Goal: Information Seeking & Learning: Learn about a topic

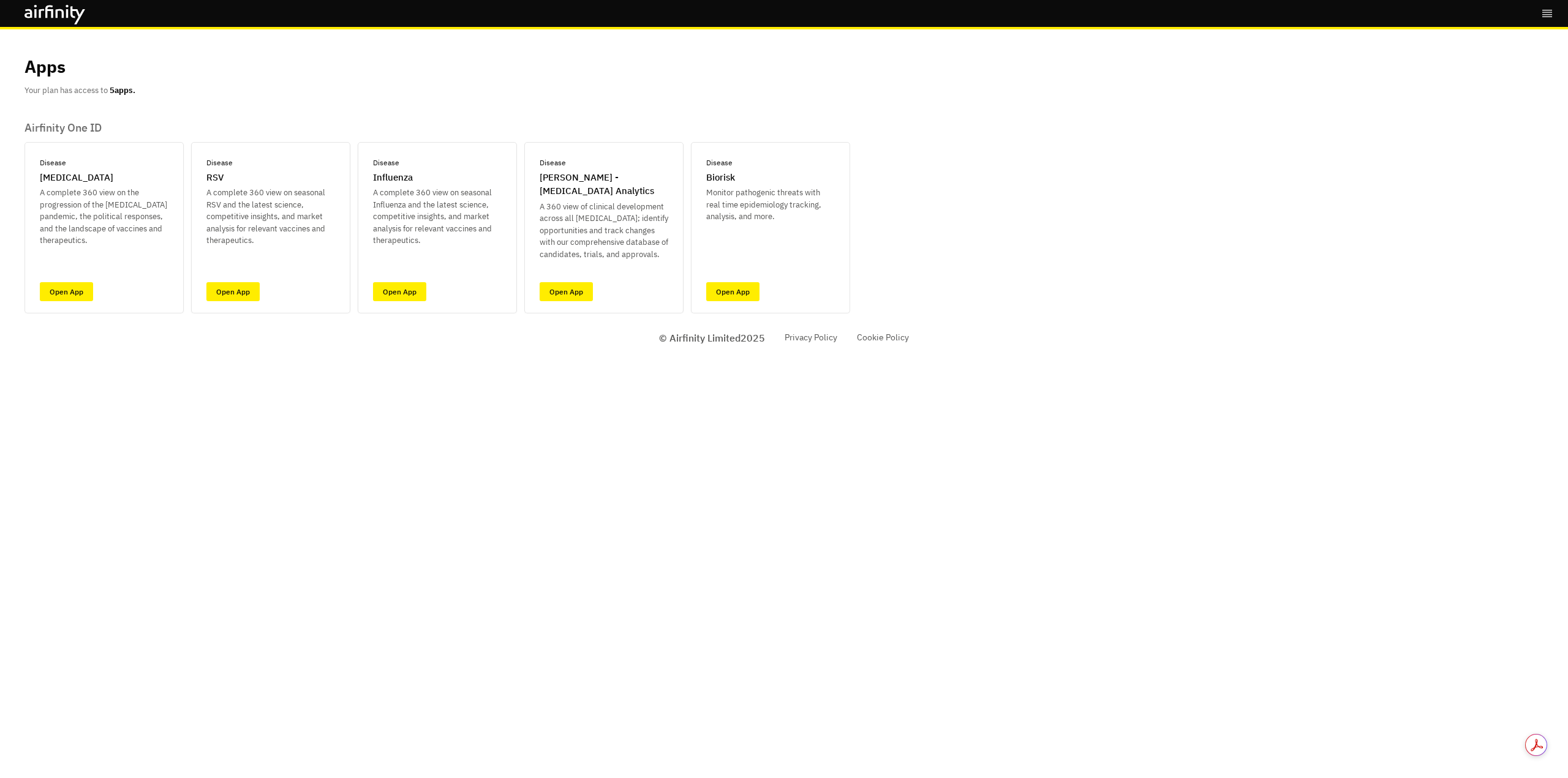
click at [573, 297] on link "Open App" at bounding box center [566, 291] width 53 height 19
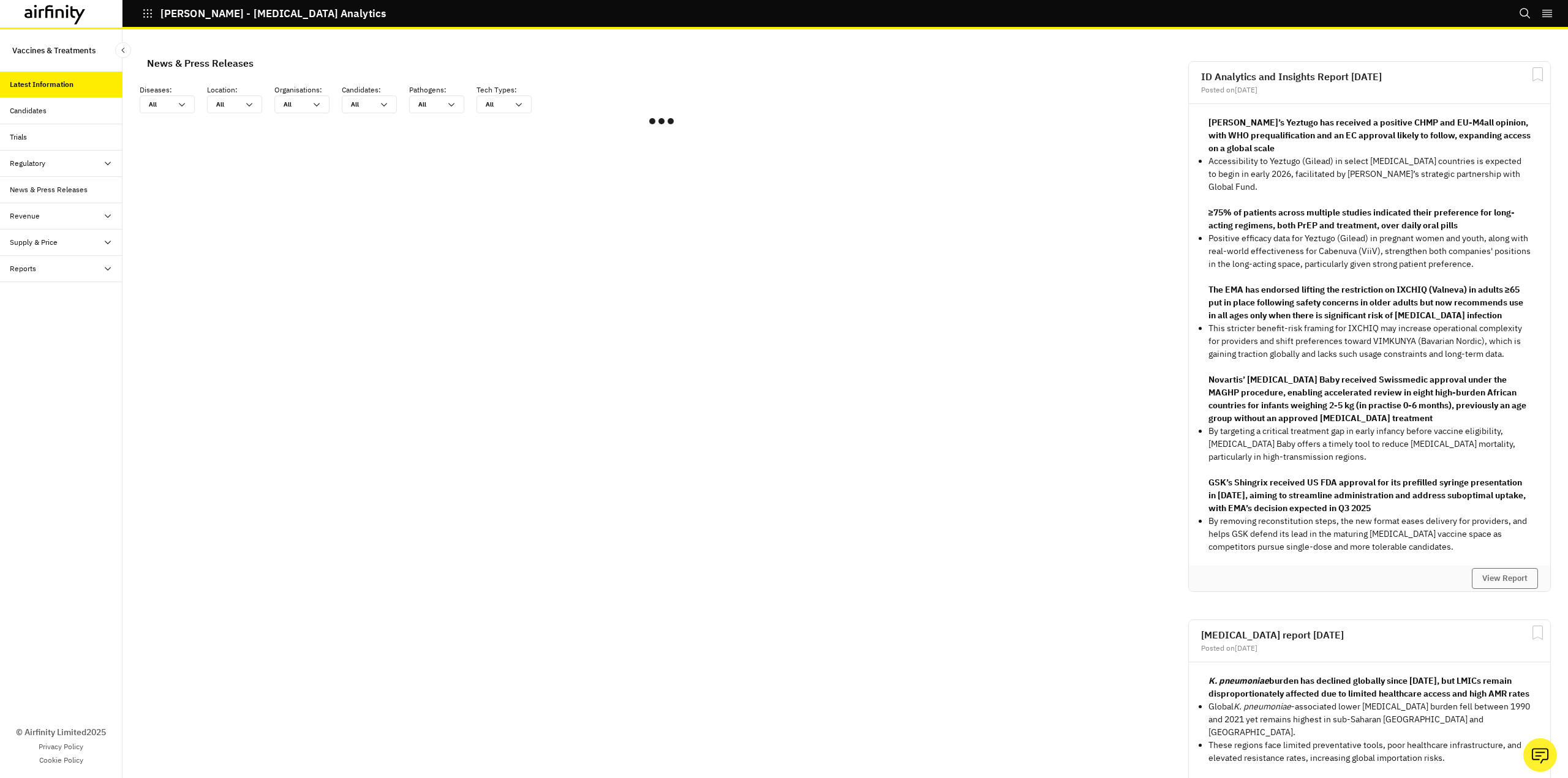
scroll to position [726, 358]
click at [1520, 10] on icon "Search" at bounding box center [1525, 13] width 12 height 12
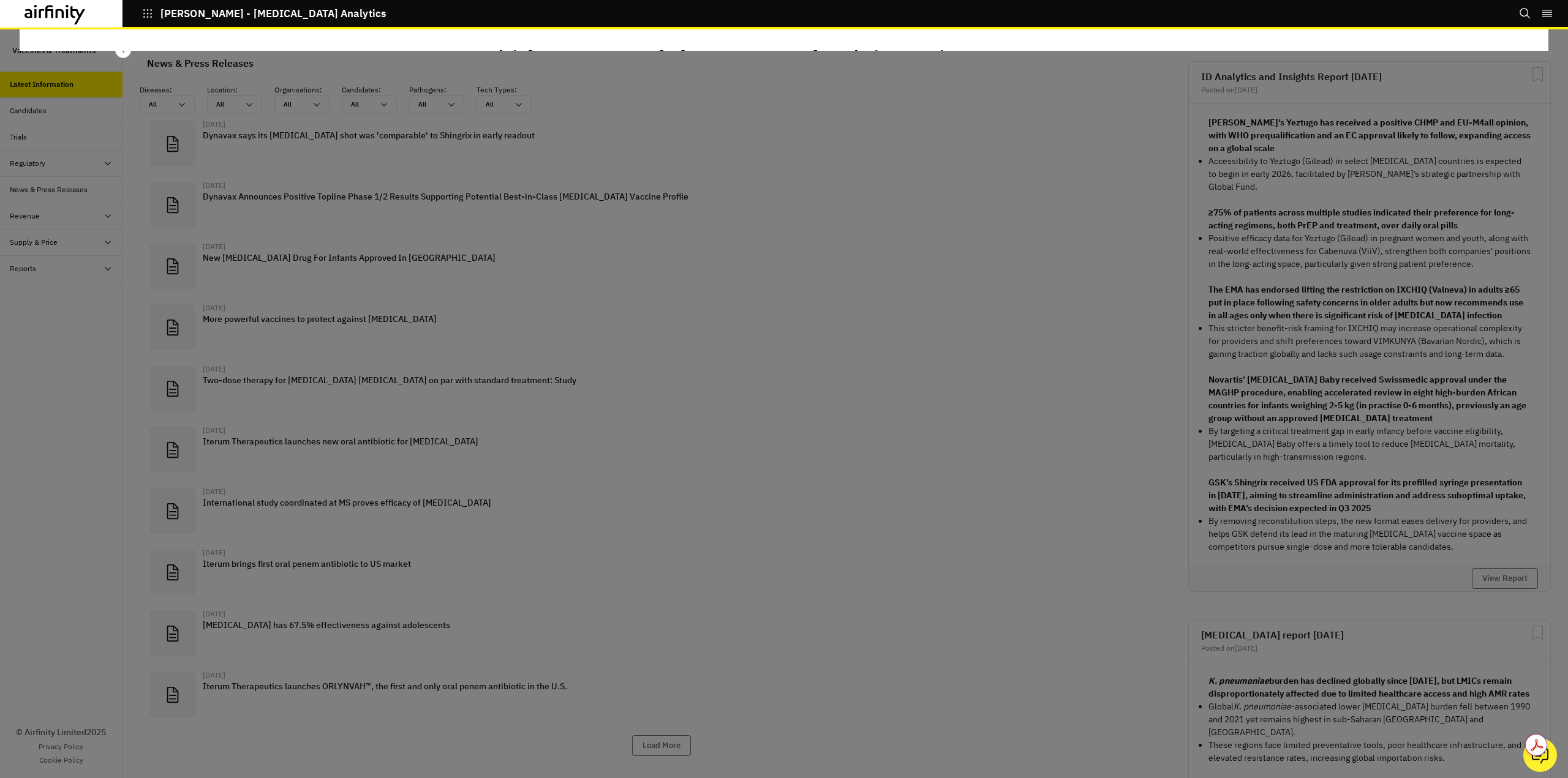
scroll to position [808, 358]
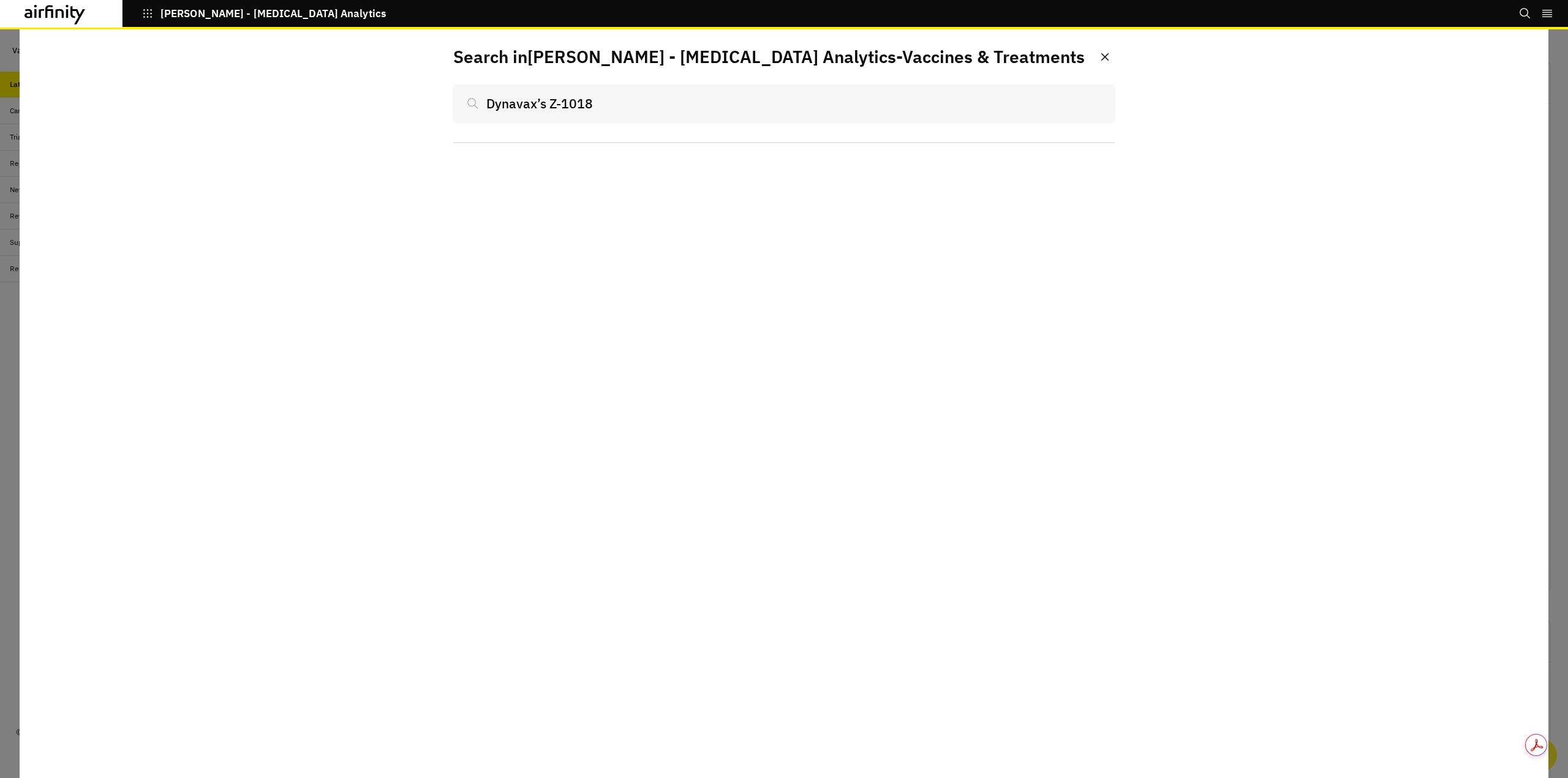
type input "Dynavax’s Z-1018"
click at [467, 103] on div at bounding box center [470, 103] width 33 height 38
drag, startPoint x: 648, startPoint y: 127, endPoint x: 601, endPoint y: 105, distance: 51.9
click at [645, 126] on div "Search in IDA - Infectious Disease Analytics - Vaccines & Treatments Dynavax’s …" at bounding box center [784, 93] width 661 height 99
click at [596, 102] on input "Dynavax’s Z-1018" at bounding box center [784, 103] width 661 height 38
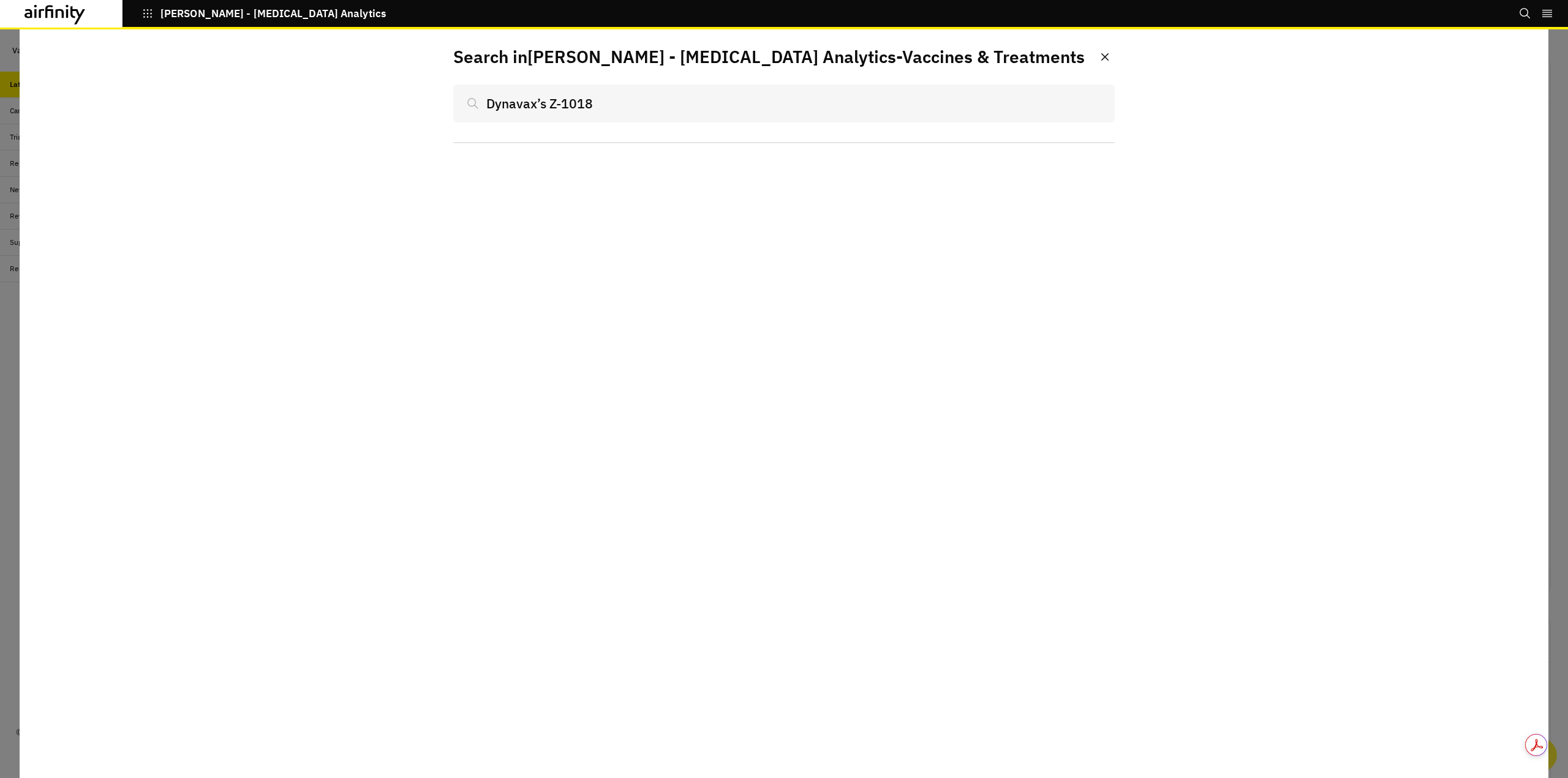
drag, startPoint x: 633, startPoint y: 104, endPoint x: 558, endPoint y: 99, distance: 75.2
click at [629, 105] on input "Dynavax’s Z-1018" at bounding box center [784, 103] width 661 height 38
click at [546, 102] on input "Dynavax’s Z-1018" at bounding box center [784, 103] width 661 height 38
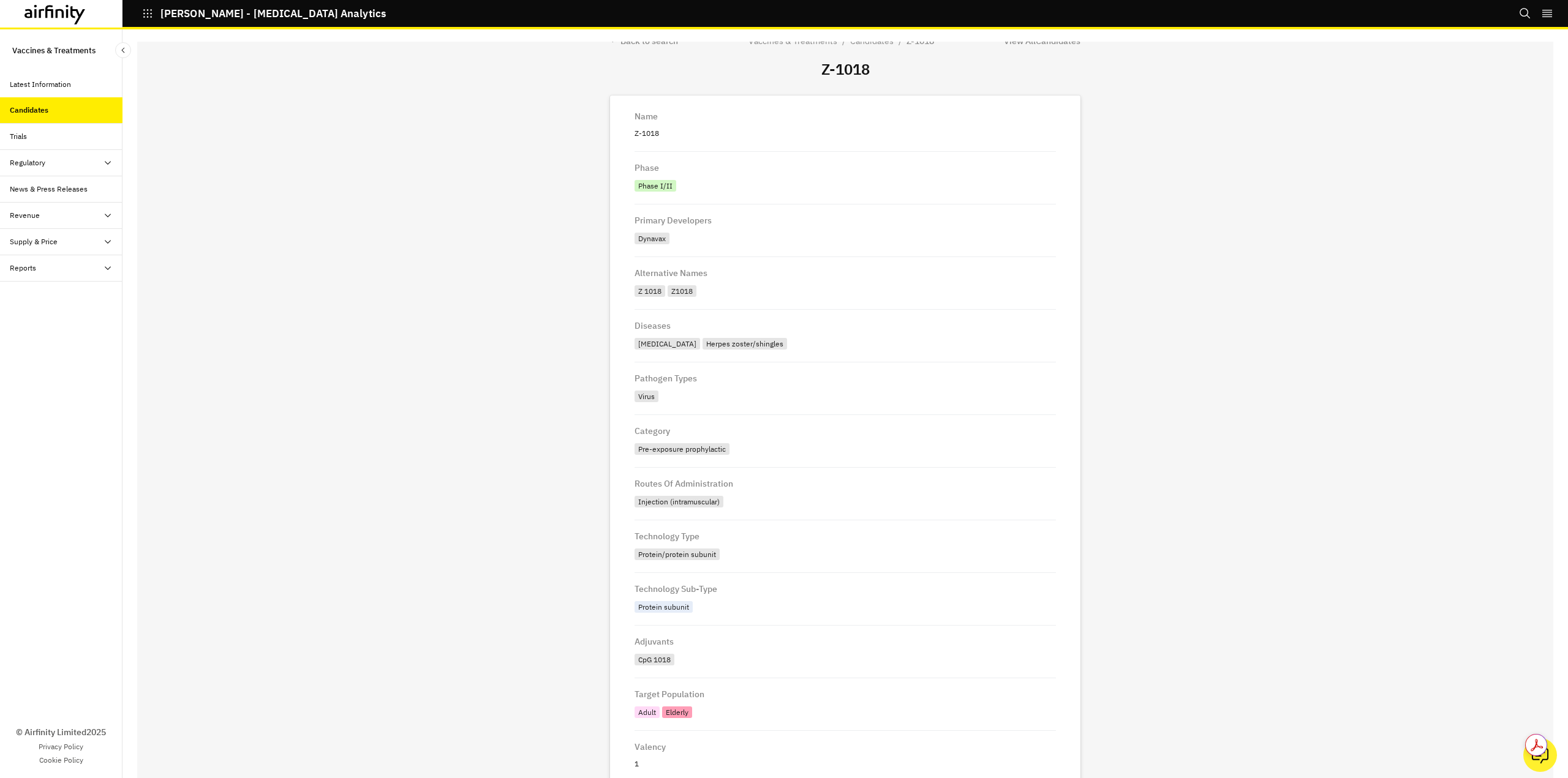
scroll to position [294, 0]
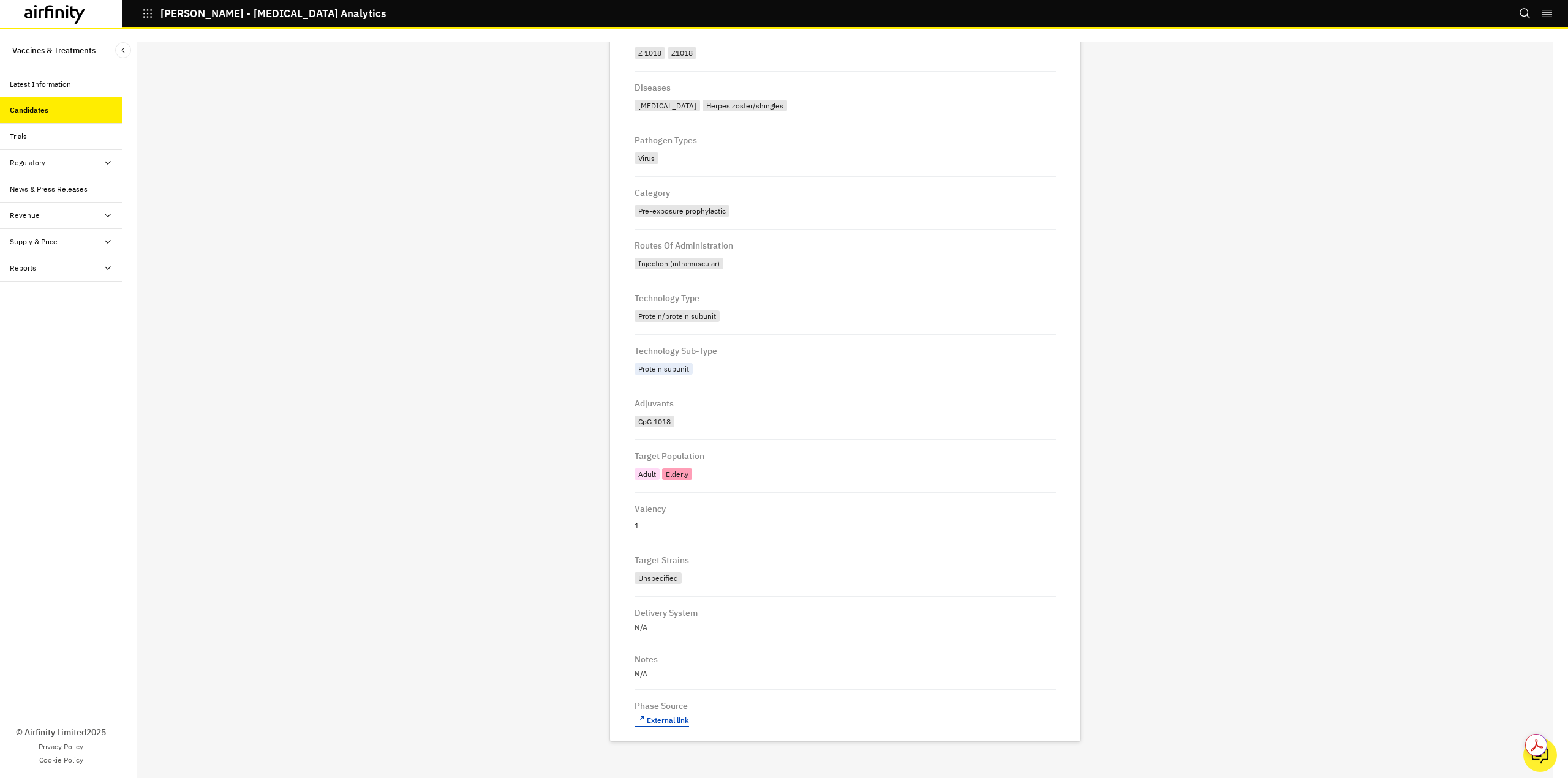
click at [662, 716] on span "External link" at bounding box center [667, 720] width 42 height 9
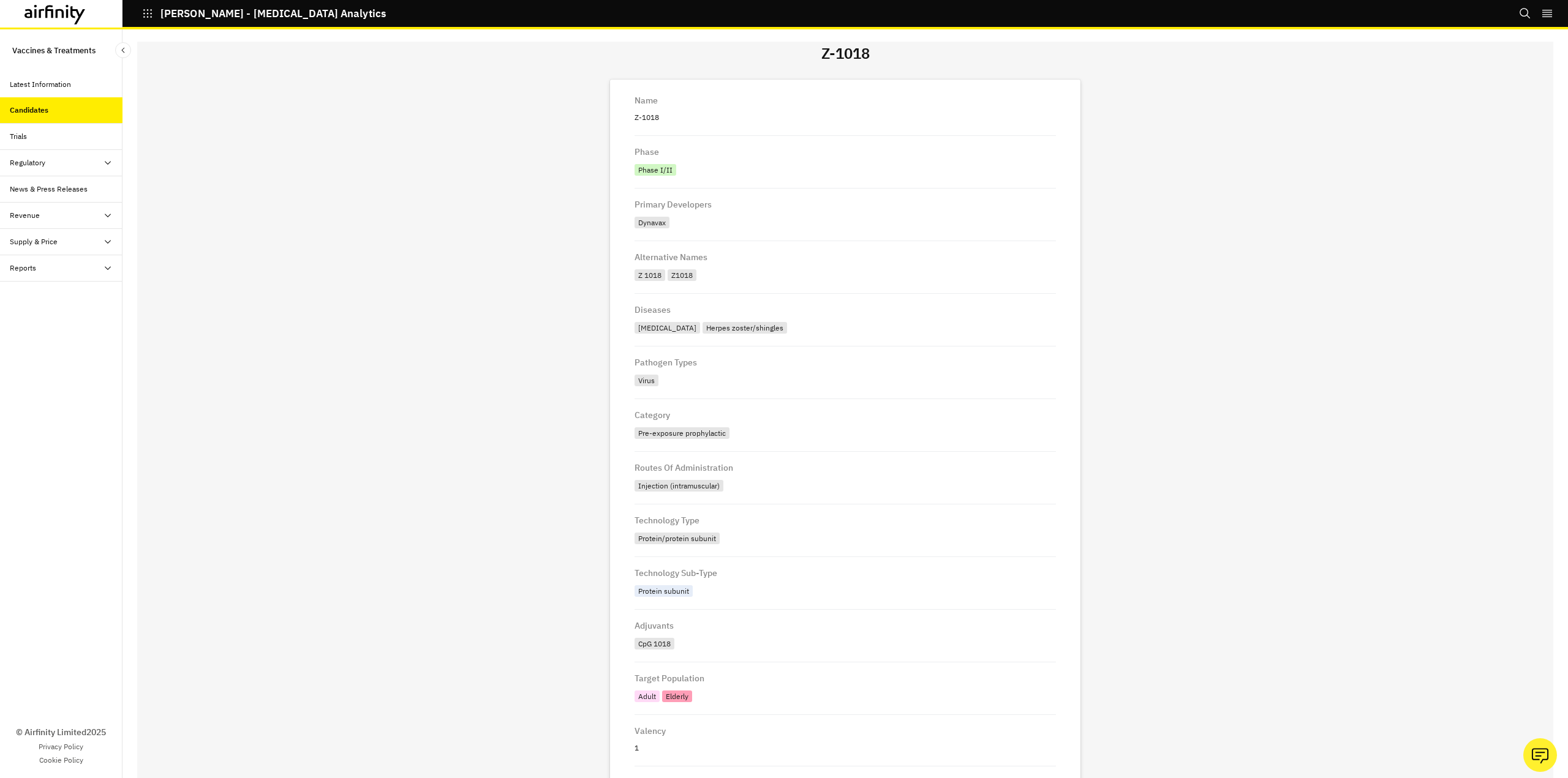
scroll to position [0, 0]
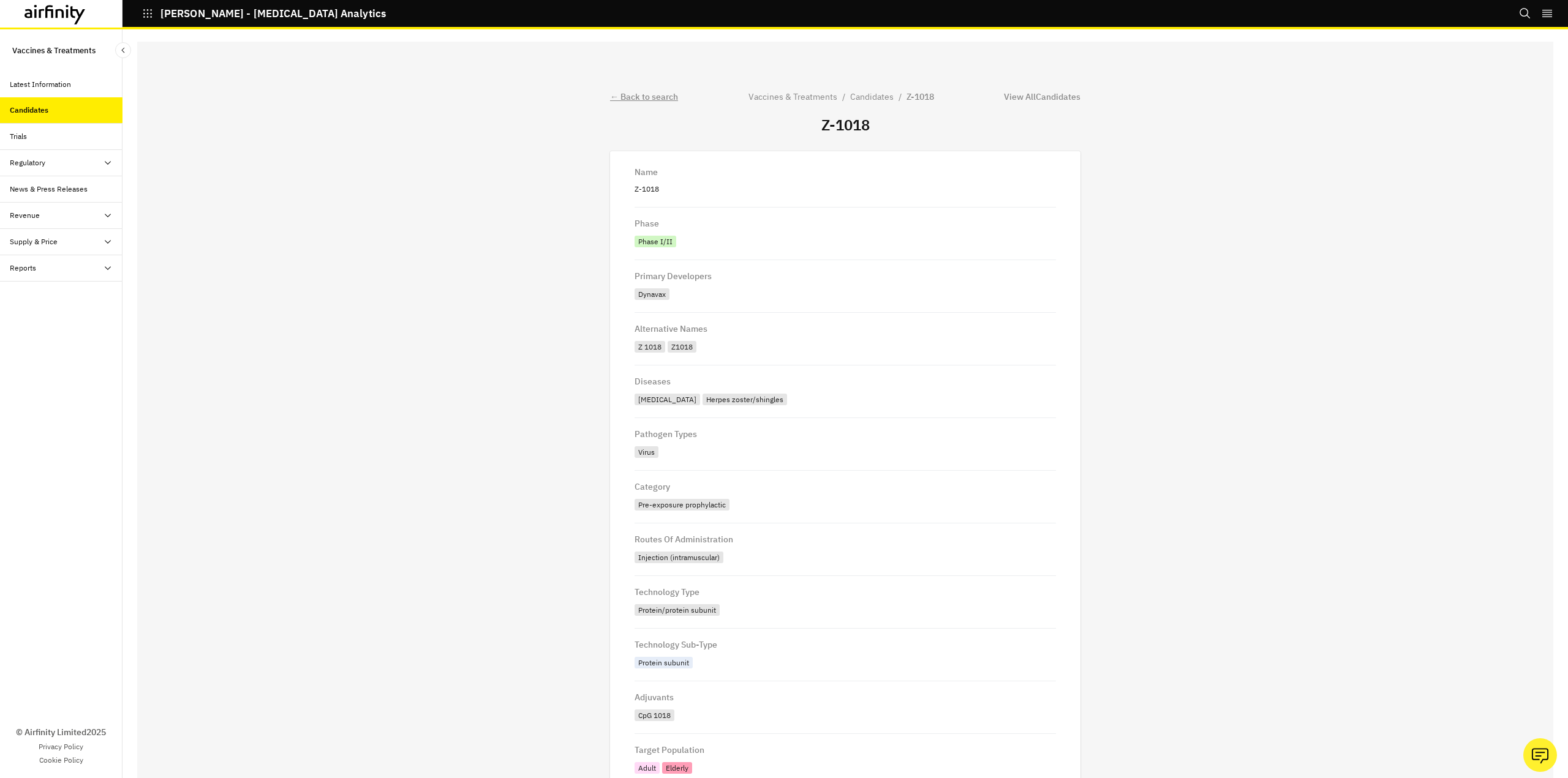
click at [652, 93] on div "← Back to search" at bounding box center [644, 96] width 68 height 13
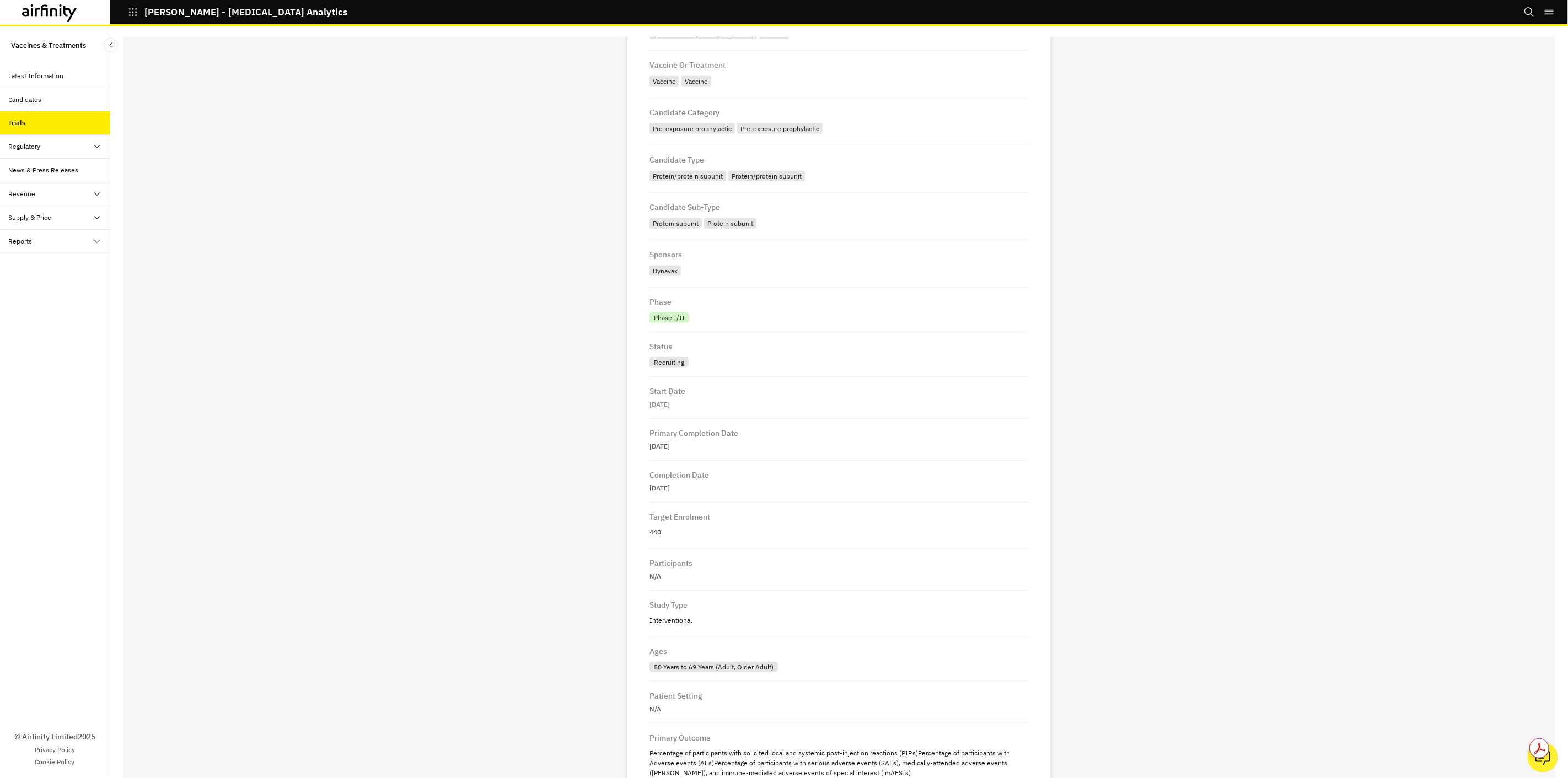
scroll to position [574, 0]
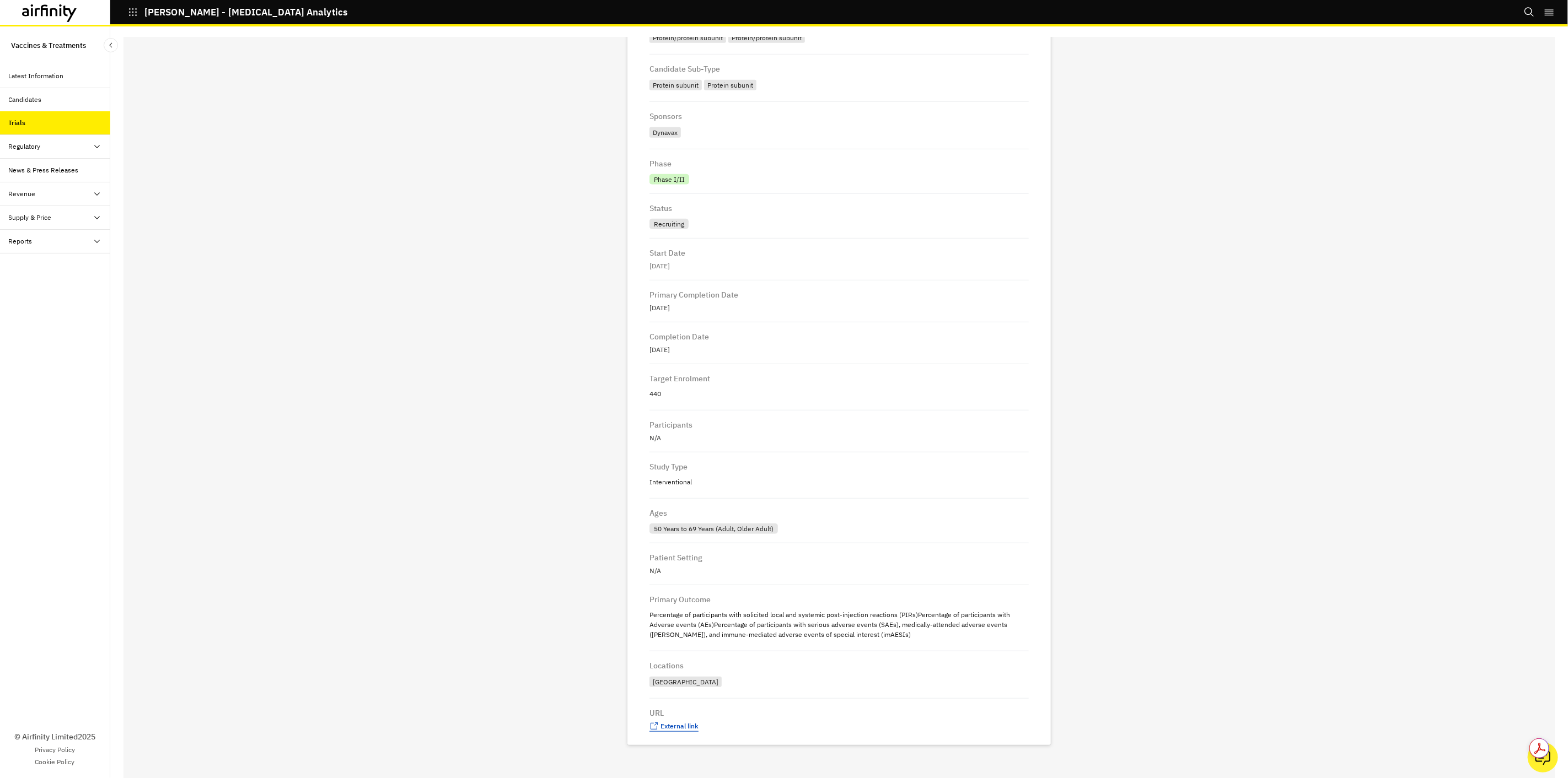
click at [681, 729] on span "External link" at bounding box center [679, 726] width 38 height 8
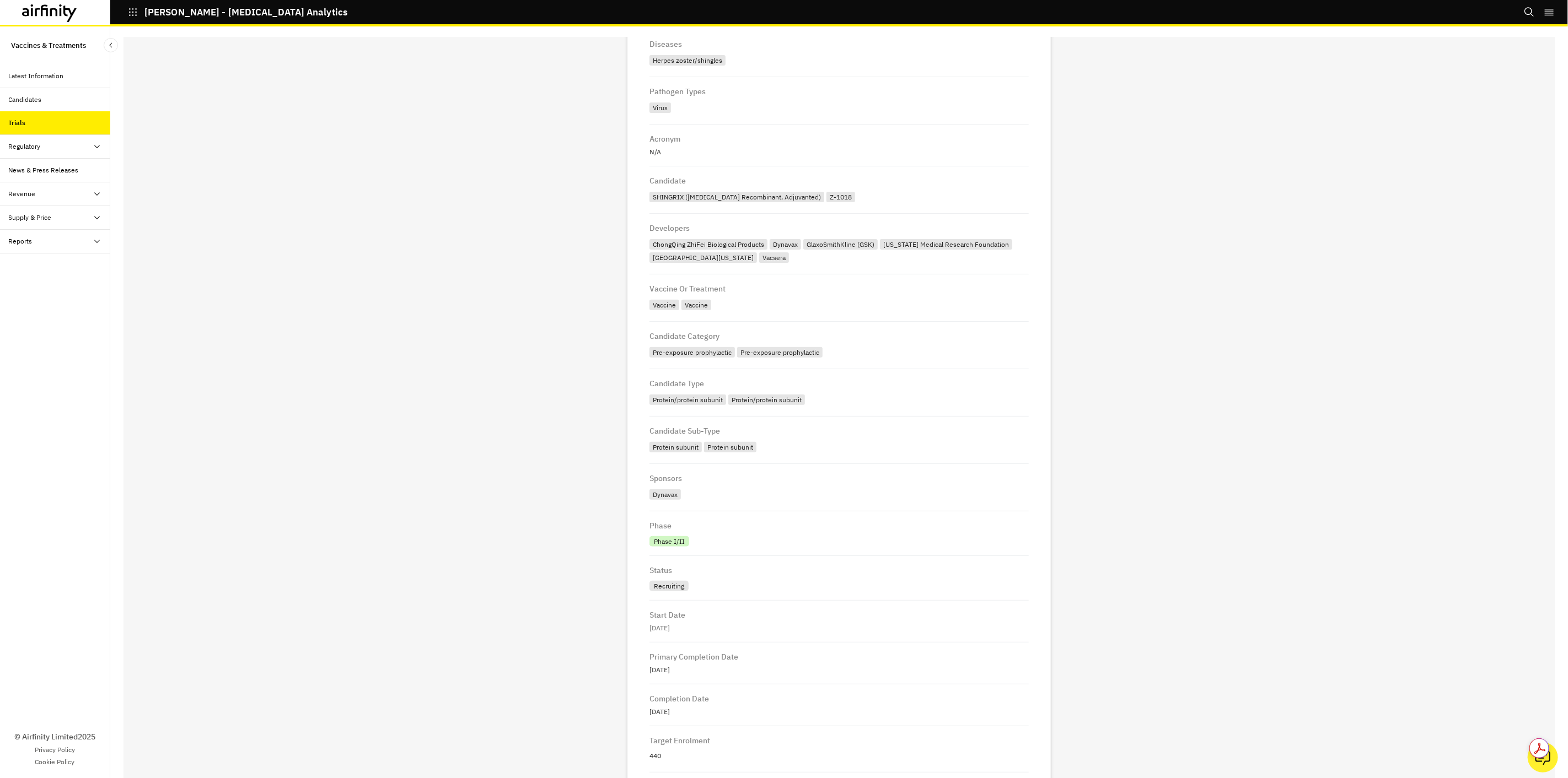
scroll to position [0, 0]
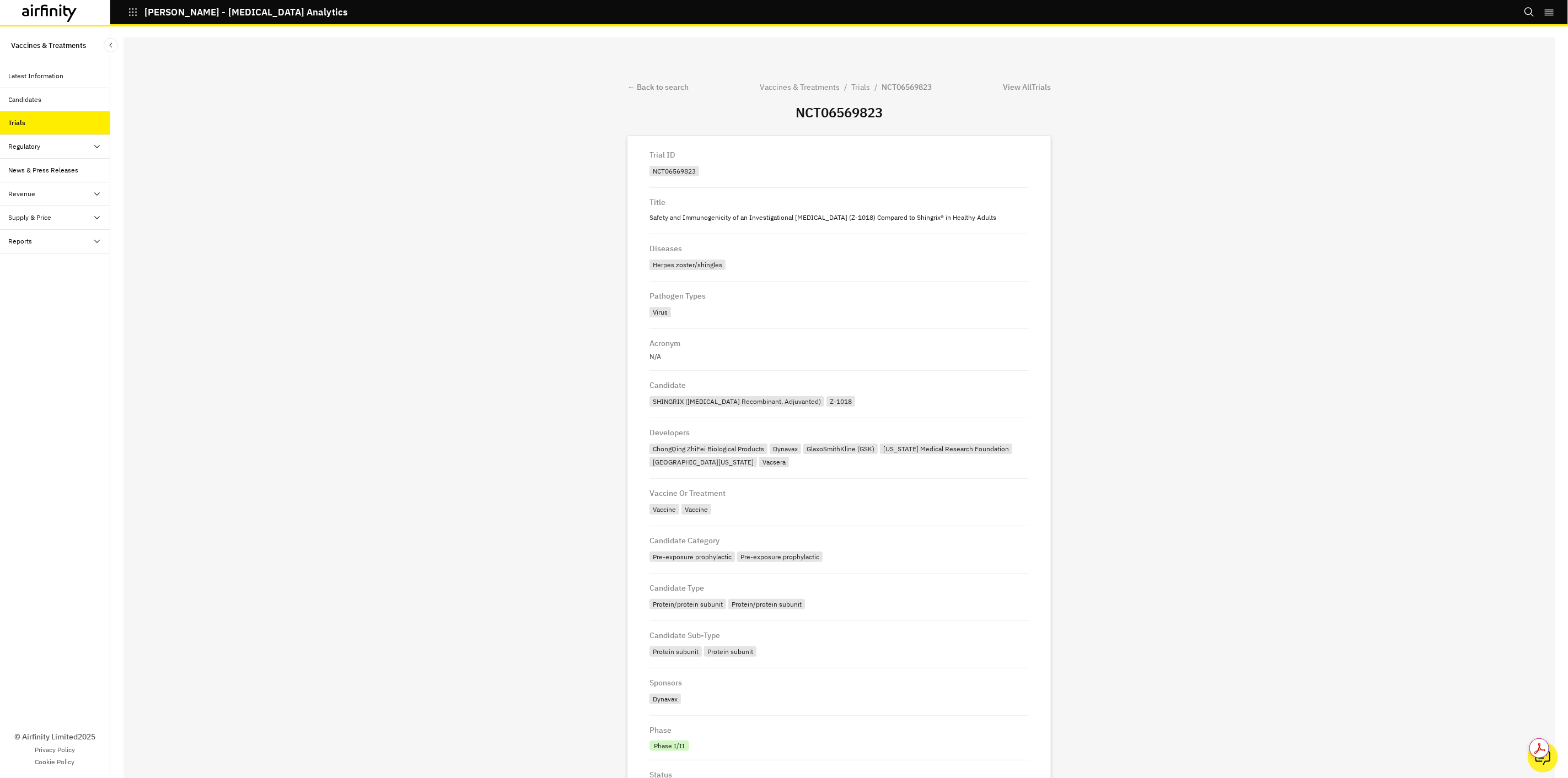
drag, startPoint x: 912, startPoint y: 302, endPoint x: 974, endPoint y: 294, distance: 62.5
click at [912, 303] on div "Pathogen Types" at bounding box center [838, 298] width 379 height 14
drag, startPoint x: 801, startPoint y: 102, endPoint x: 805, endPoint y: 110, distance: 8.9
click at [803, 106] on h2 "NCT06569823" at bounding box center [838, 112] width 423 height 21
click at [805, 110] on h2 "NCT06569823" at bounding box center [838, 112] width 423 height 21
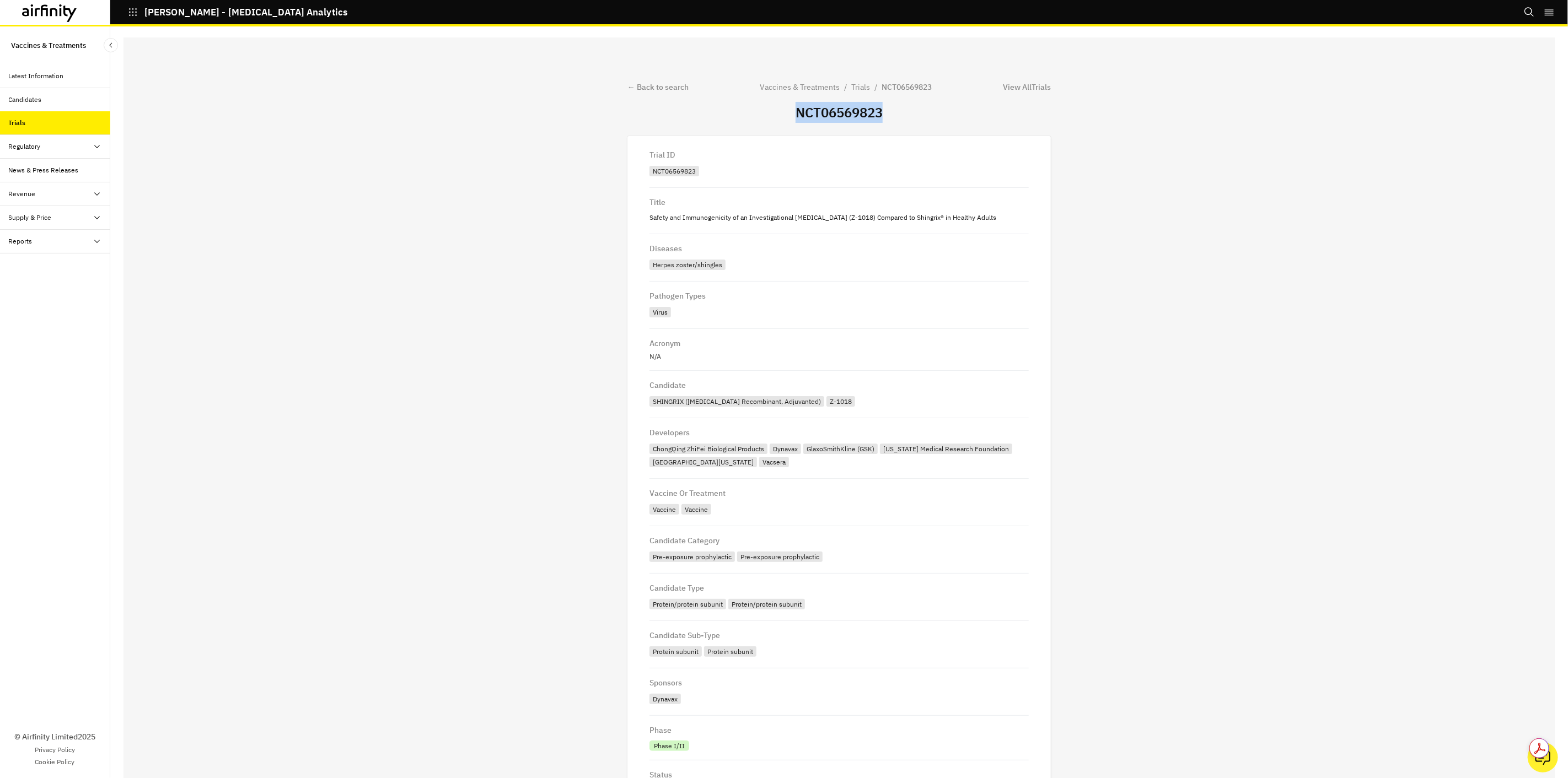
click at [805, 110] on h2 "NCT06569823" at bounding box center [838, 112] width 423 height 21
click at [1131, 272] on div "← Back to search Vaccines & Treatments / Trials / NCT06569823 View All Trials N…" at bounding box center [839, 412] width 1432 height 752
click at [842, 110] on h2 "NCT06569823" at bounding box center [838, 112] width 423 height 21
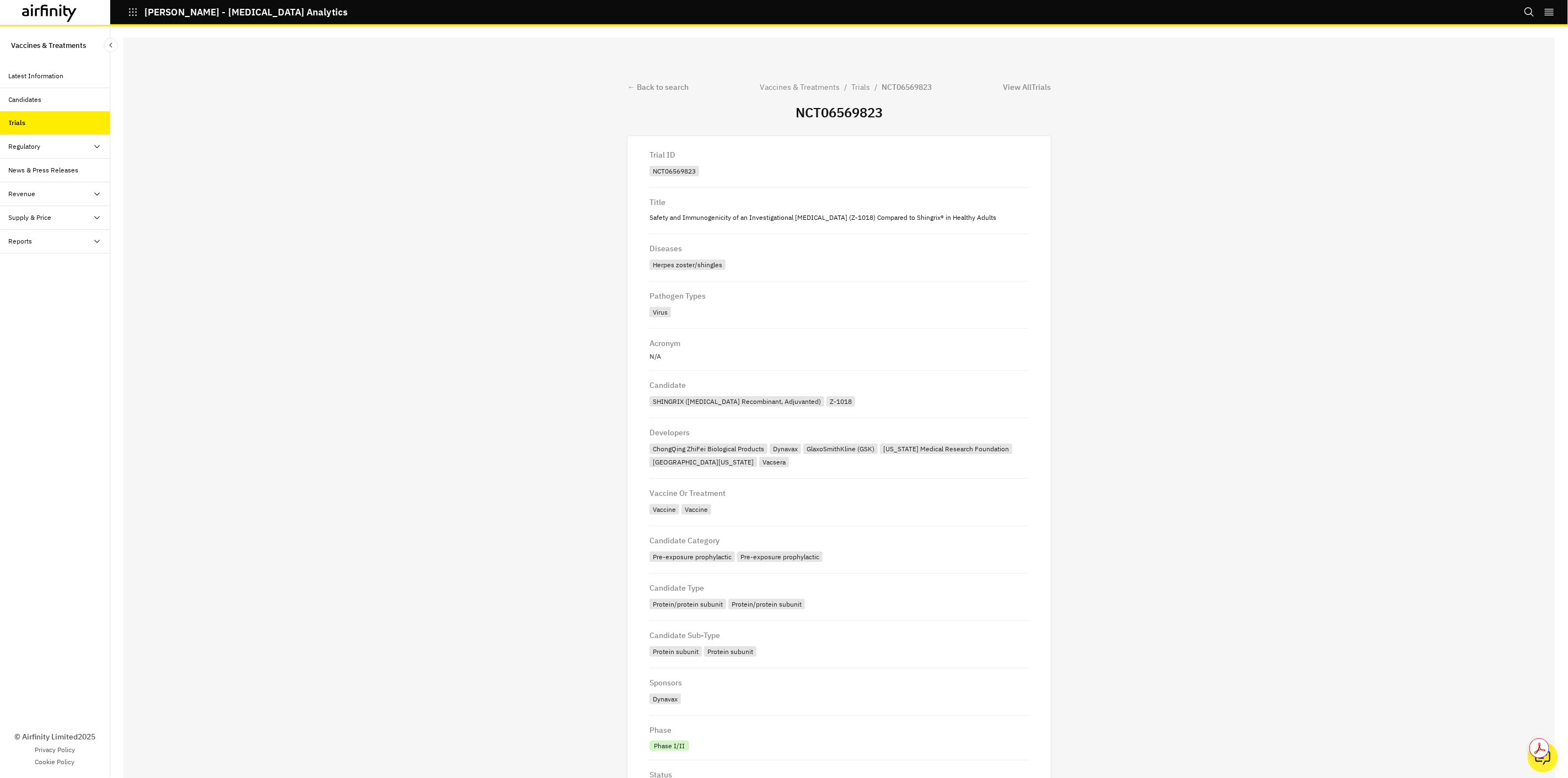
click at [1122, 131] on div "← Back to search Vaccines & Treatments / Trials / NCT06569823 View All Trials N…" at bounding box center [839, 412] width 1432 height 752
click at [381, 285] on div "← Back to search Vaccines & Treatments / Trials / NCT06569823 View All Trials N…" at bounding box center [839, 412] width 1432 height 752
drag, startPoint x: 114, startPoint y: 49, endPoint x: 151, endPoint y: 67, distance: 41.1
click at [147, 65] on div "Vaccines & Treatments Latest Information Candidates Trials Regulatory Table Map…" at bounding box center [784, 402] width 1568 height 752
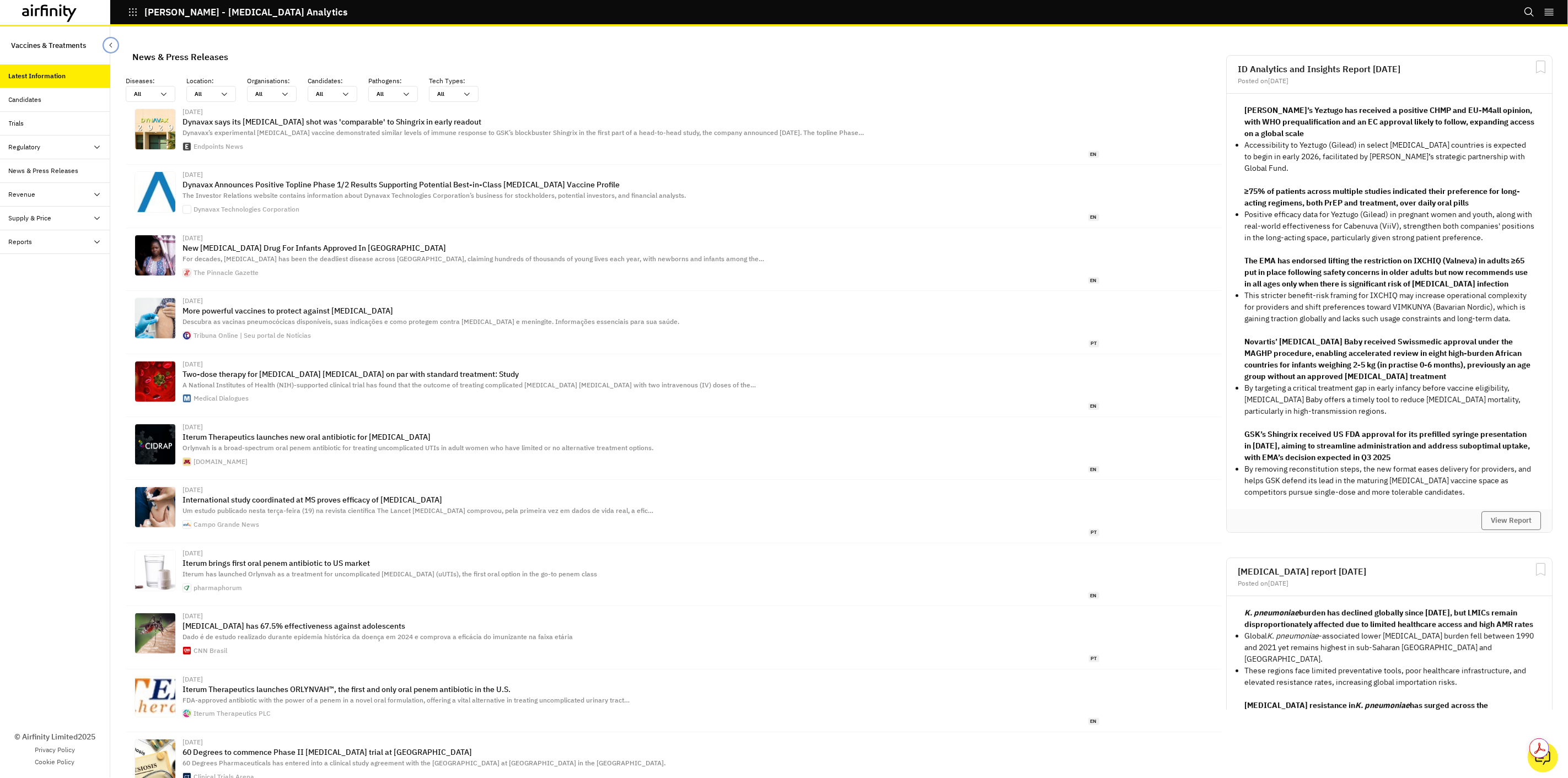
scroll to position [1340, 322]
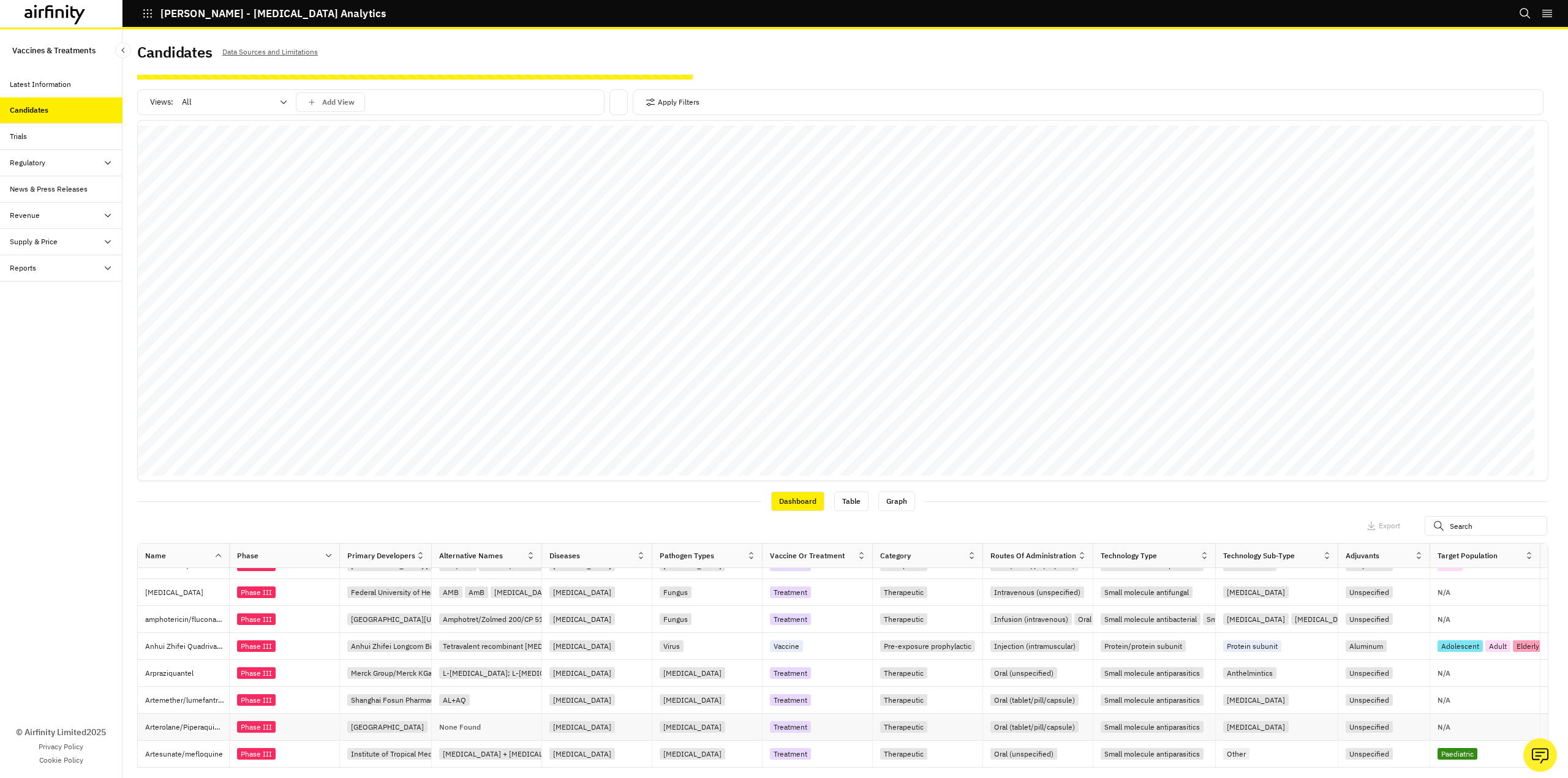
scroll to position [351, 0]
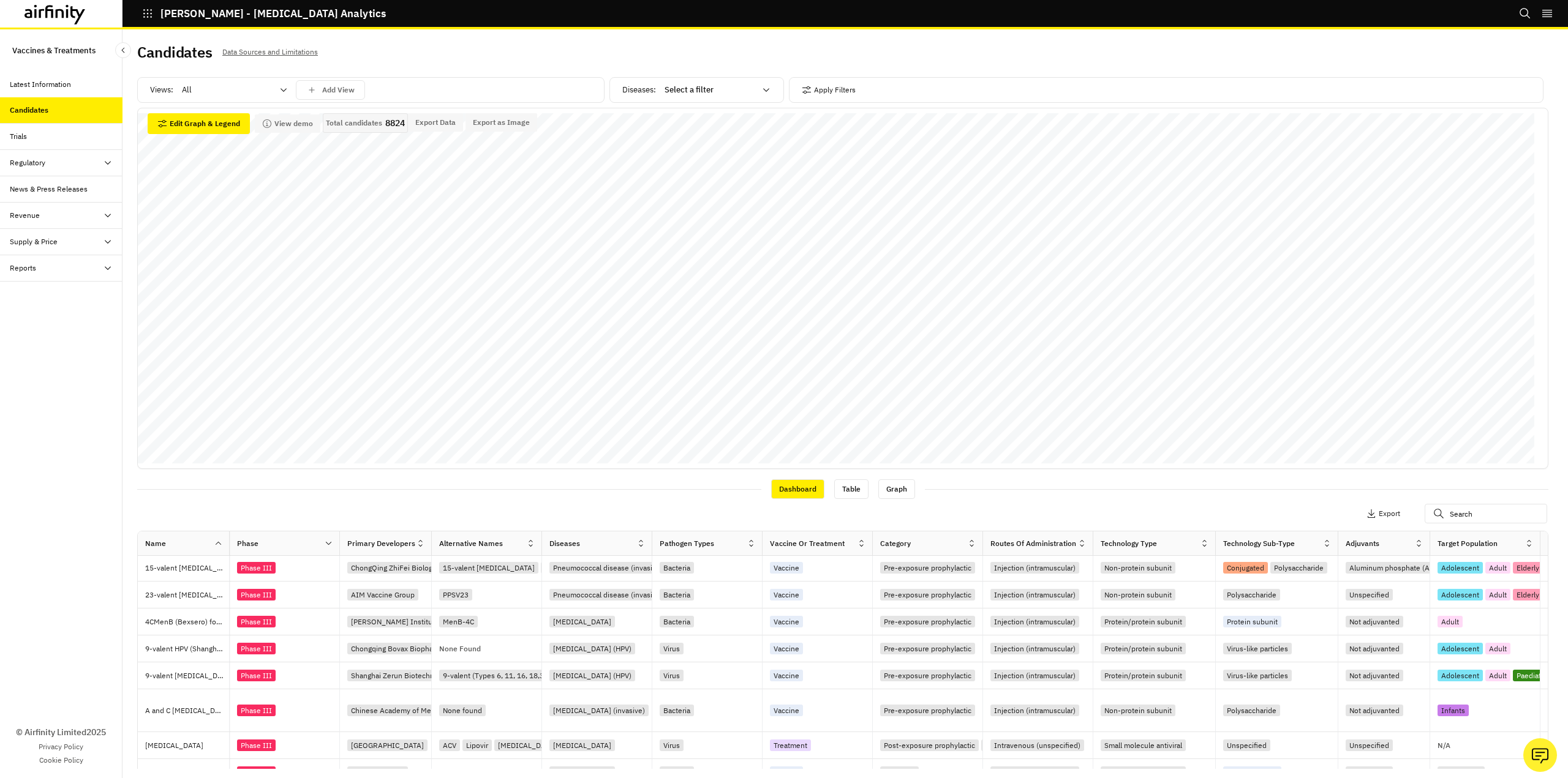
click at [214, 547] on icon at bounding box center [218, 543] width 9 height 9
click at [1434, 512] on icon at bounding box center [1438, 514] width 11 height 20
click at [1456, 516] on input "text" at bounding box center [1486, 514] width 123 height 20
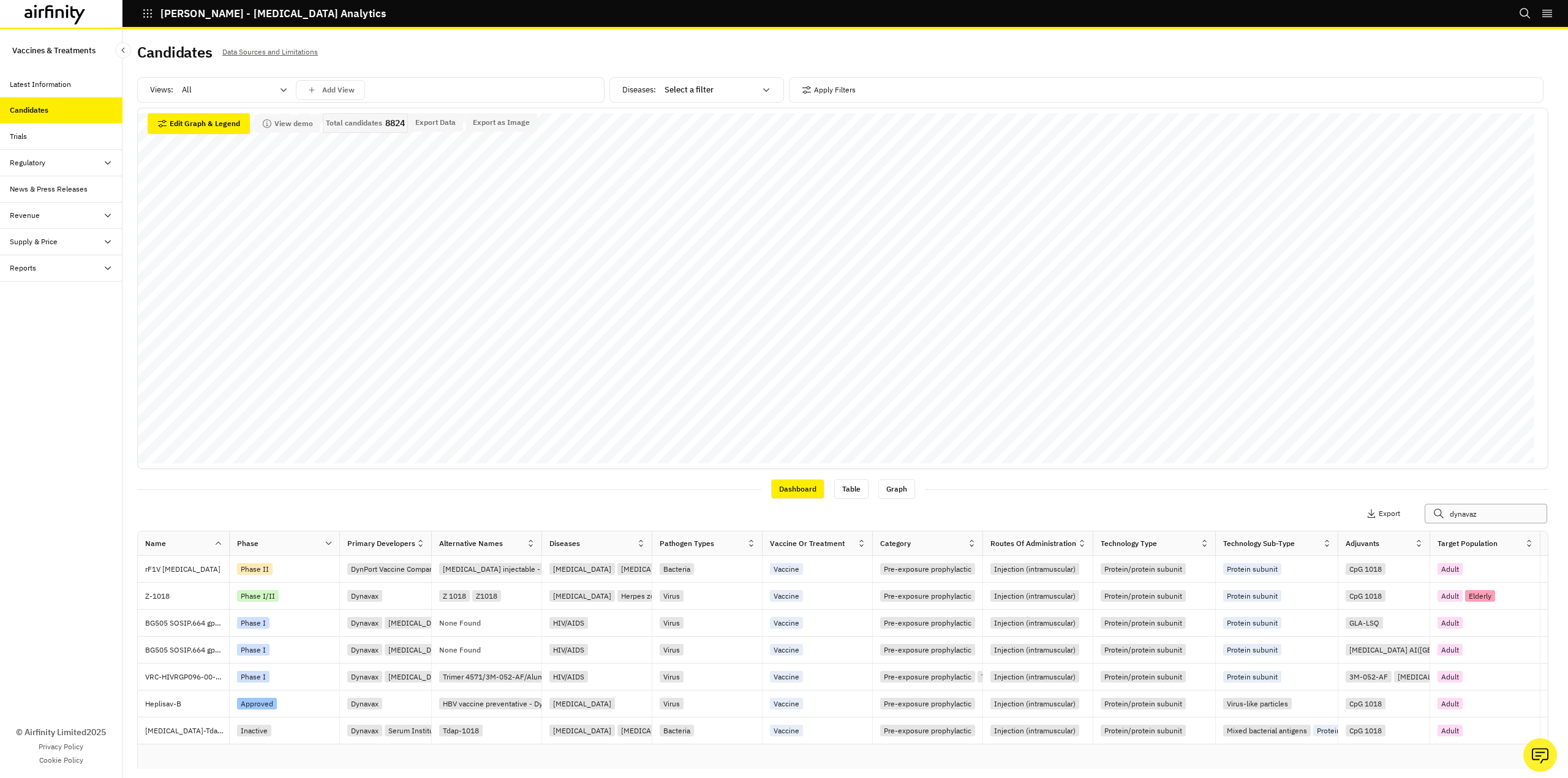
scroll to position [0, 0]
type input "dynavax"
click at [1434, 517] on icon at bounding box center [1438, 514] width 11 height 20
click at [1434, 512] on icon at bounding box center [1438, 514] width 11 height 20
drag, startPoint x: 1482, startPoint y: 515, endPoint x: 1398, endPoint y: 529, distance: 85.2
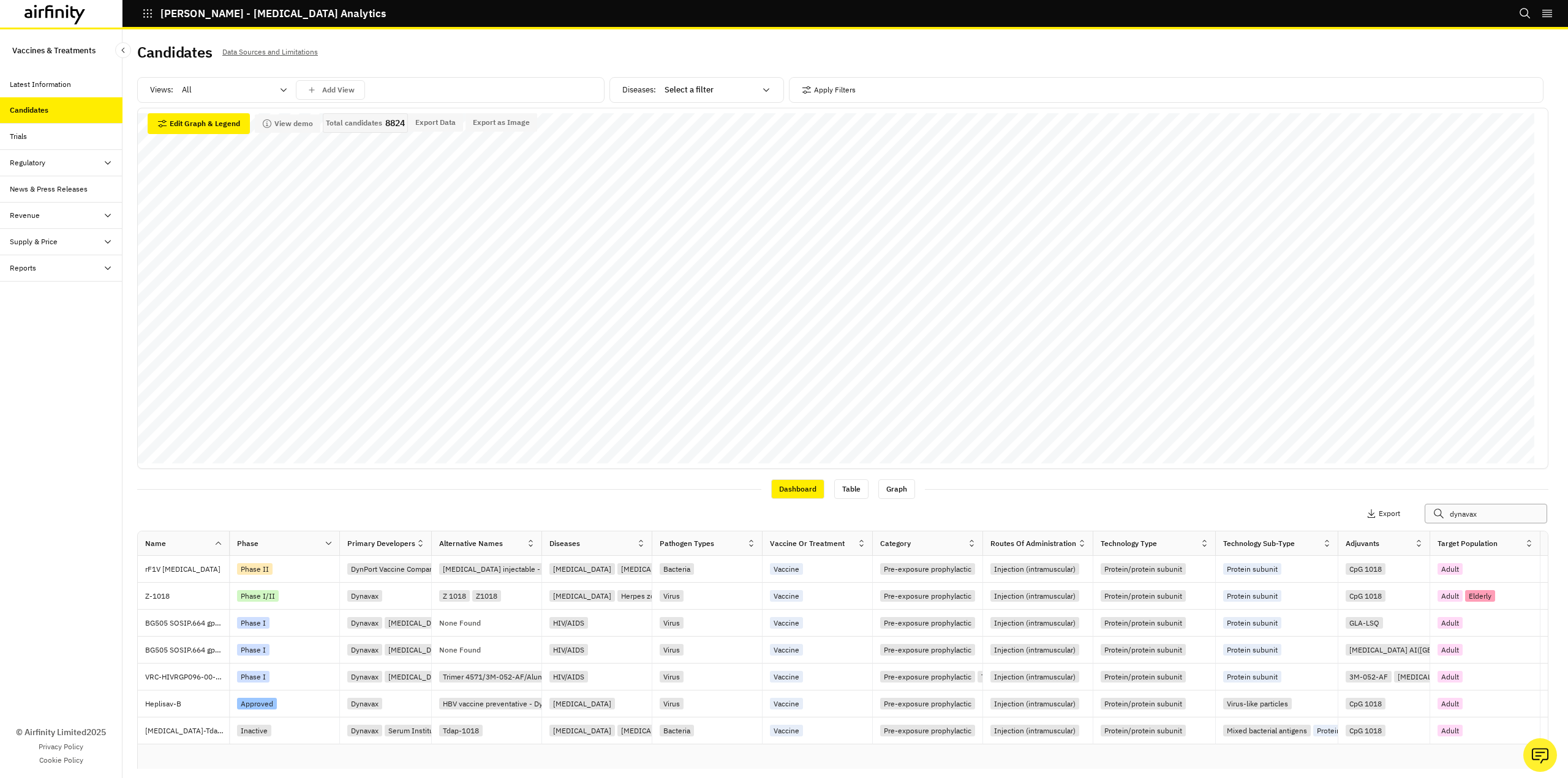
click at [1398, 529] on div "Apply Filters Columns Export dynavax" at bounding box center [843, 515] width 1411 height 31
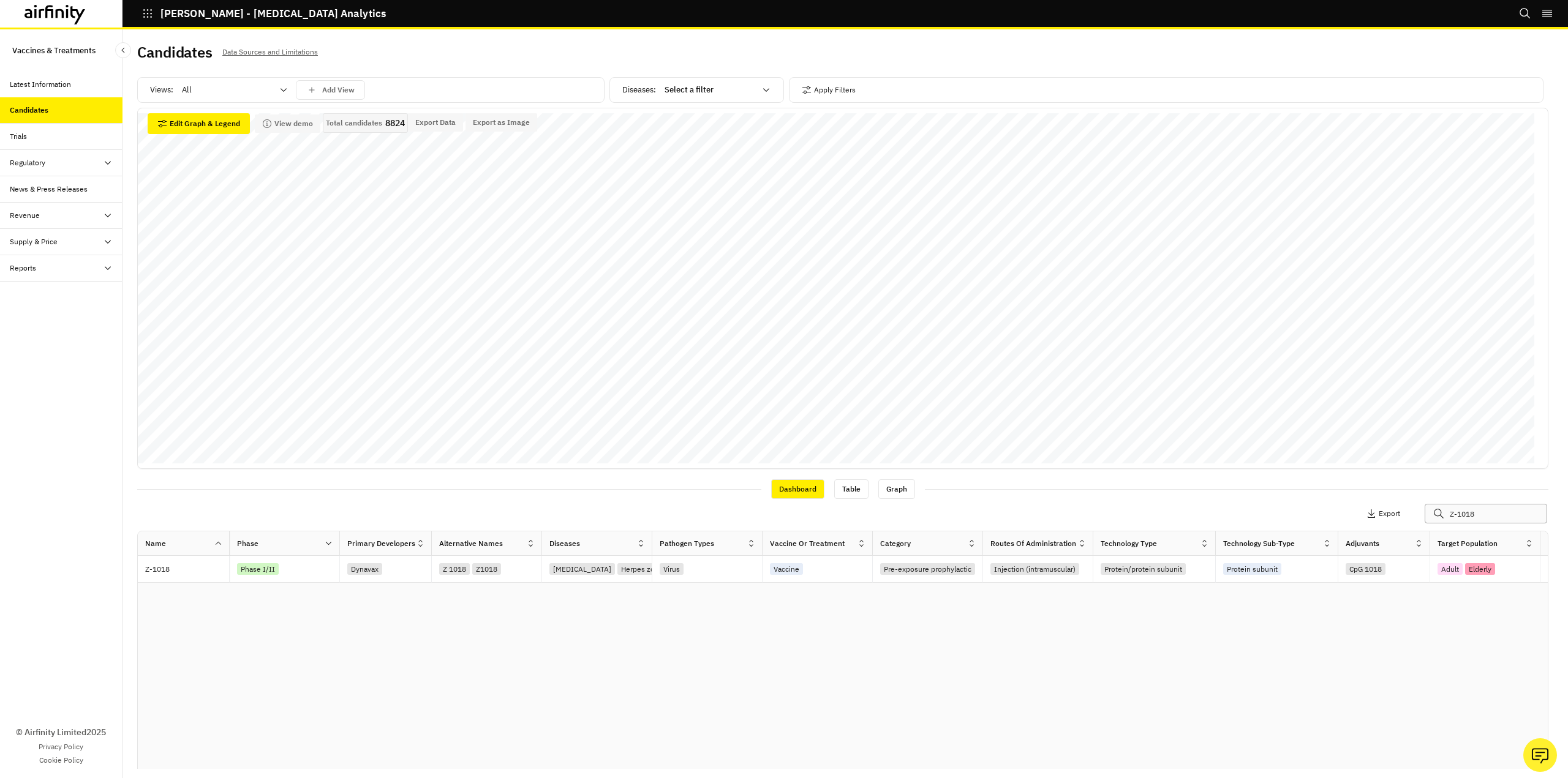
type input "Z-1018"
click at [967, 695] on div "Name Phase Primary Developers Alternative Names Diseases Pathogen Types Vaccine…" at bounding box center [842, 669] width 1410 height 275
click at [1379, 516] on p "Export" at bounding box center [1389, 513] width 22 height 9
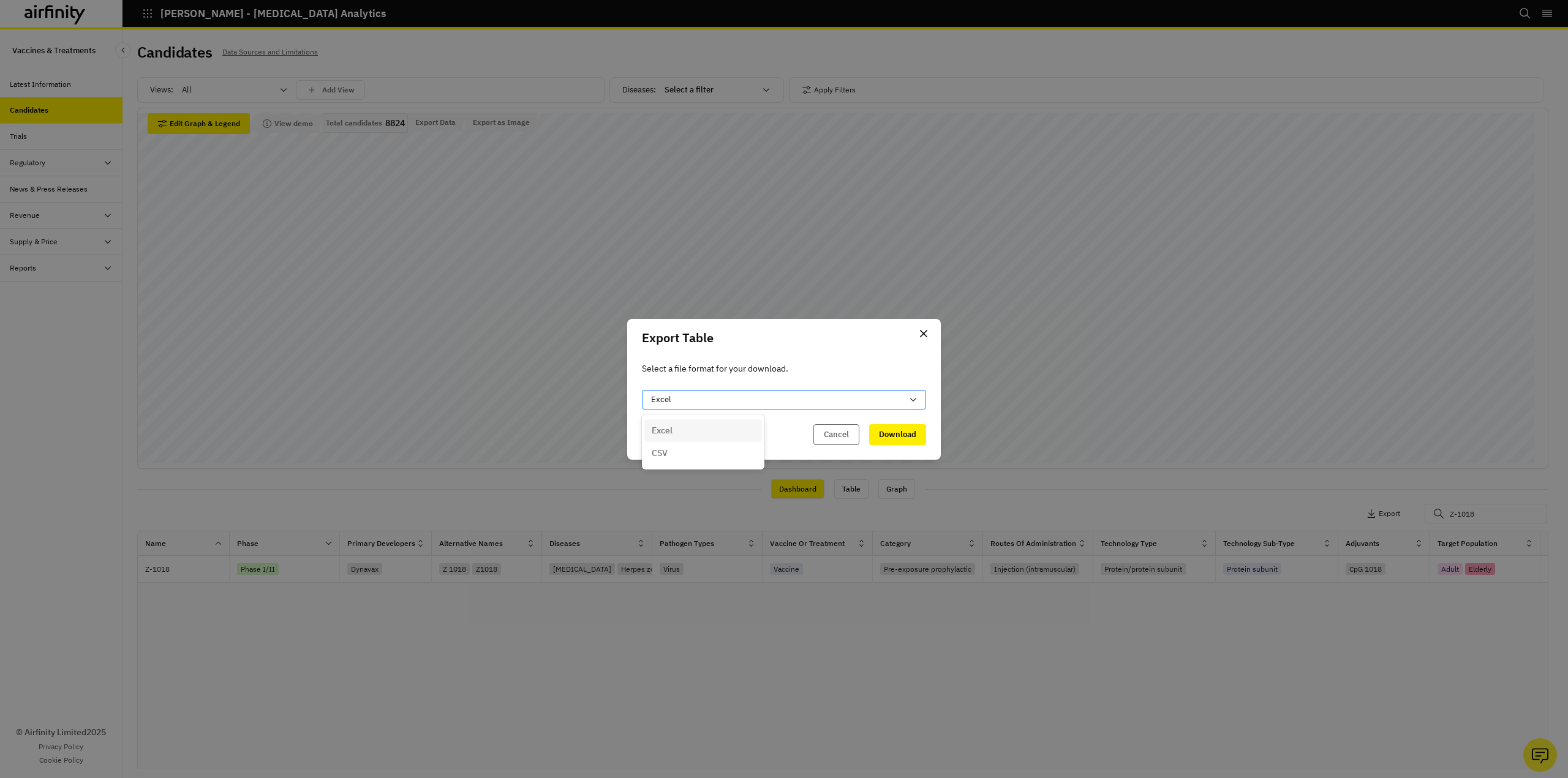
click at [843, 398] on div "Excel" at bounding box center [777, 399] width 251 height 12
click at [706, 431] on div "Excel" at bounding box center [703, 431] width 103 height 13
click at [905, 438] on button "Download" at bounding box center [898, 435] width 57 height 21
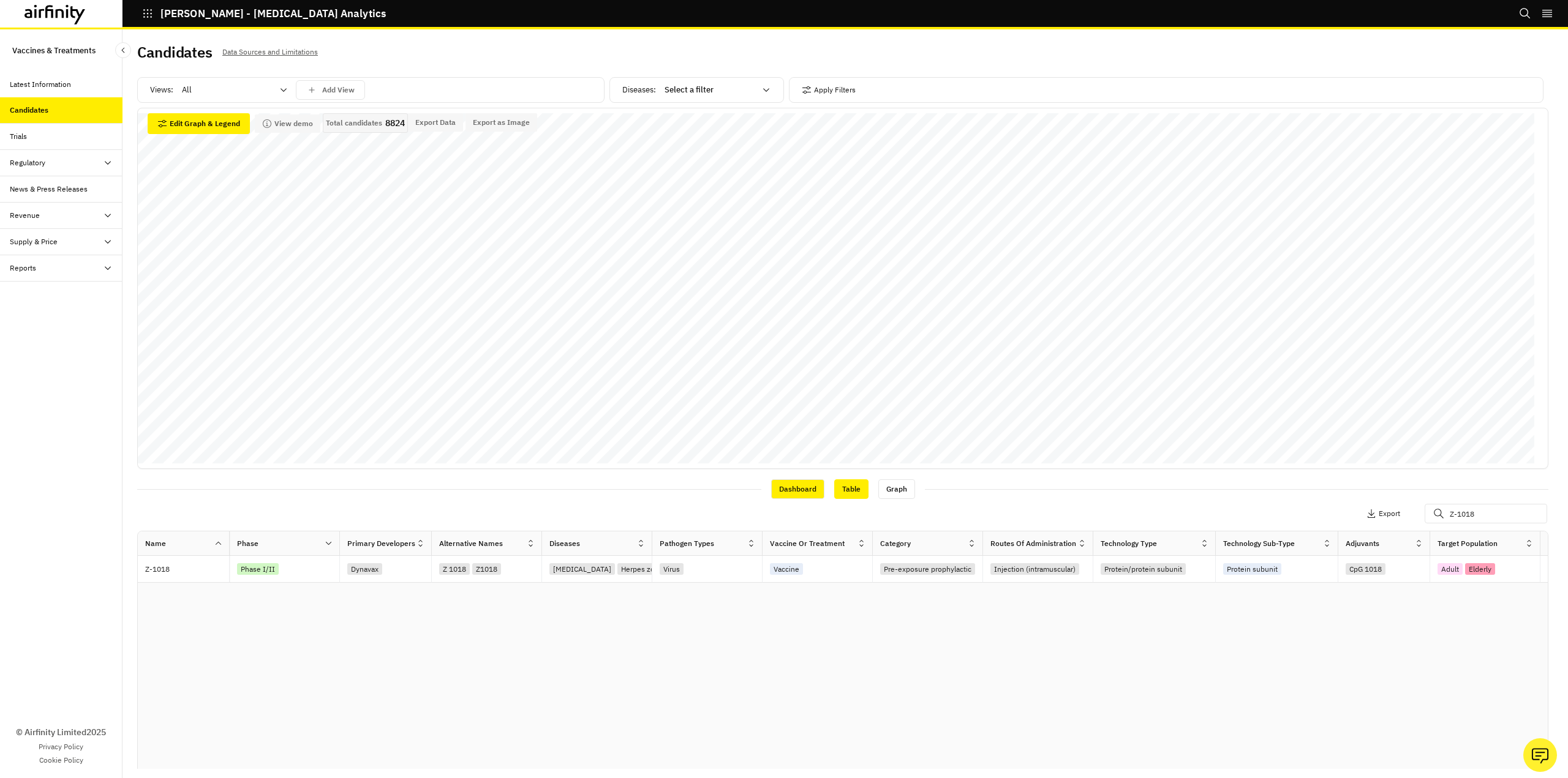
click at [847, 492] on div "Table" at bounding box center [851, 490] width 34 height 20
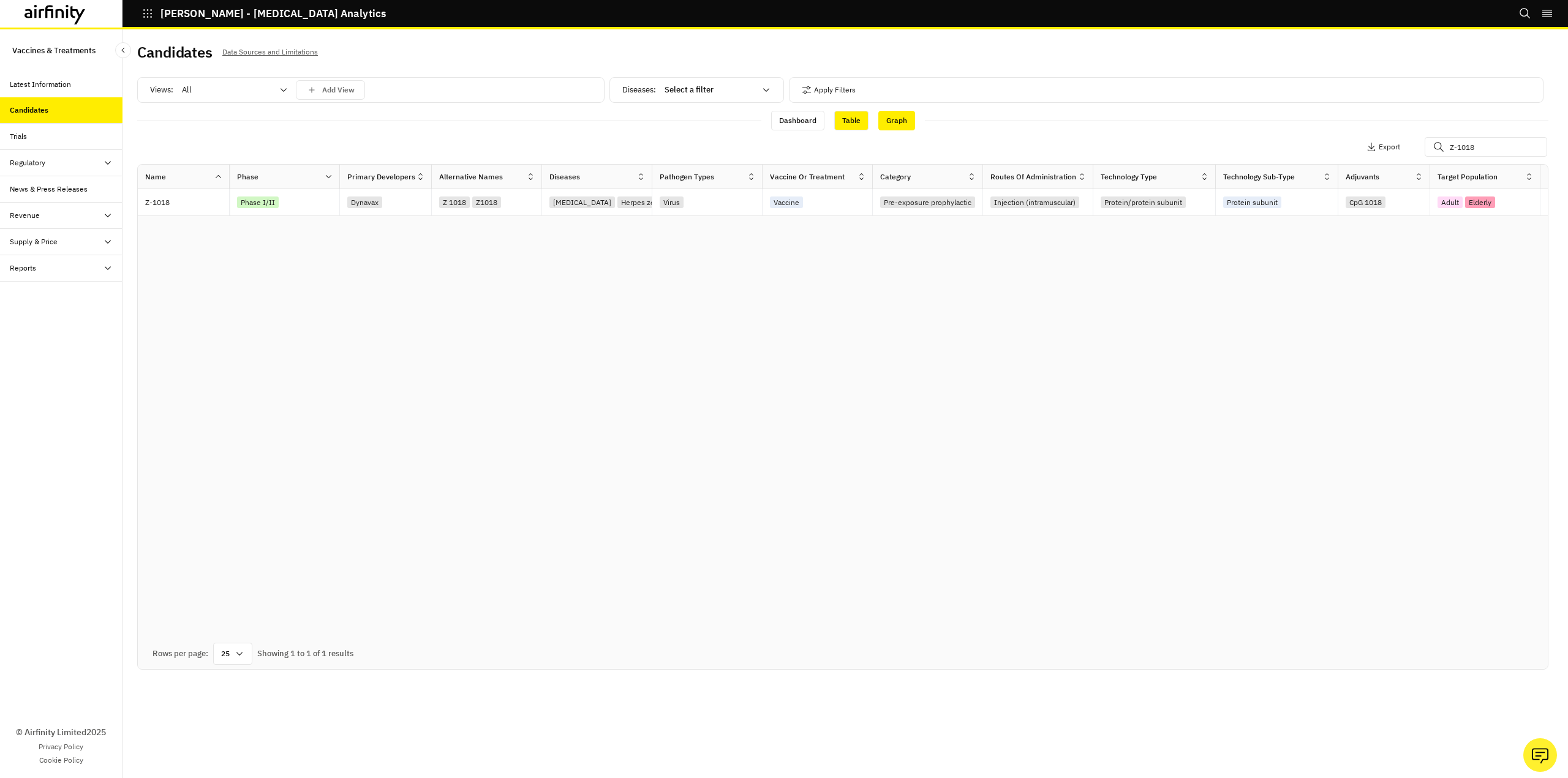
click at [896, 118] on div "Graph" at bounding box center [896, 121] width 36 height 20
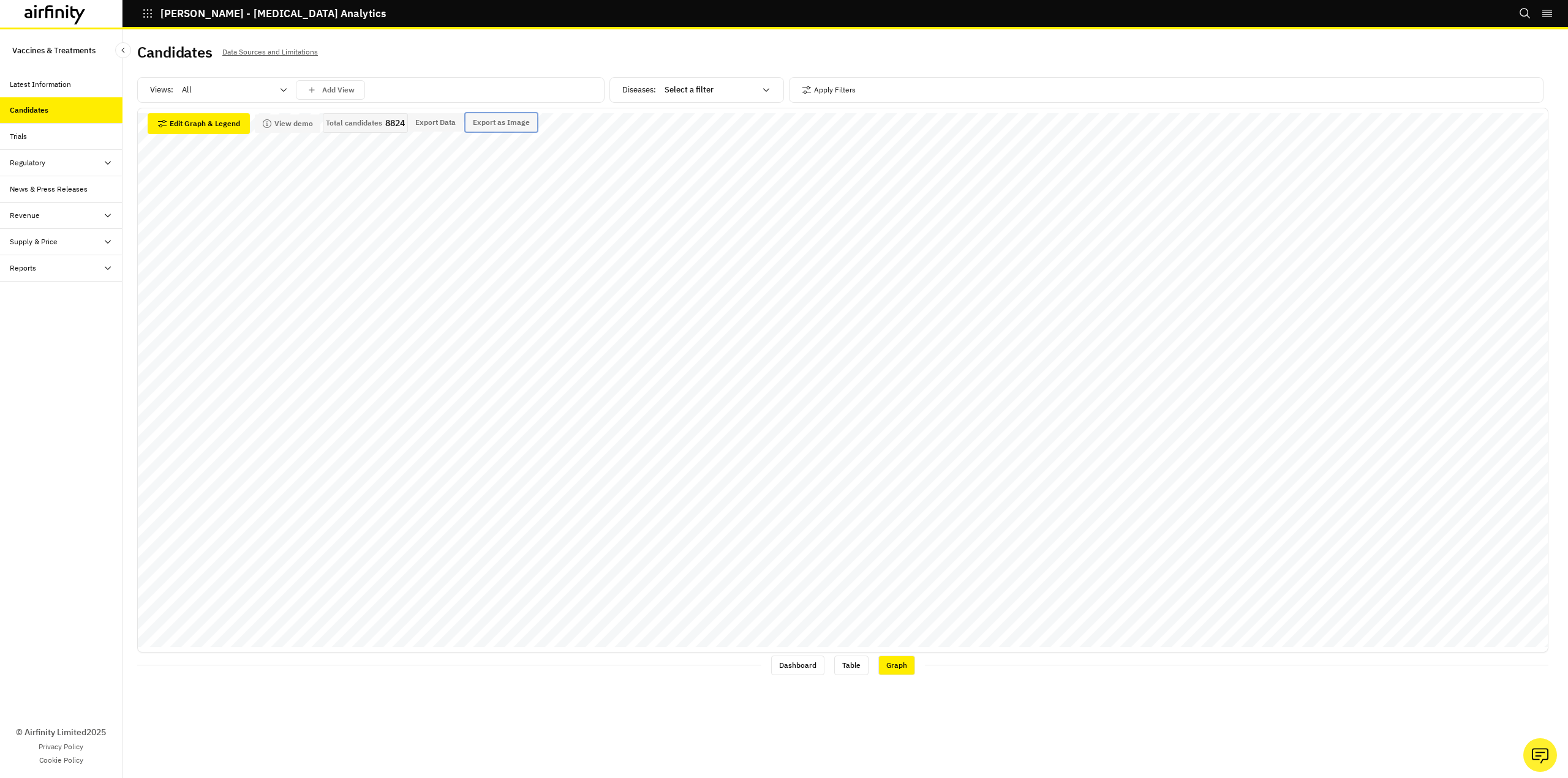
click at [525, 156] on div "Data Adjustments Horizontal Axis Phase Stack by Diseases Sort by Default Show r…" at bounding box center [843, 381] width 1411 height 545
click at [244, 87] on div at bounding box center [227, 89] width 90 height 15
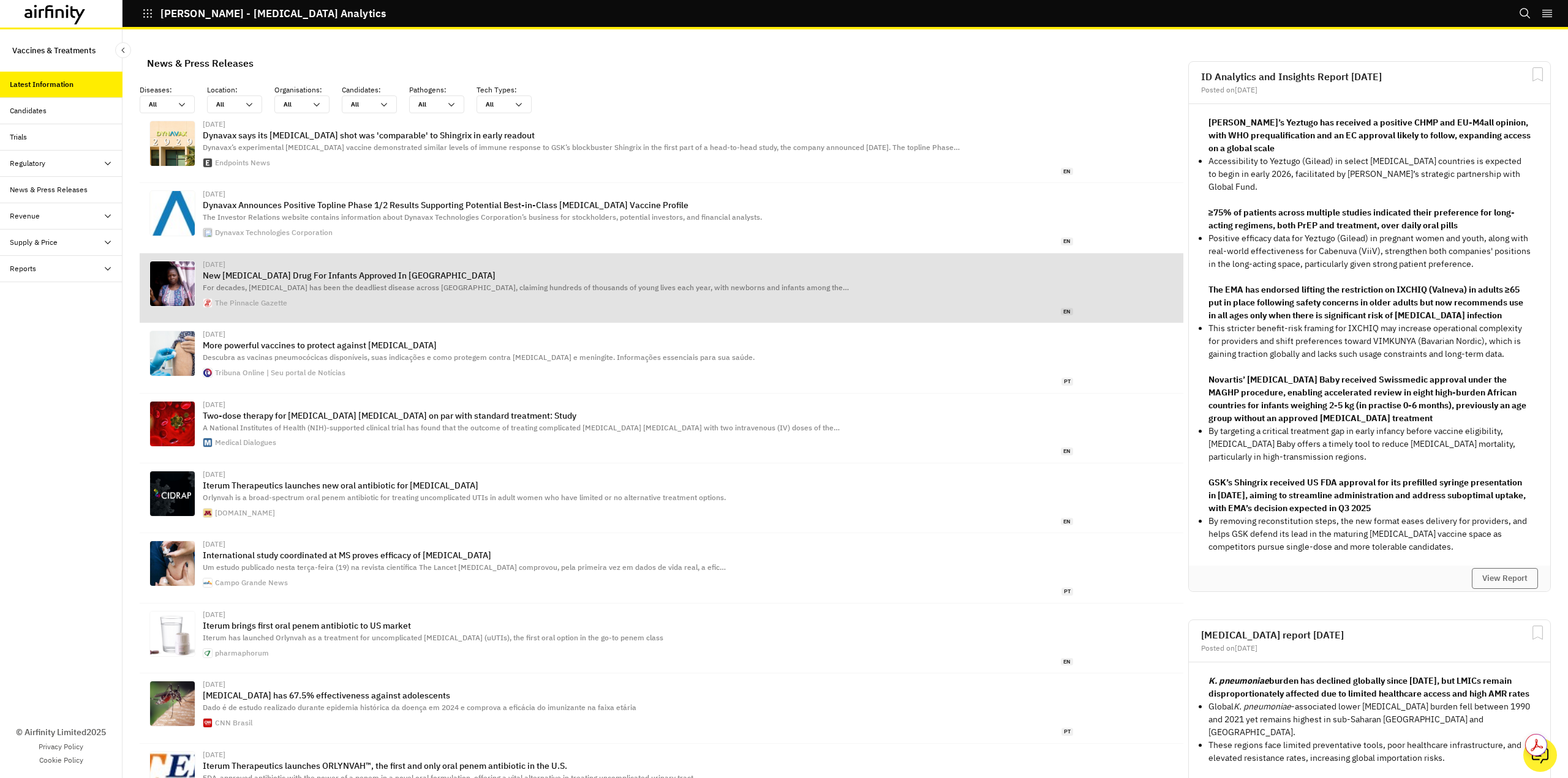
scroll to position [808, 358]
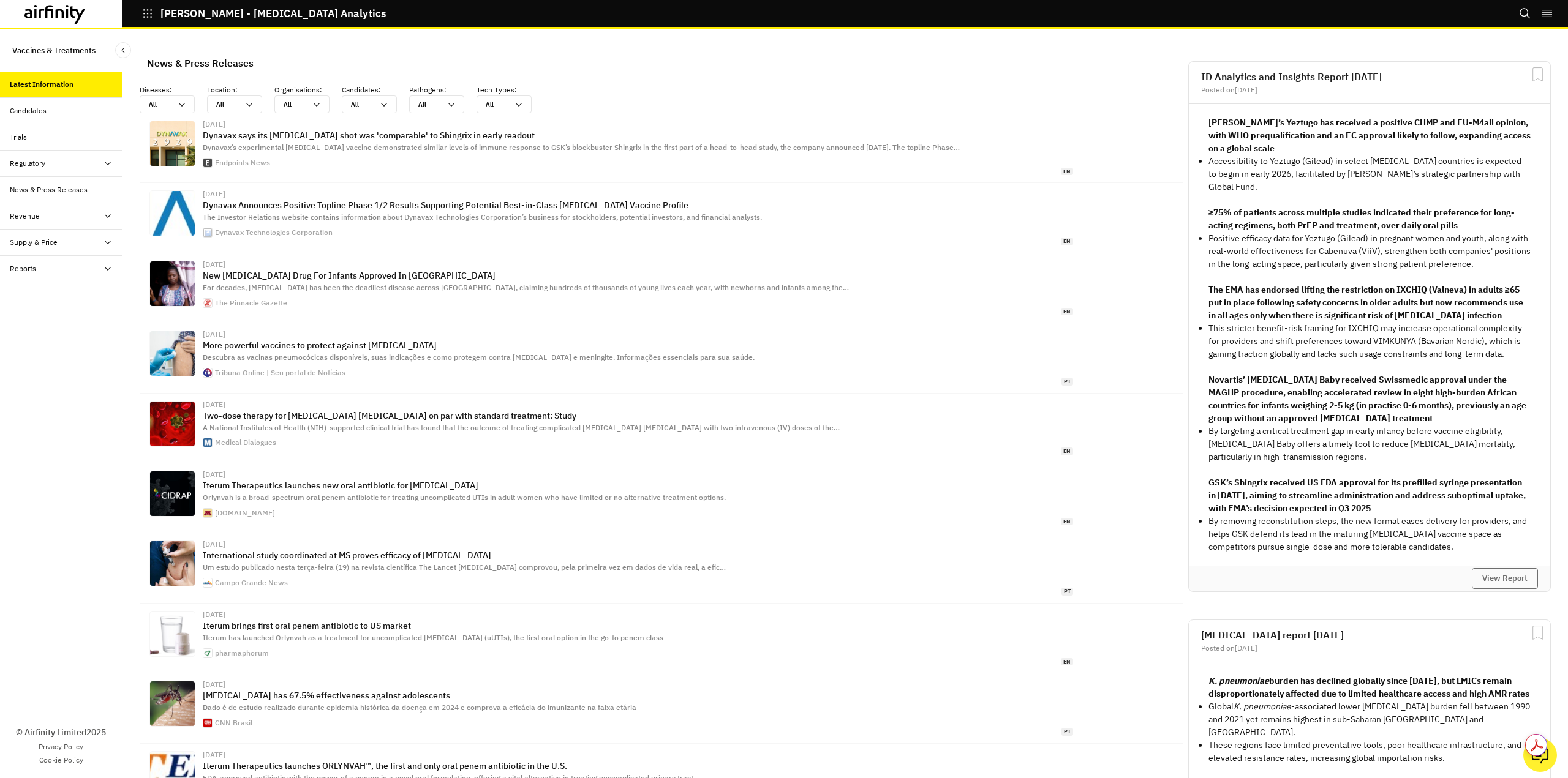
click at [45, 118] on div "Candidates" at bounding box center [61, 111] width 123 height 26
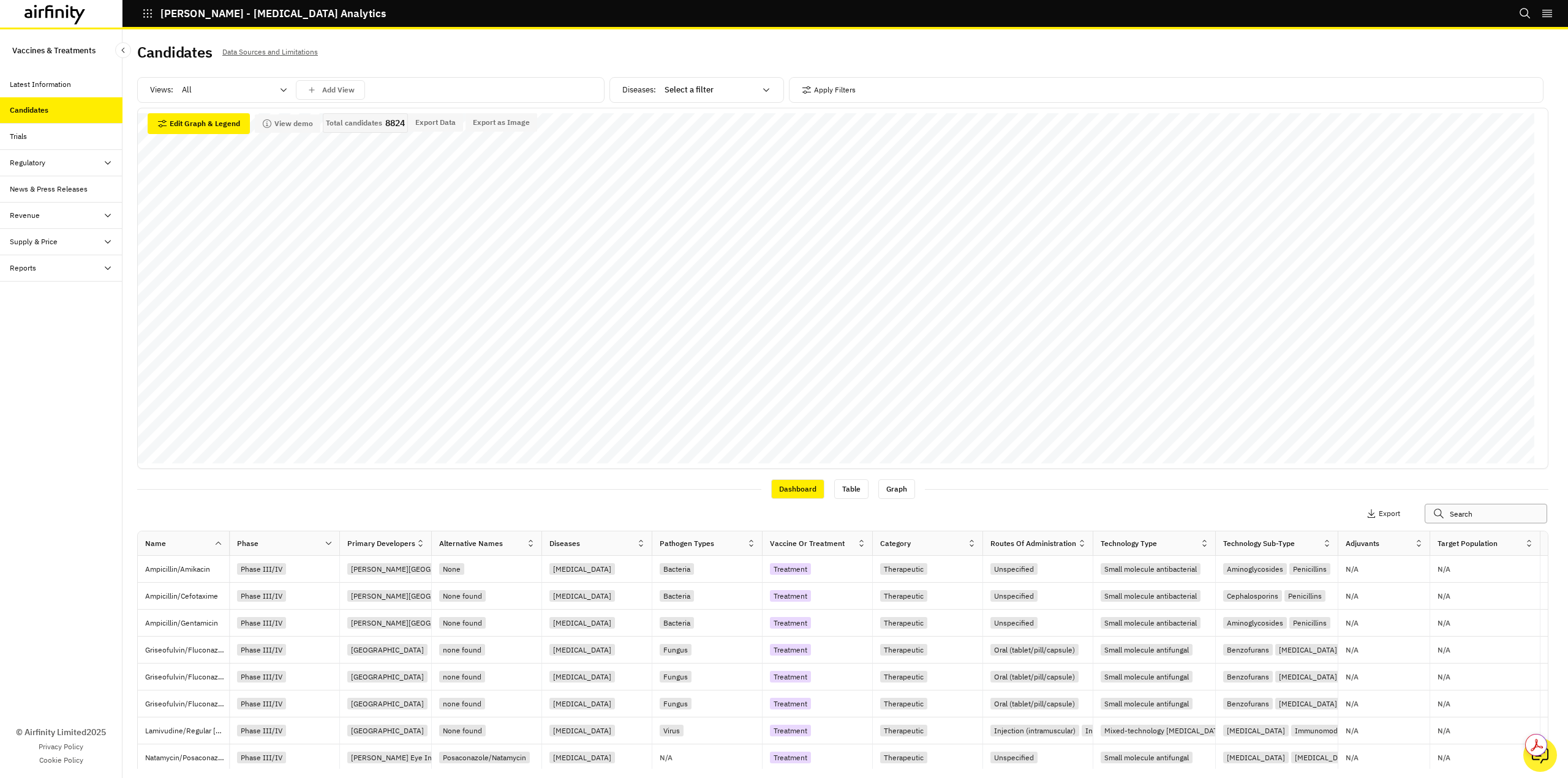
click at [1471, 521] on input "text" at bounding box center [1486, 514] width 123 height 20
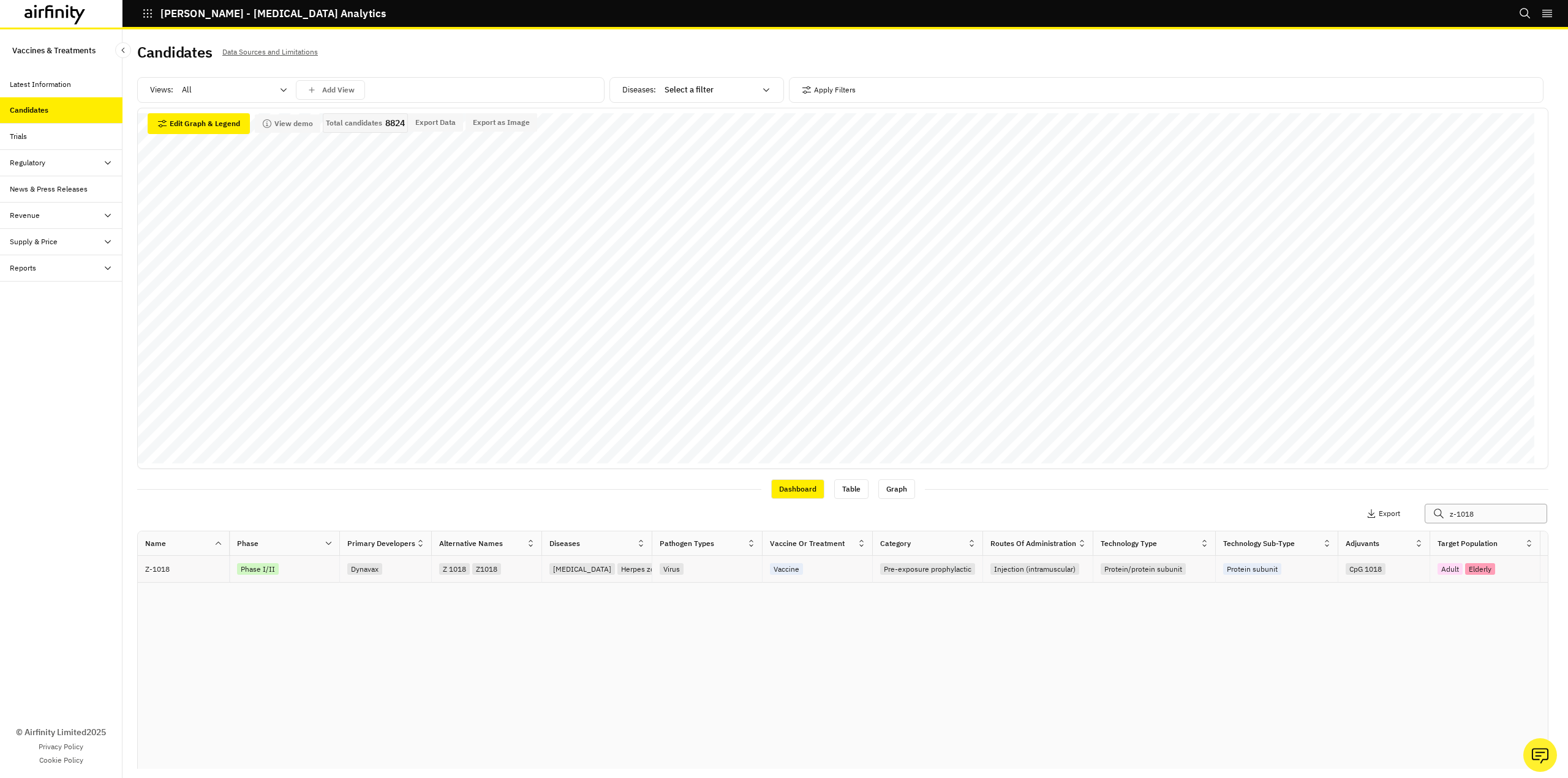
type input "z-1018"
click at [169, 570] on p "Z-1018" at bounding box center [187, 569] width 84 height 12
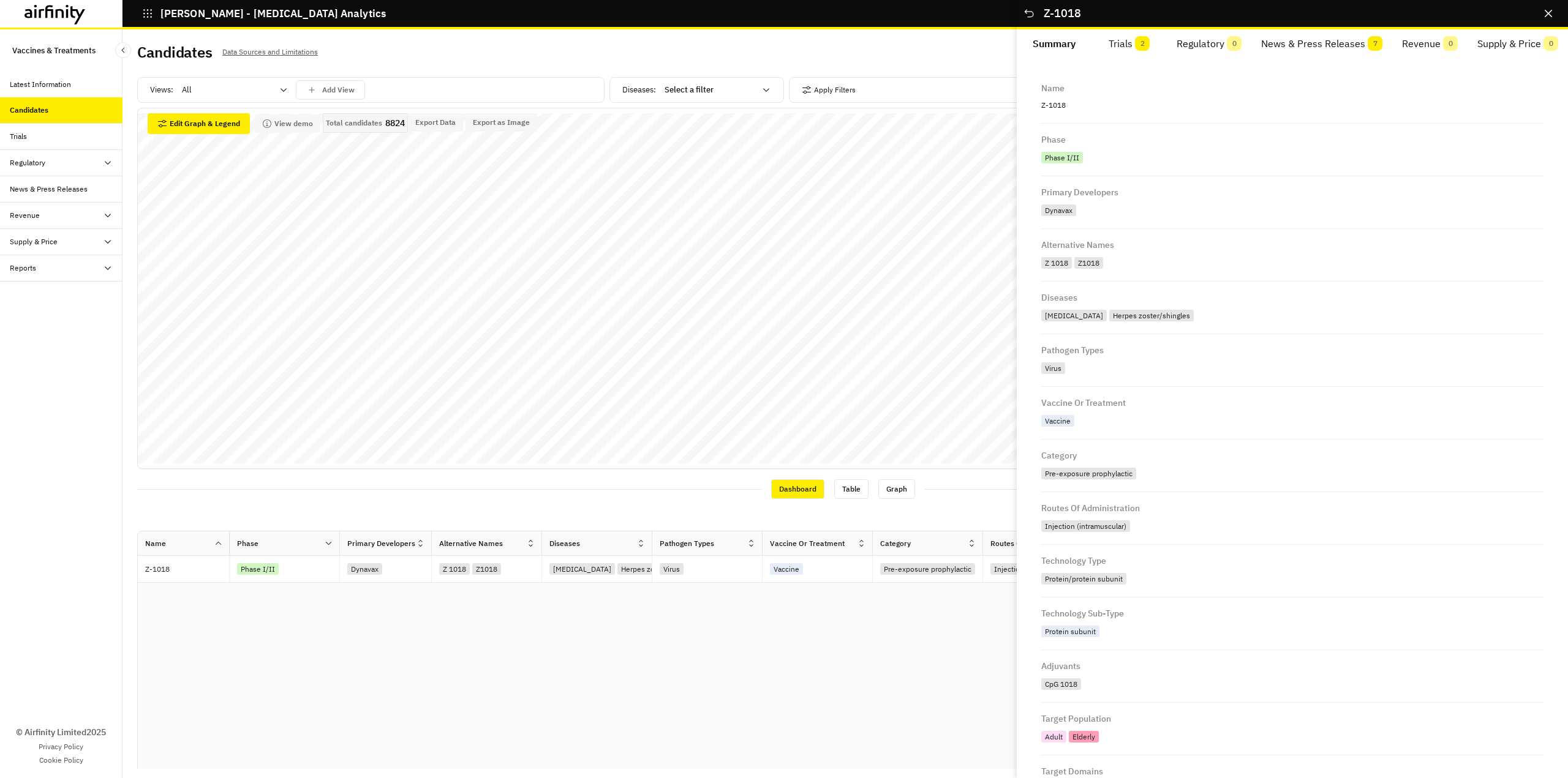
click at [1126, 39] on button "Trials 2" at bounding box center [1129, 44] width 76 height 29
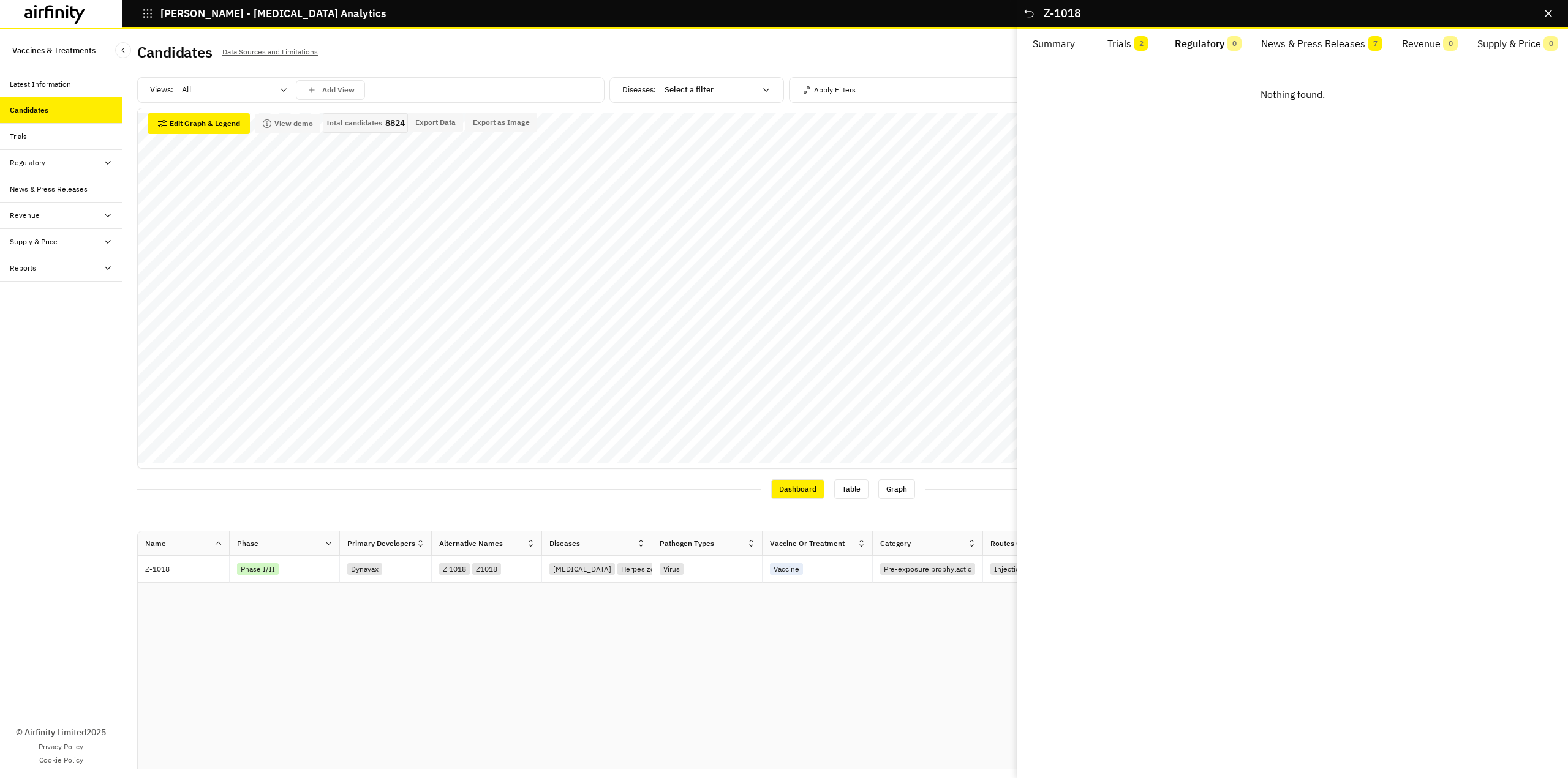
click at [1210, 42] on button "Regulatory 0" at bounding box center [1208, 44] width 86 height 29
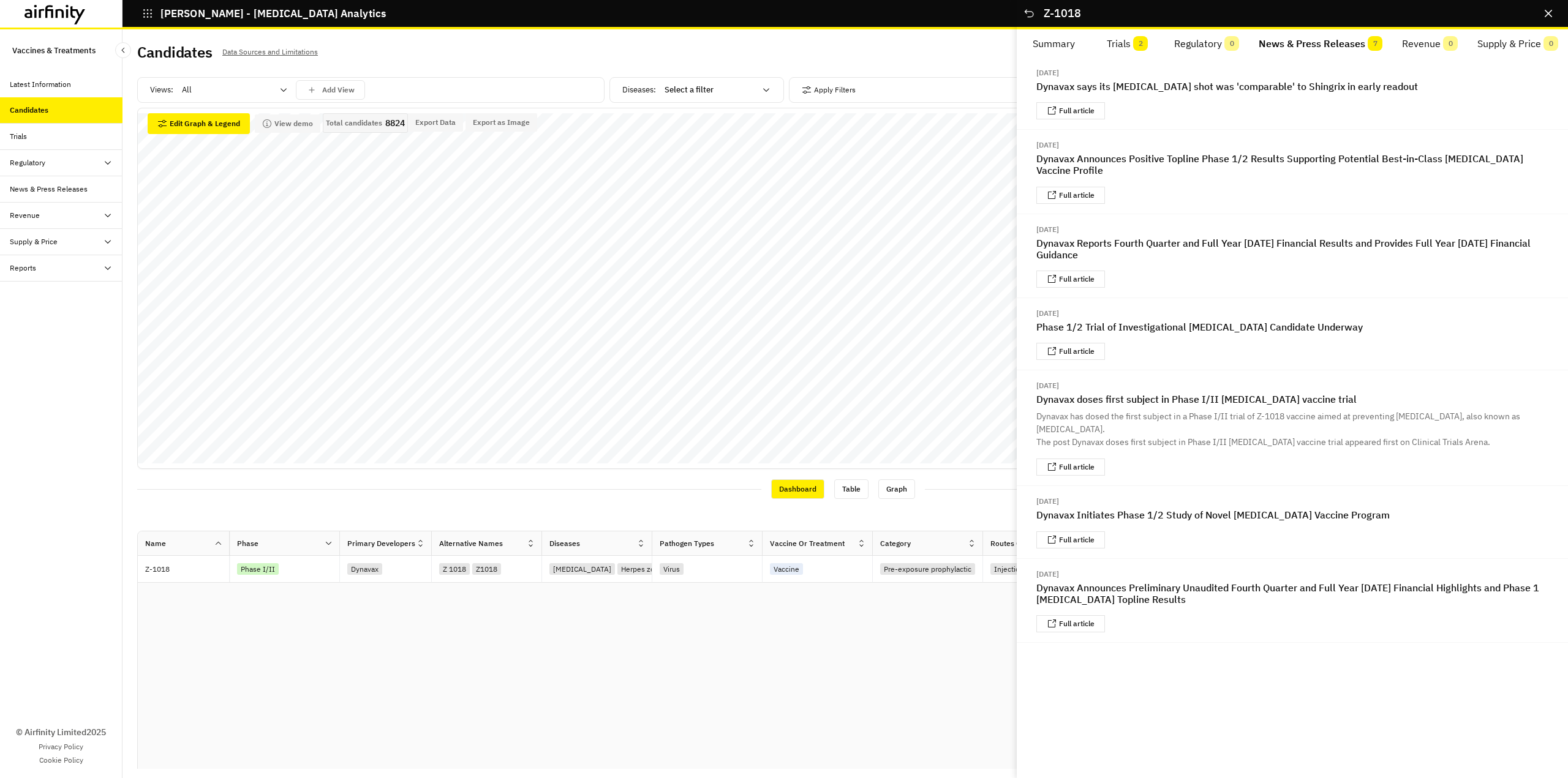
click at [1298, 43] on button "News & Press Releases 7" at bounding box center [1321, 44] width 143 height 29
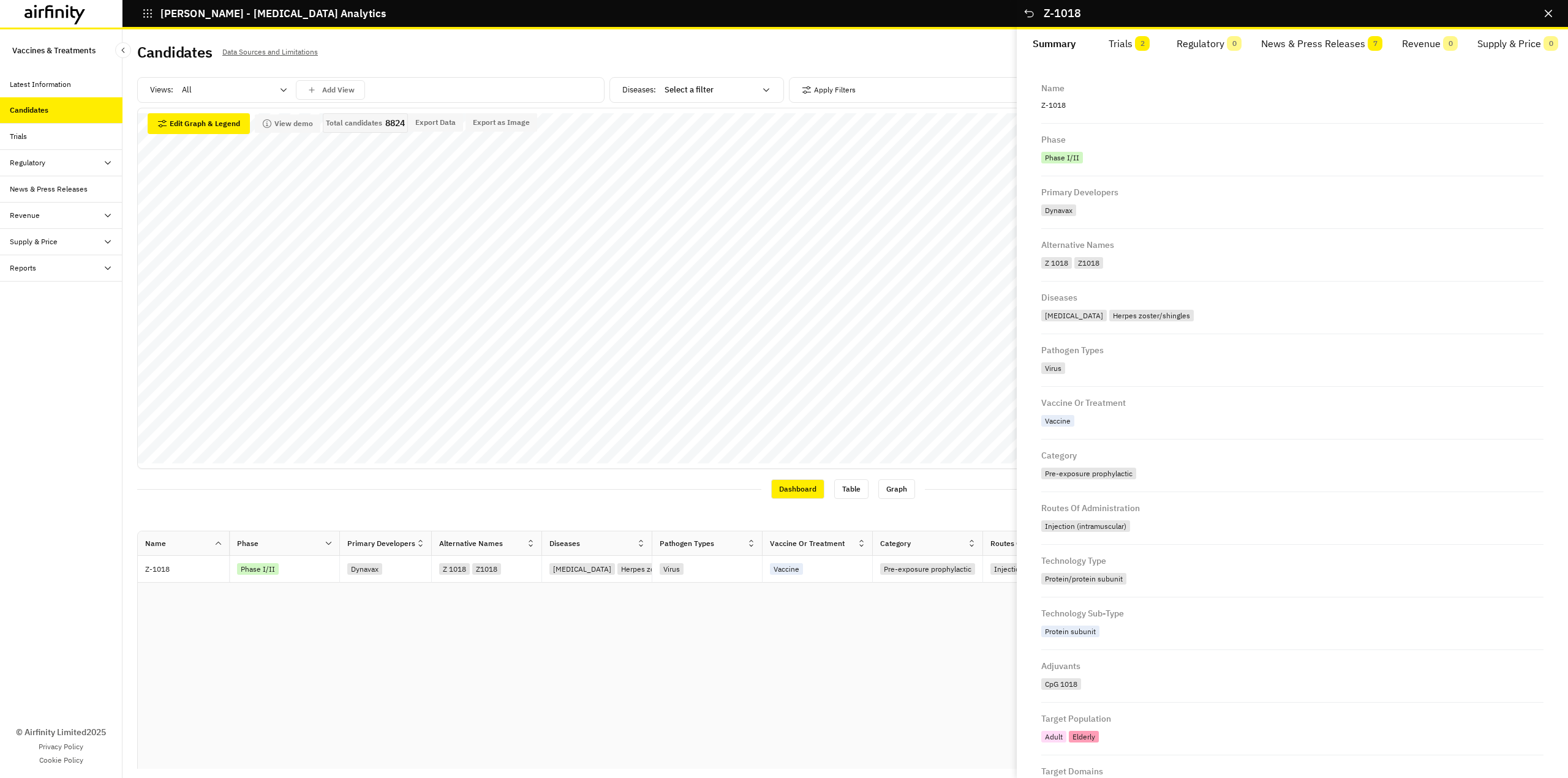
click at [1072, 43] on button "Summary" at bounding box center [1054, 44] width 76 height 29
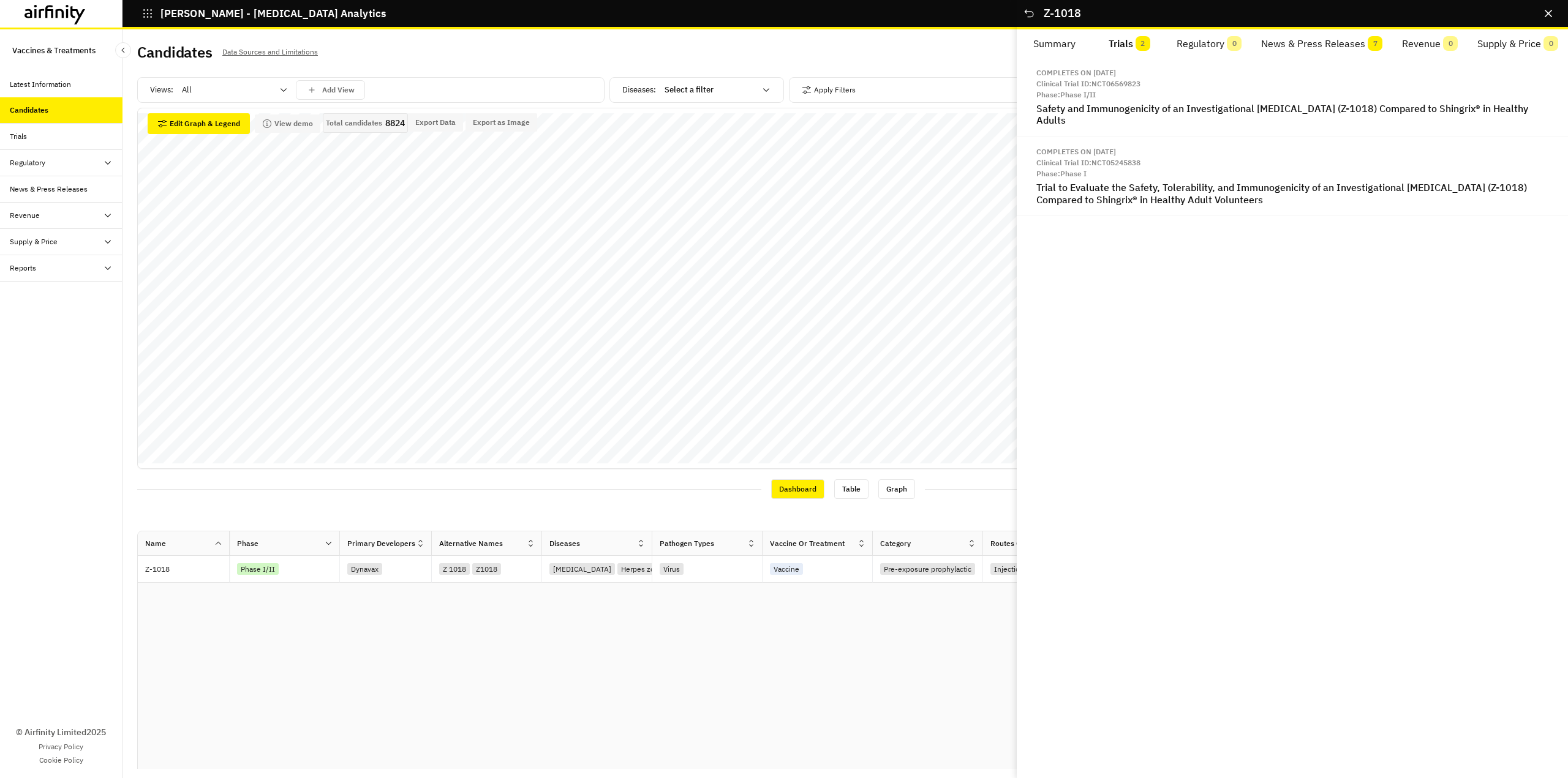
click at [1116, 41] on button "Trials 2" at bounding box center [1129, 44] width 76 height 29
click at [1314, 39] on button "News & Press Releases 7" at bounding box center [1322, 44] width 141 height 29
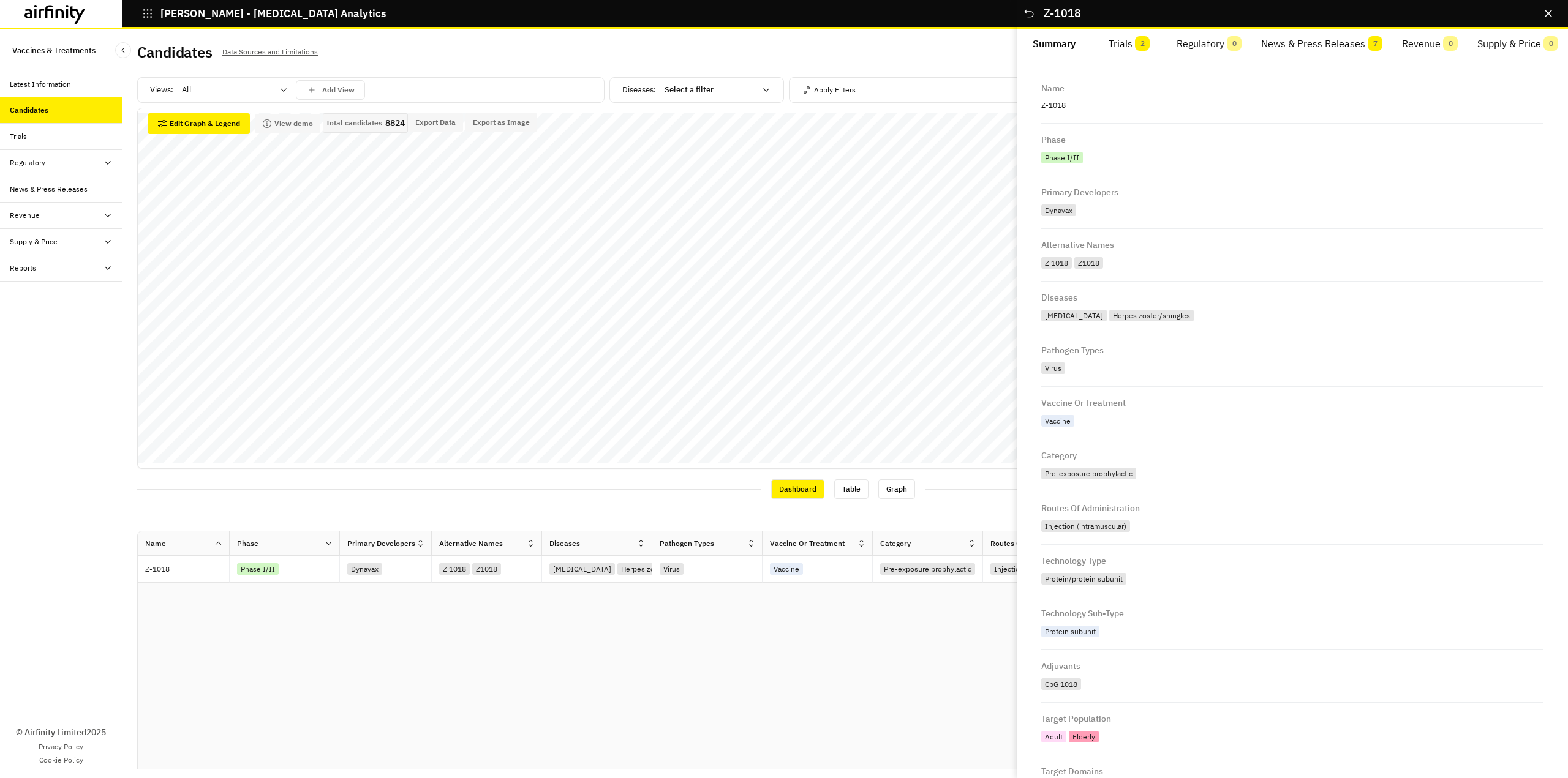
click at [1058, 41] on button "Summary" at bounding box center [1054, 44] width 76 height 29
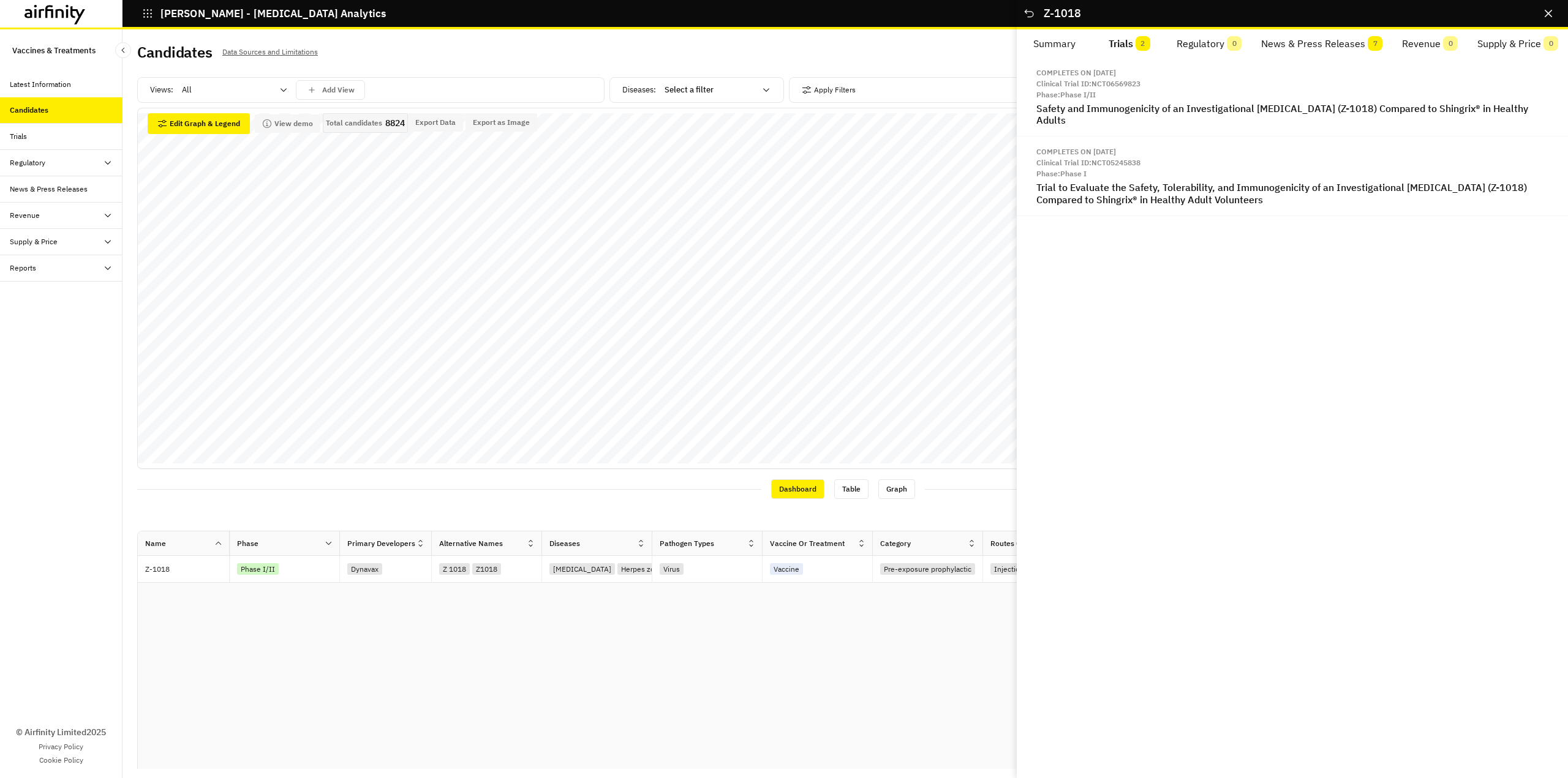
click at [1131, 38] on button "Trials 2" at bounding box center [1129, 44] width 76 height 29
drag, startPoint x: 1019, startPoint y: 58, endPoint x: 1318, endPoint y: 260, distance: 360.8
click at [1319, 260] on div "Completes on Sep 1, 2026 Clinical Trial ID: NCT06569823 Phase: Phase I/II Safet…" at bounding box center [1292, 418] width 551 height 721
click at [1309, 303] on div "Completes on Sep 1, 2026 Clinical Trial ID: NCT06569823 Phase: Phase I/II Safet…" at bounding box center [1292, 418] width 551 height 721
click at [1209, 41] on button "Regulatory 0" at bounding box center [1209, 44] width 84 height 29
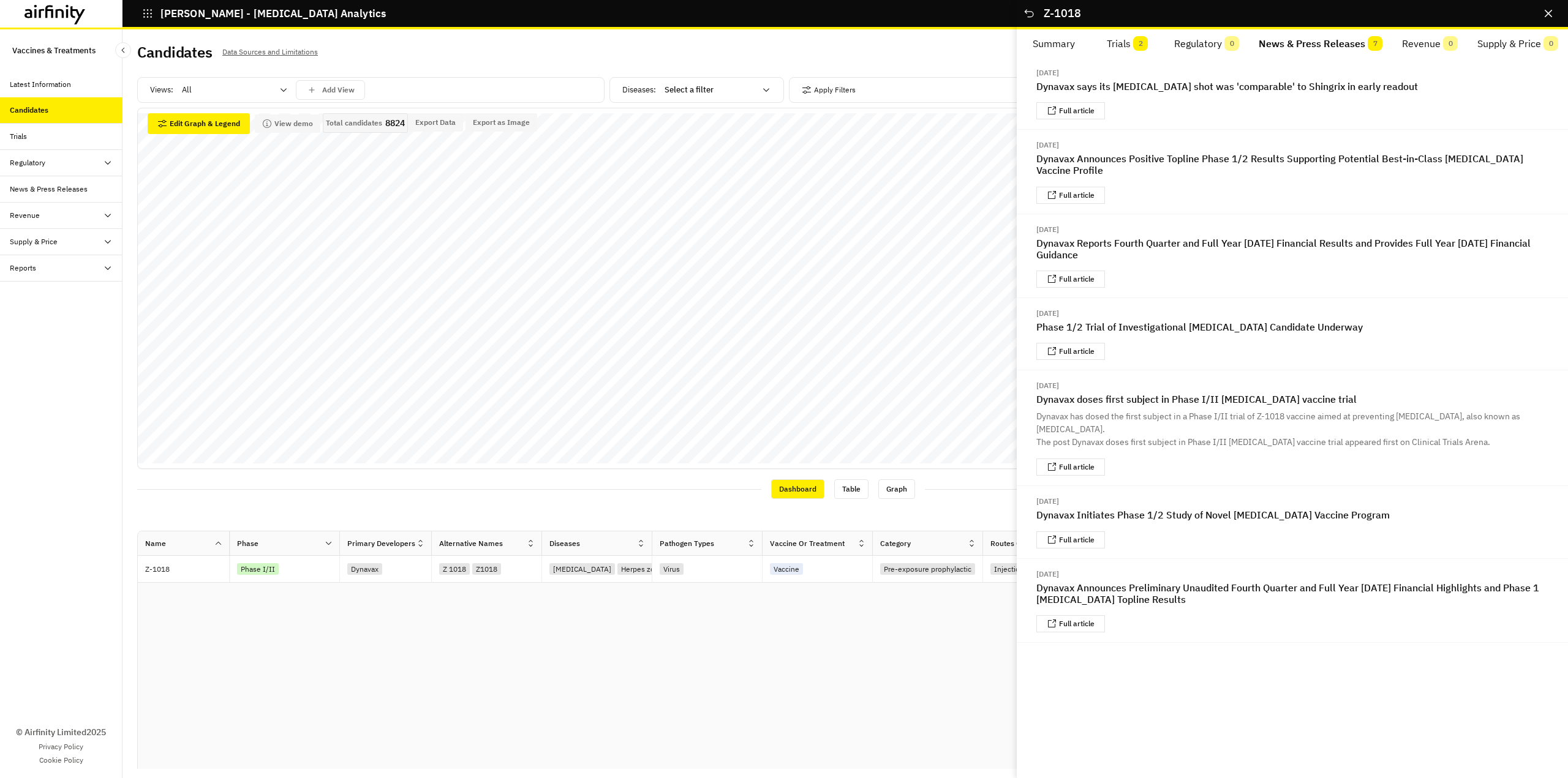
click at [1283, 49] on button "News & Press Releases 7" at bounding box center [1321, 44] width 143 height 29
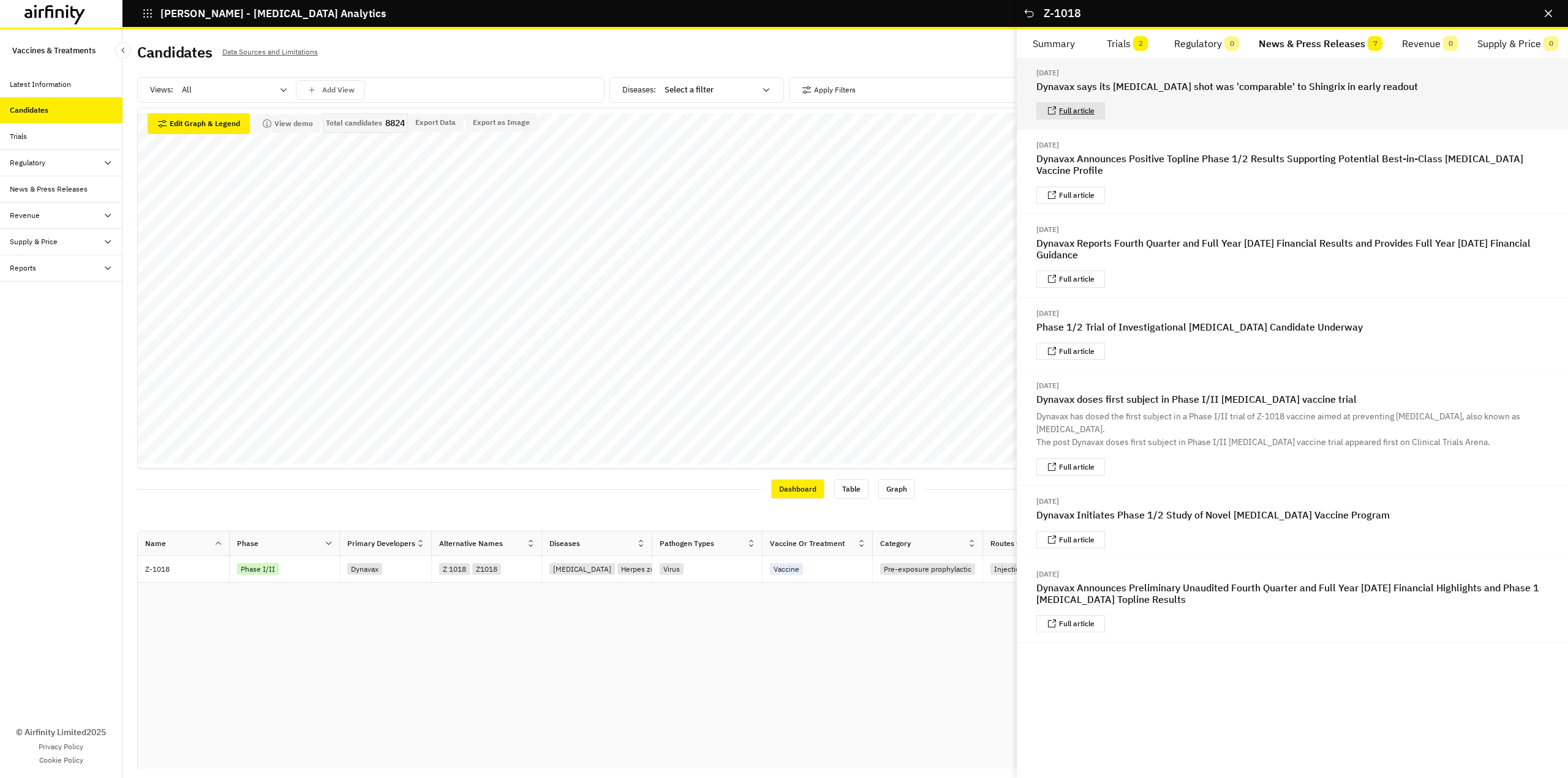
click at [1081, 113] on link "Full article" at bounding box center [1076, 110] width 35 height 7
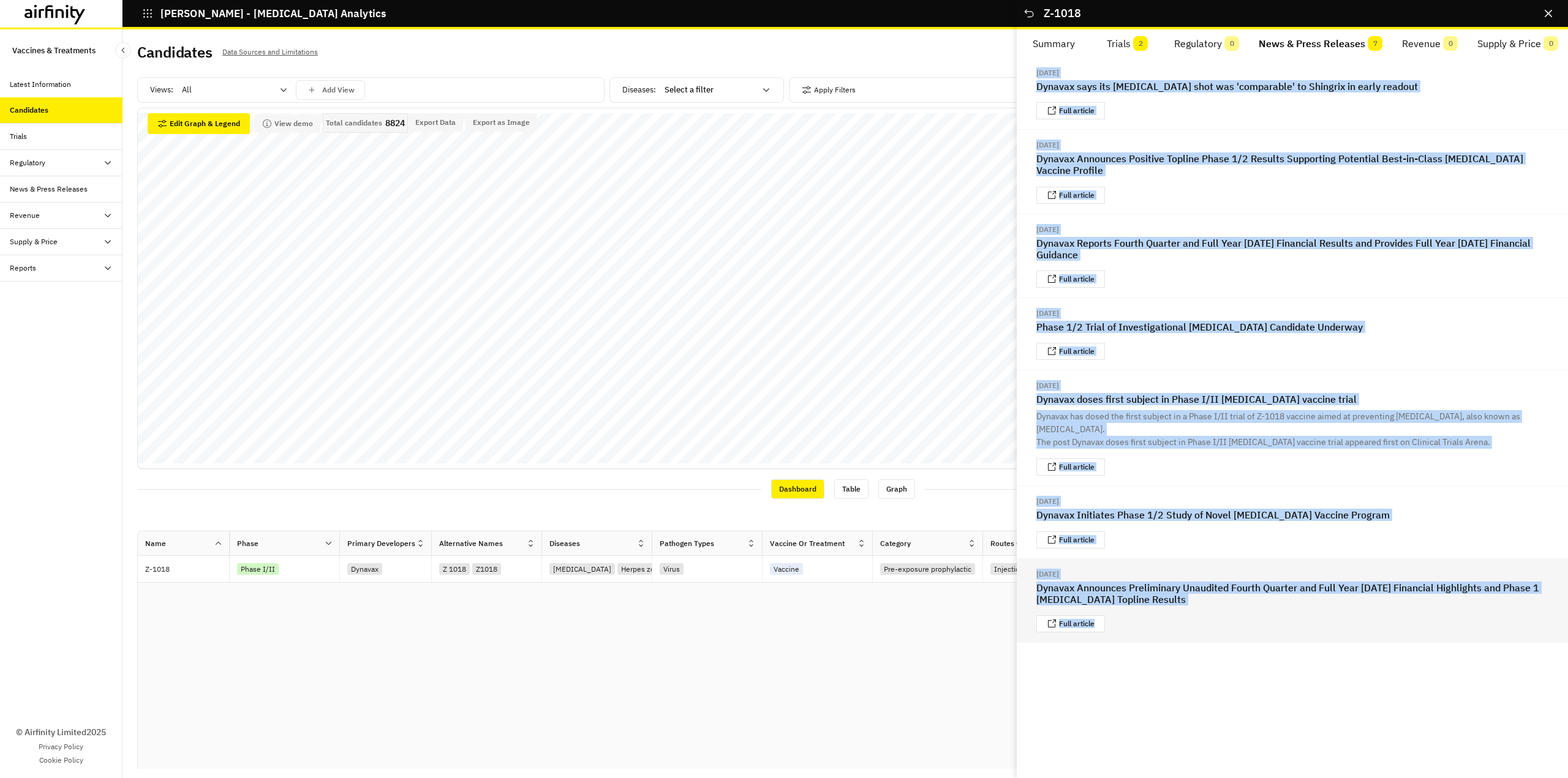
drag, startPoint x: 1027, startPoint y: 58, endPoint x: 1363, endPoint y: 625, distance: 659.1
click at [1363, 625] on div "Aug 21, 2025 Dynavax says its shingles shot was 'comparable' to Shingrix in ear…" at bounding box center [1292, 350] width 551 height 586
copy div "Aug 21, 2025 Dynavax says its shingles shot was 'comparable' to Shingrix in ear…"
click at [1431, 692] on div "Aug 21, 2025 Dynavax says its shingles shot was 'comparable' to Shingrix in ear…" at bounding box center [1292, 418] width 551 height 721
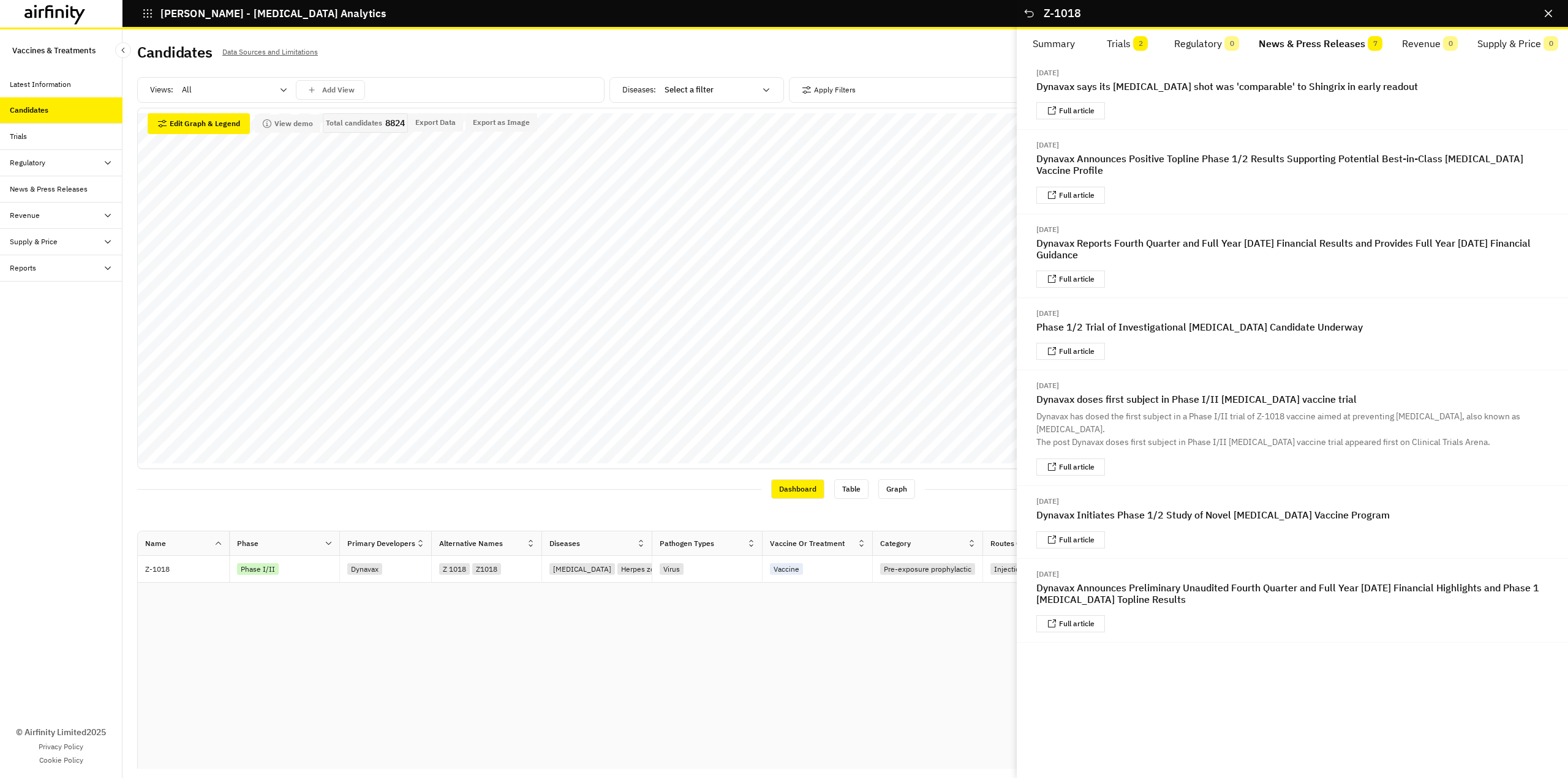
click at [1127, 44] on button "Trials 2" at bounding box center [1128, 44] width 75 height 29
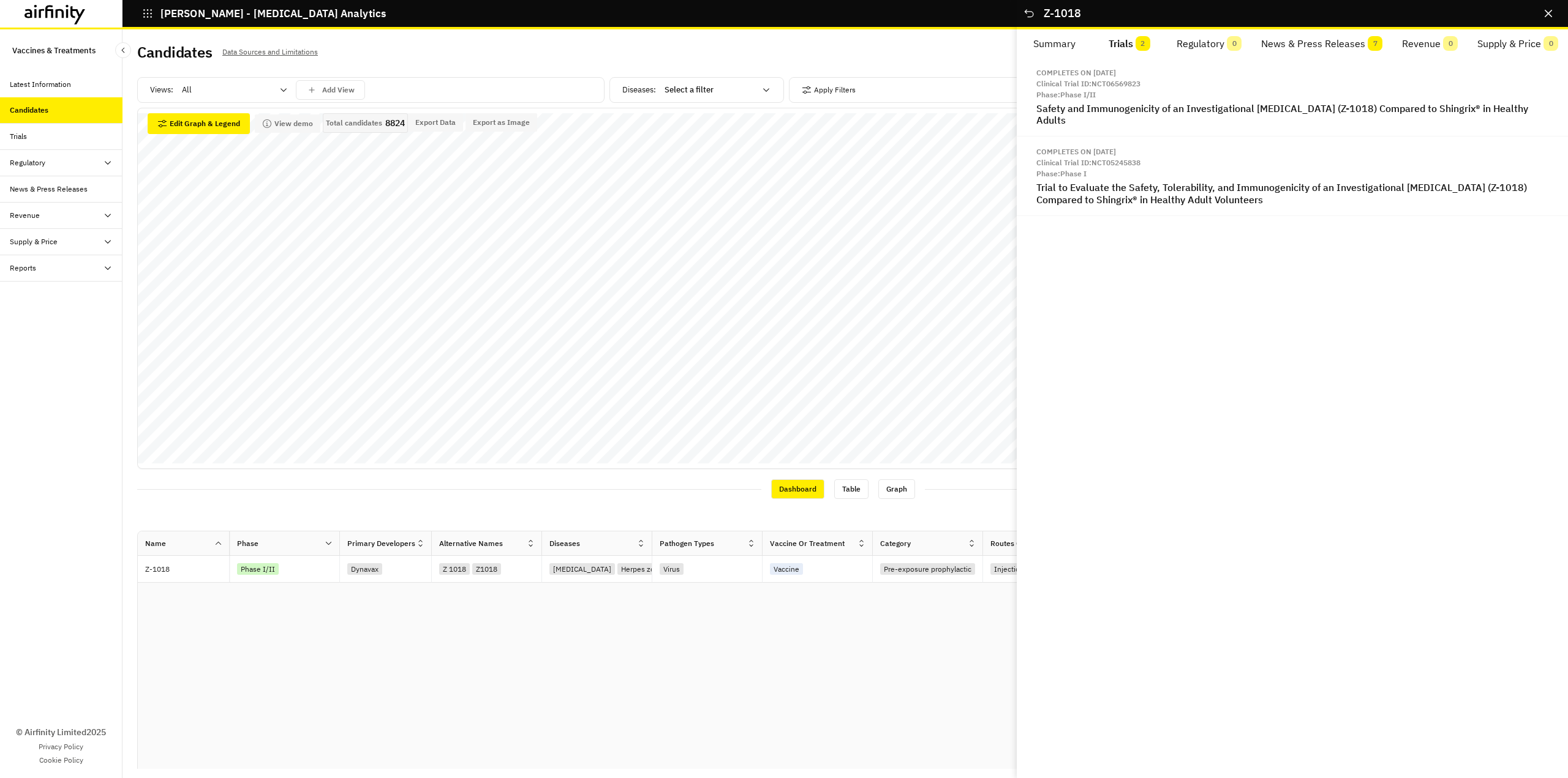
drag, startPoint x: 1032, startPoint y: 70, endPoint x: 1290, endPoint y: 237, distance: 307.3
click at [1290, 237] on div "Completes on Sep 1, 2026 Clinical Trial ID: NCT06569823 Phase: Phase I/II Safet…" at bounding box center [1292, 418] width 551 height 721
copy div "Completes on Sep 1, 2026 Clinical Trial ID: NCT06569823 Phase: Phase I/II Safet…"
click at [1104, 338] on div "Completes on Sep 1, 2026 Clinical Trial ID: NCT06569823 Phase: Phase I/II Safet…" at bounding box center [1292, 418] width 551 height 721
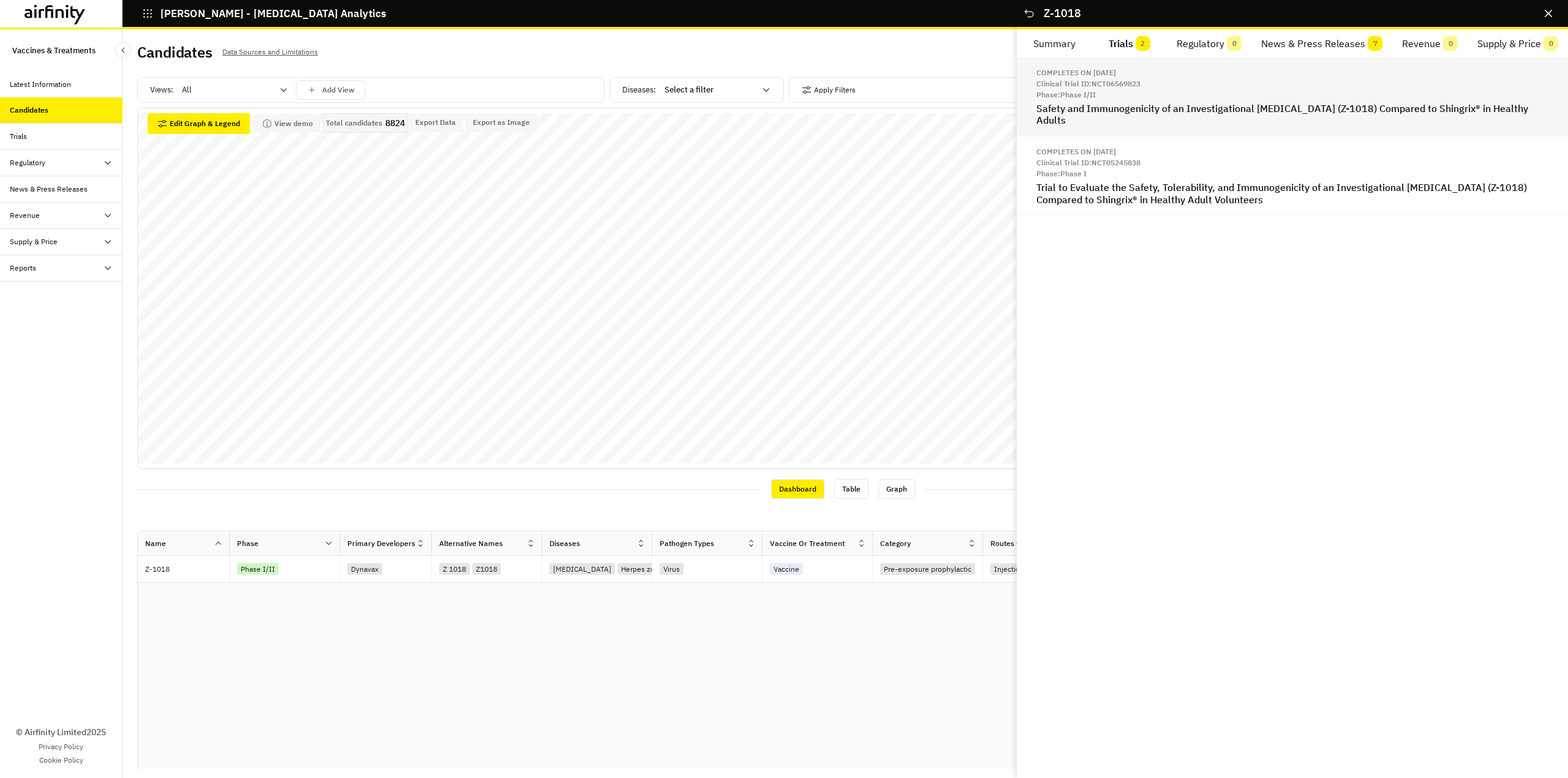
click at [1098, 104] on h2 "Safety and Immunogenicity of an Investigational Herpes Zoster Vaccine (Z-1018) …" at bounding box center [1292, 115] width 512 height 24
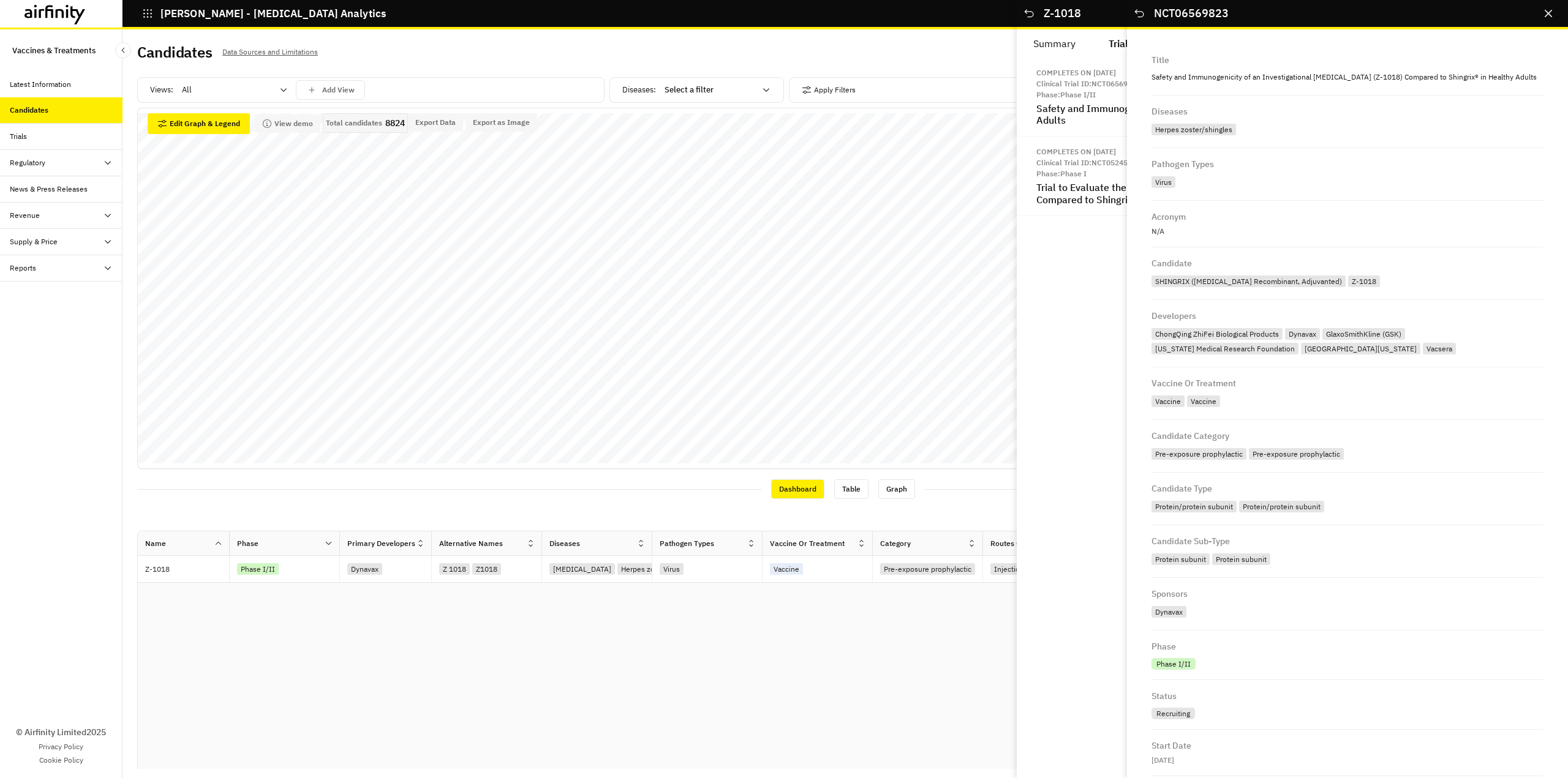
click at [1093, 49] on button "Trials 2" at bounding box center [1129, 44] width 76 height 29
click at [1073, 258] on div "Completes on Sep 1, 2026 Clinical Trial ID: NCT06569823 Phase: Phase I/II Safet…" at bounding box center [1292, 418] width 551 height 721
click at [1547, 14] on icon "Close" at bounding box center [1547, 13] width 7 height 7
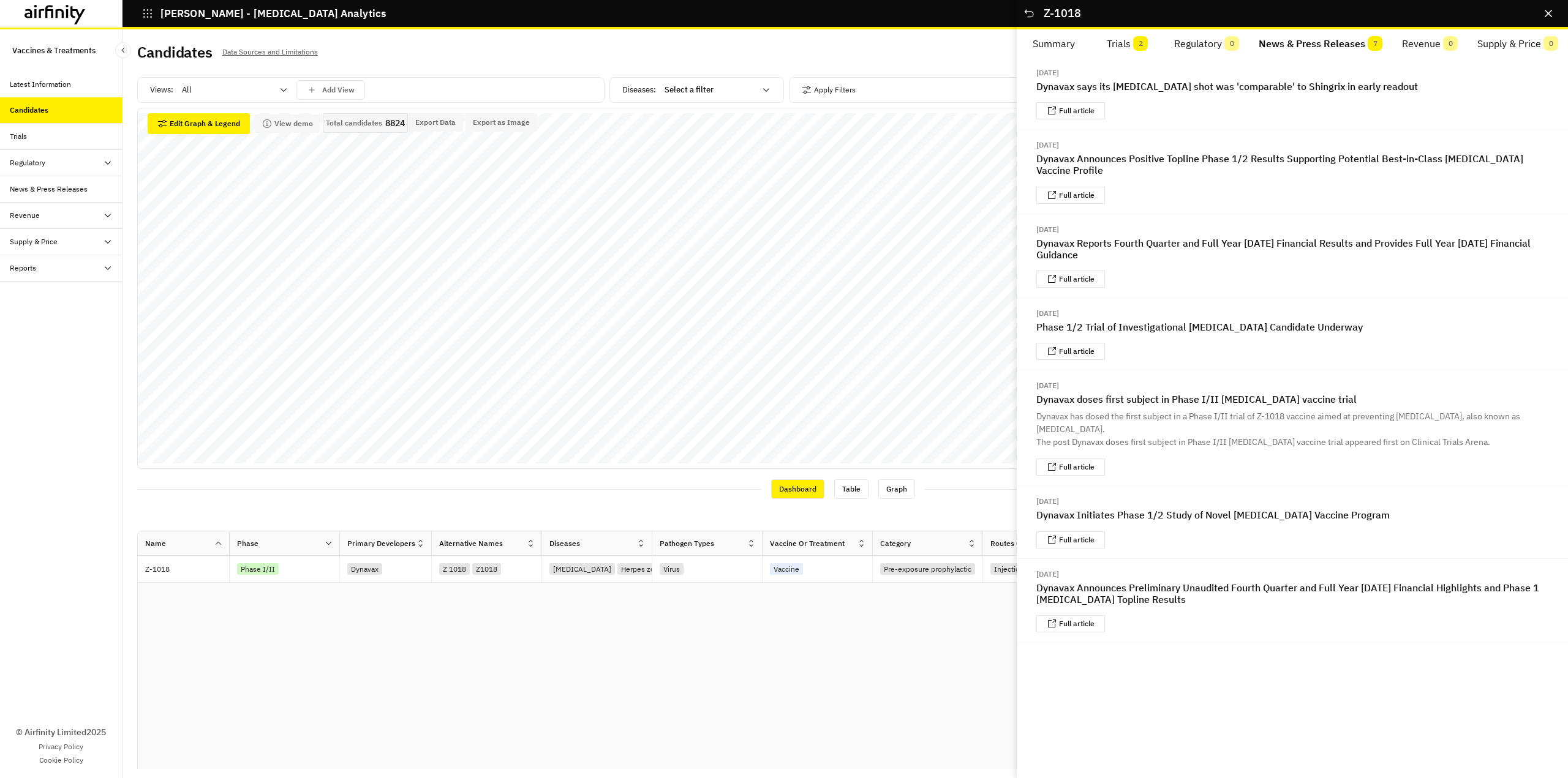
click at [1334, 44] on button "News & Press Releases 7" at bounding box center [1321, 44] width 143 height 29
click at [1125, 39] on button "Trials 2" at bounding box center [1128, 44] width 75 height 29
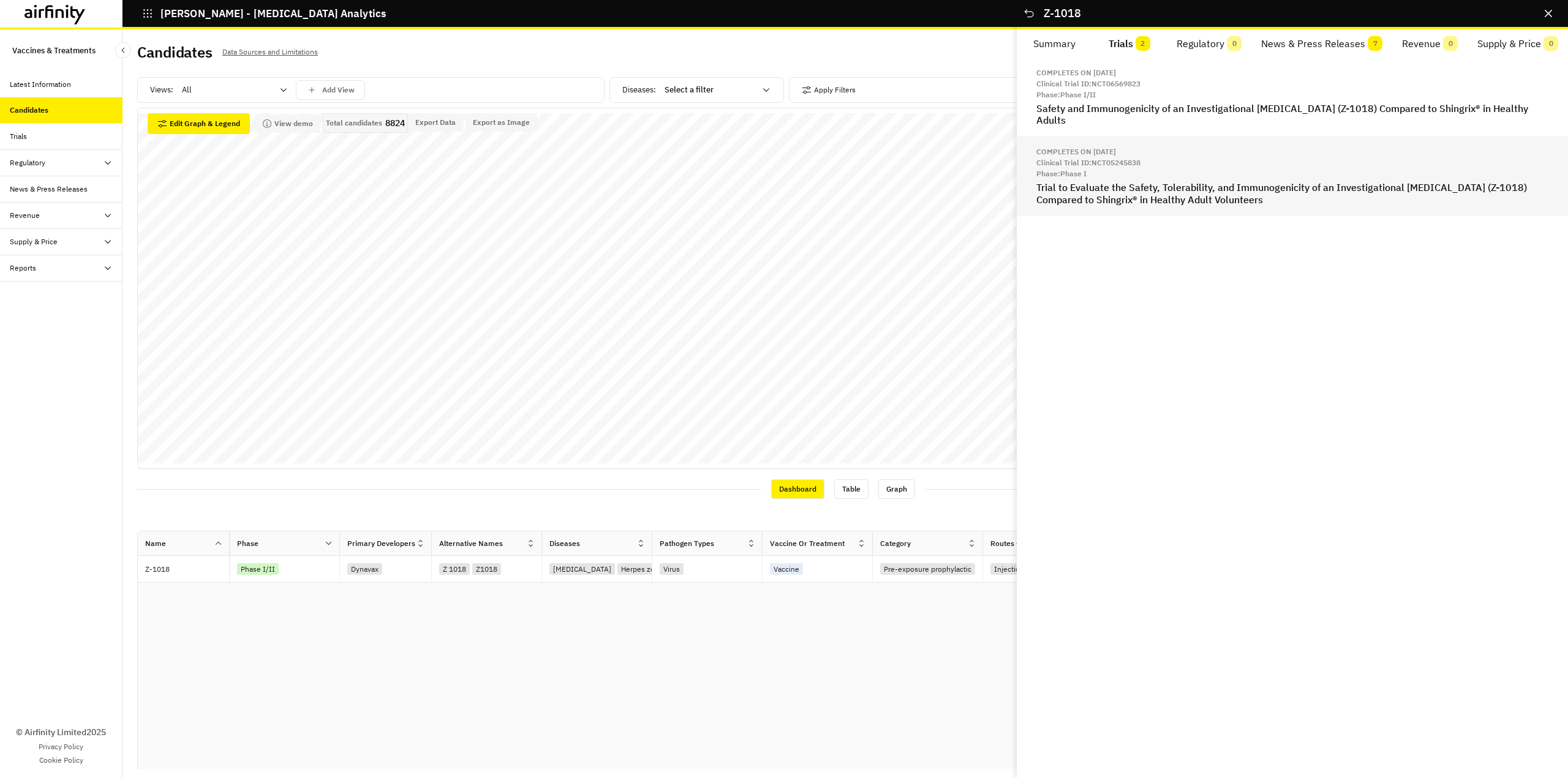
click at [1085, 203] on h2 "Trial to Evaluate the Safety, Tolerability, and Immunogenicity of an Investigat…" at bounding box center [1292, 193] width 512 height 24
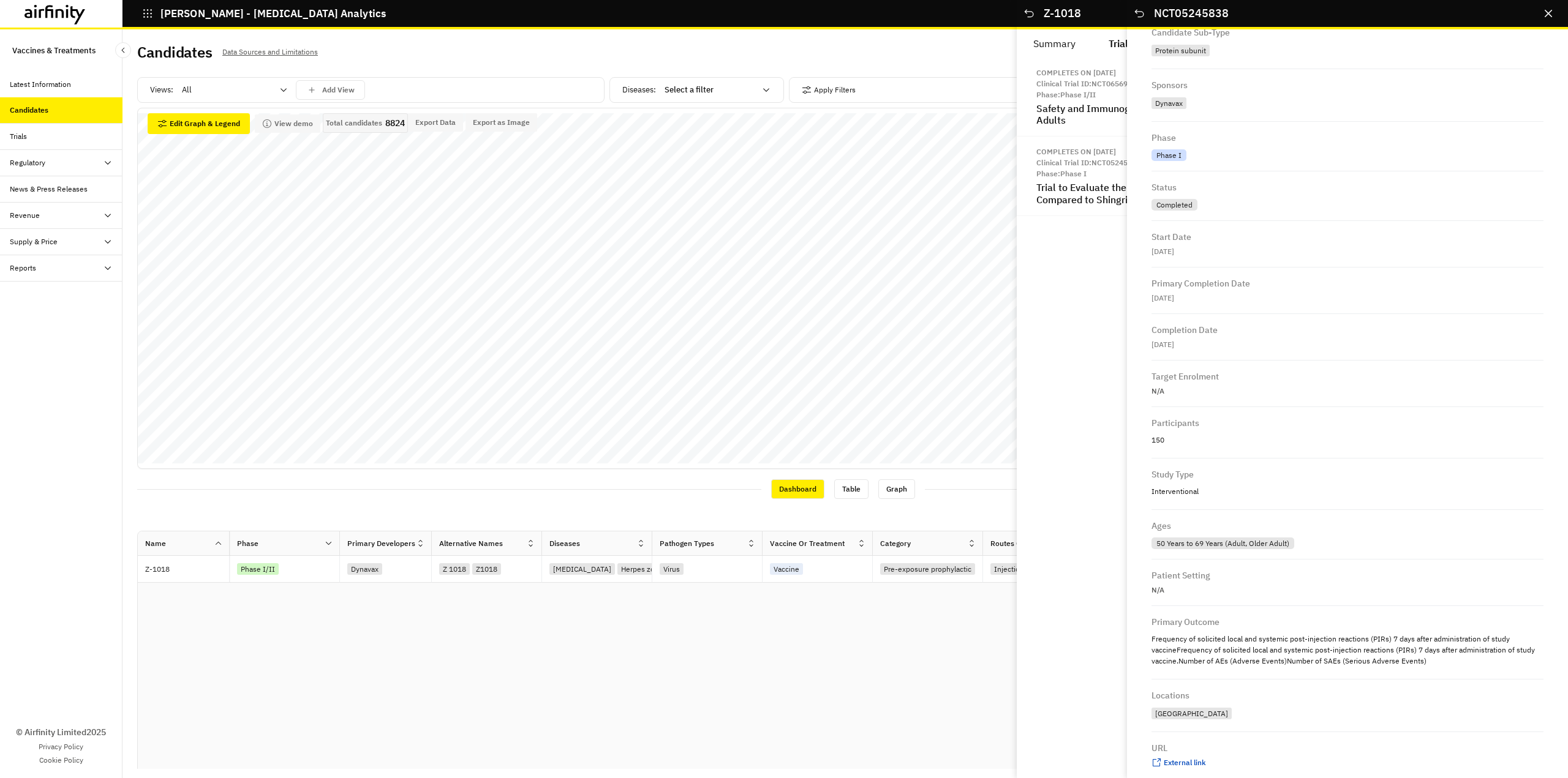
scroll to position [521, 0]
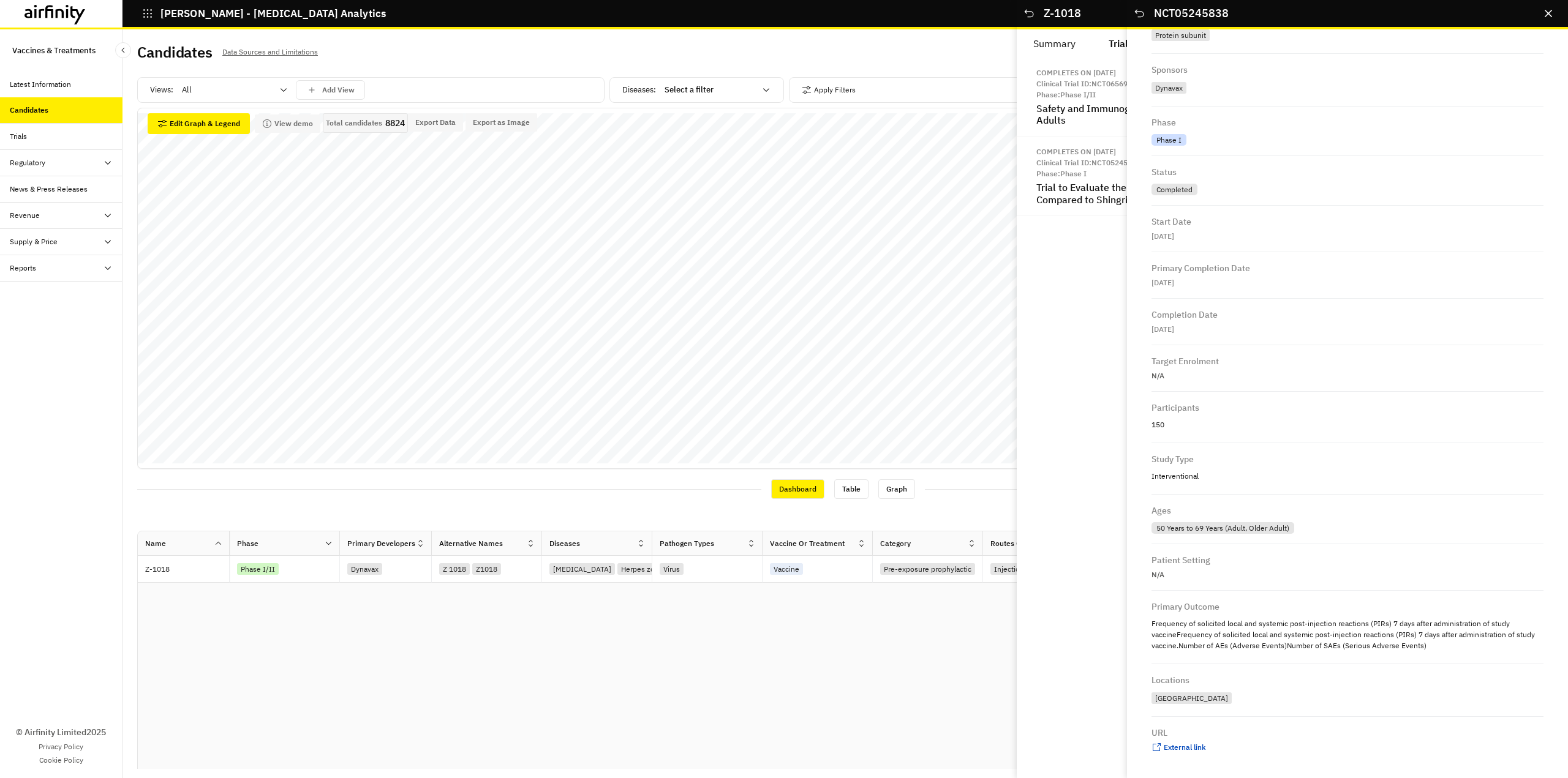
click at [1177, 742] on div "URL External link ..." at bounding box center [1348, 740] width 392 height 46
click at [1177, 748] on span "External link" at bounding box center [1184, 747] width 42 height 9
drag, startPoint x: 1546, startPoint y: 17, endPoint x: 1472, endPoint y: 57, distance: 84.1
click at [1546, 18] on button "Close" at bounding box center [1548, 14] width 20 height 20
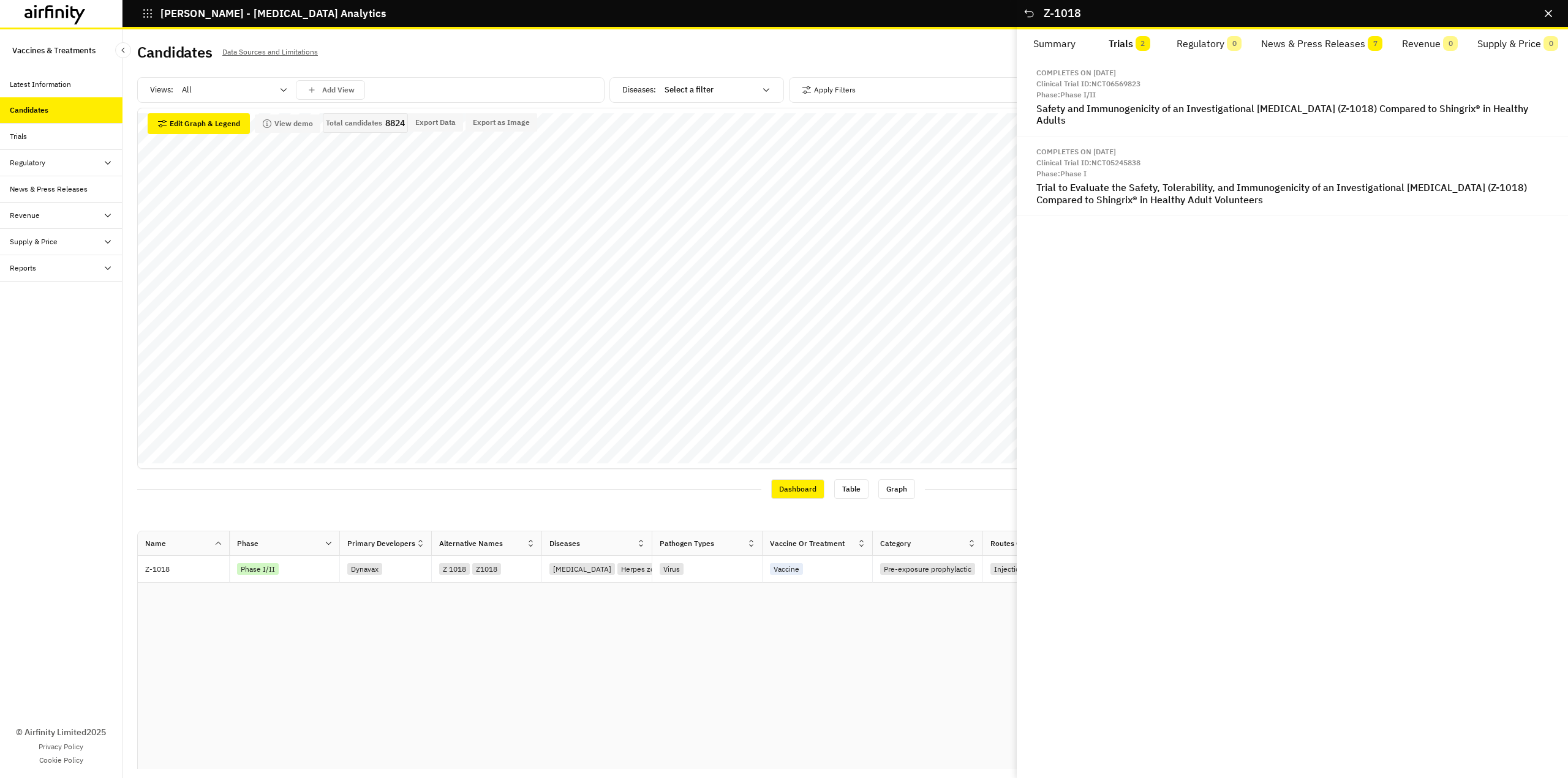
click at [1063, 46] on button "Summary" at bounding box center [1054, 44] width 76 height 29
click at [1125, 41] on button "Trials 2" at bounding box center [1129, 44] width 76 height 29
drag, startPoint x: 824, startPoint y: 697, endPoint x: 784, endPoint y: 694, distance: 40.1
click at [822, 697] on div "Name Phase Primary Developers Alternative Names Diseases Pathogen Types Vaccine…" at bounding box center [842, 669] width 1410 height 275
click at [839, 487] on div "Table" at bounding box center [851, 490] width 34 height 20
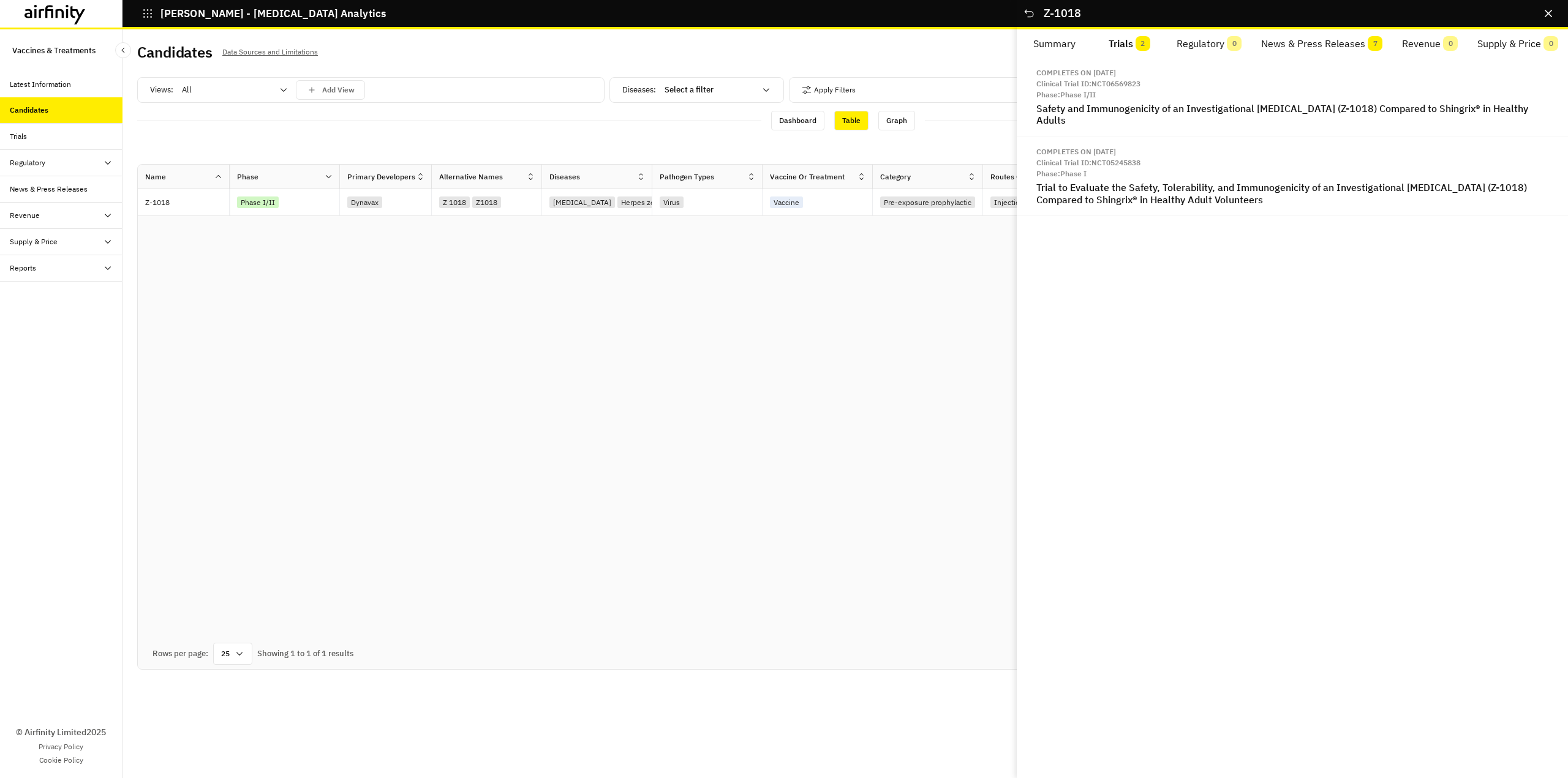
click at [62, 271] on div "Reports" at bounding box center [66, 268] width 113 height 11
click at [29, 293] on div "Reports" at bounding box center [32, 294] width 26 height 11
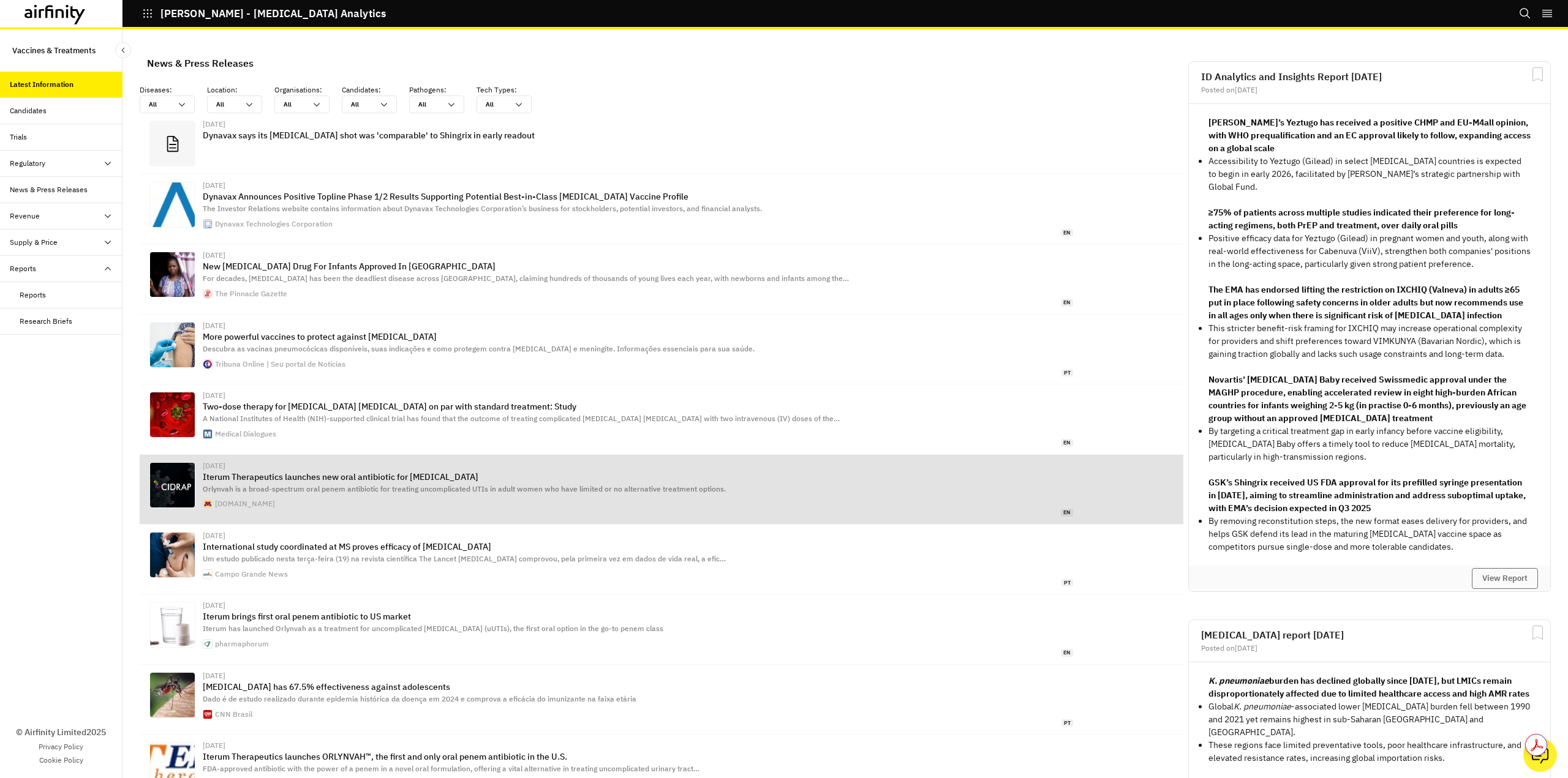
scroll to position [808, 358]
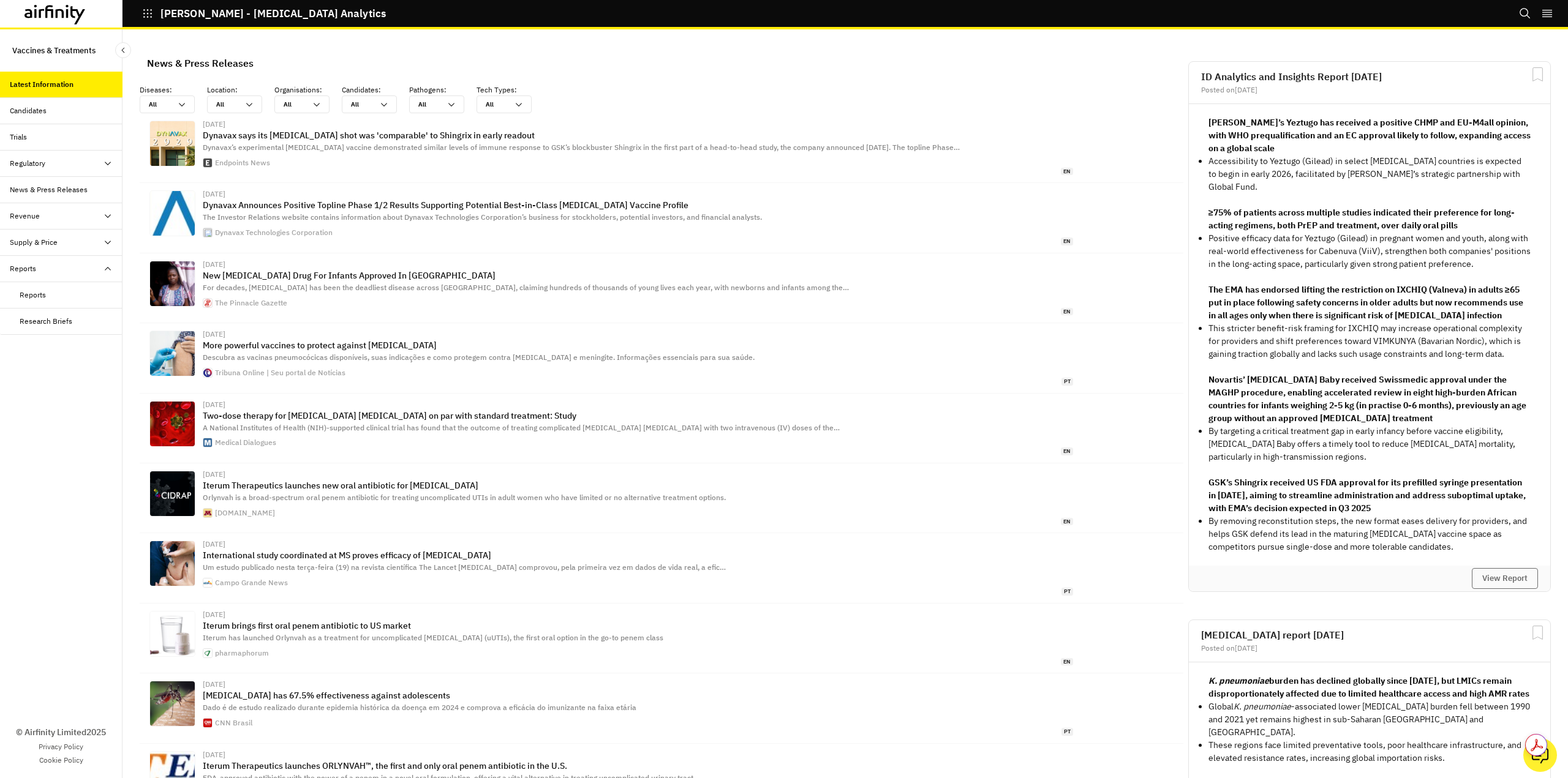
click at [1525, 12] on icon "Search" at bounding box center [1525, 13] width 12 height 12
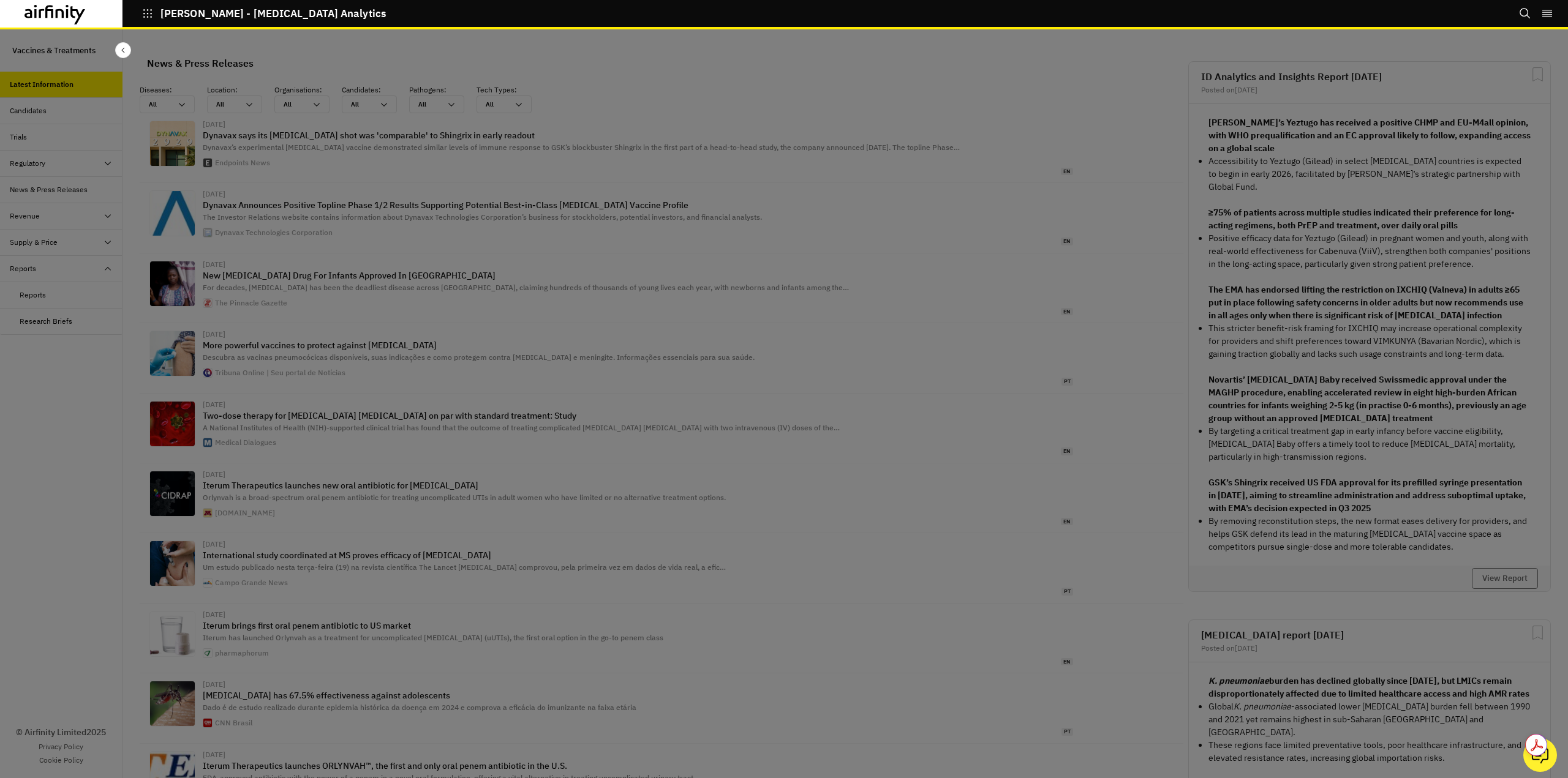
scroll to position [0, 0]
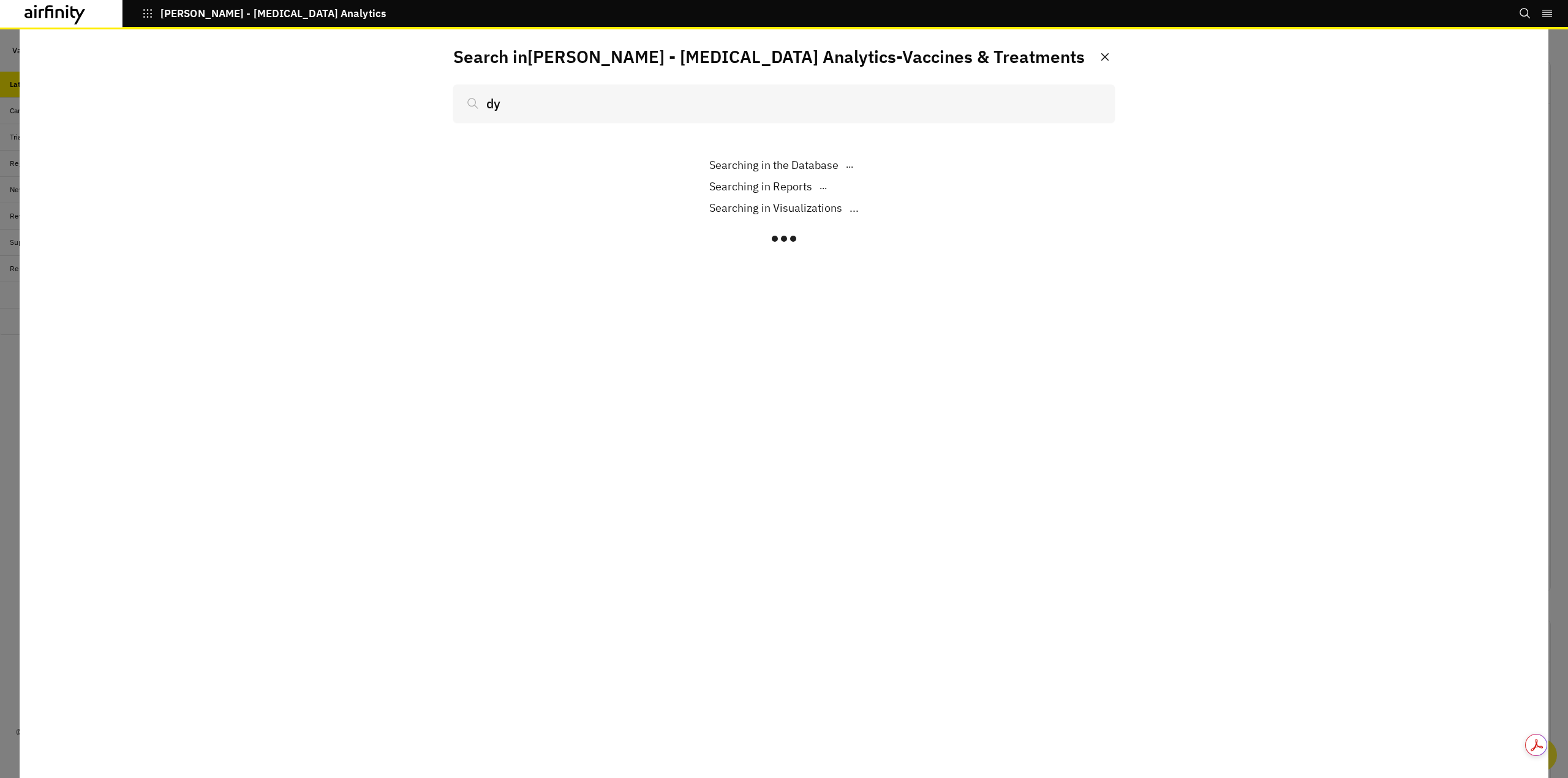
type input "dyn"
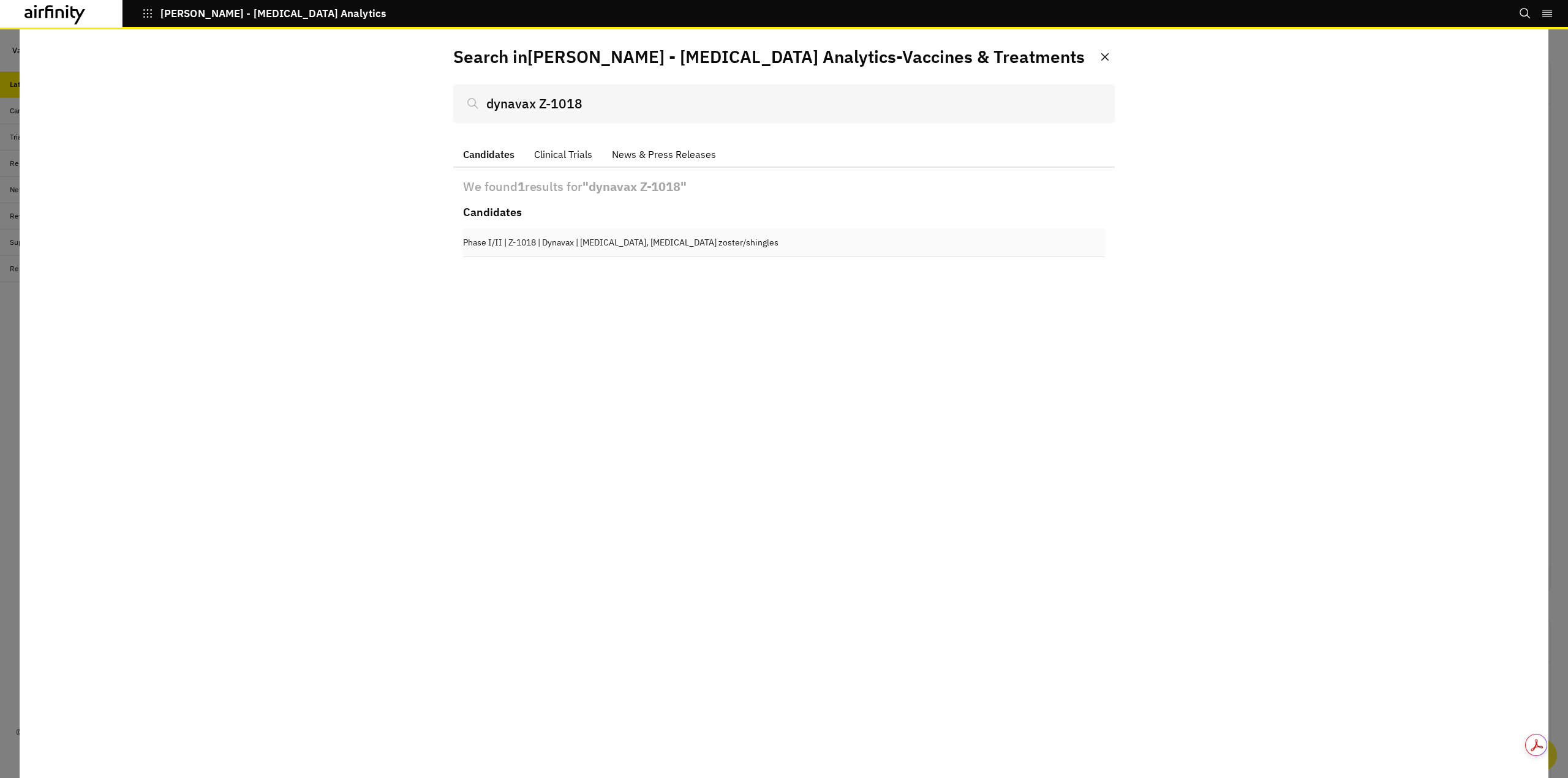
scroll to position [808, 358]
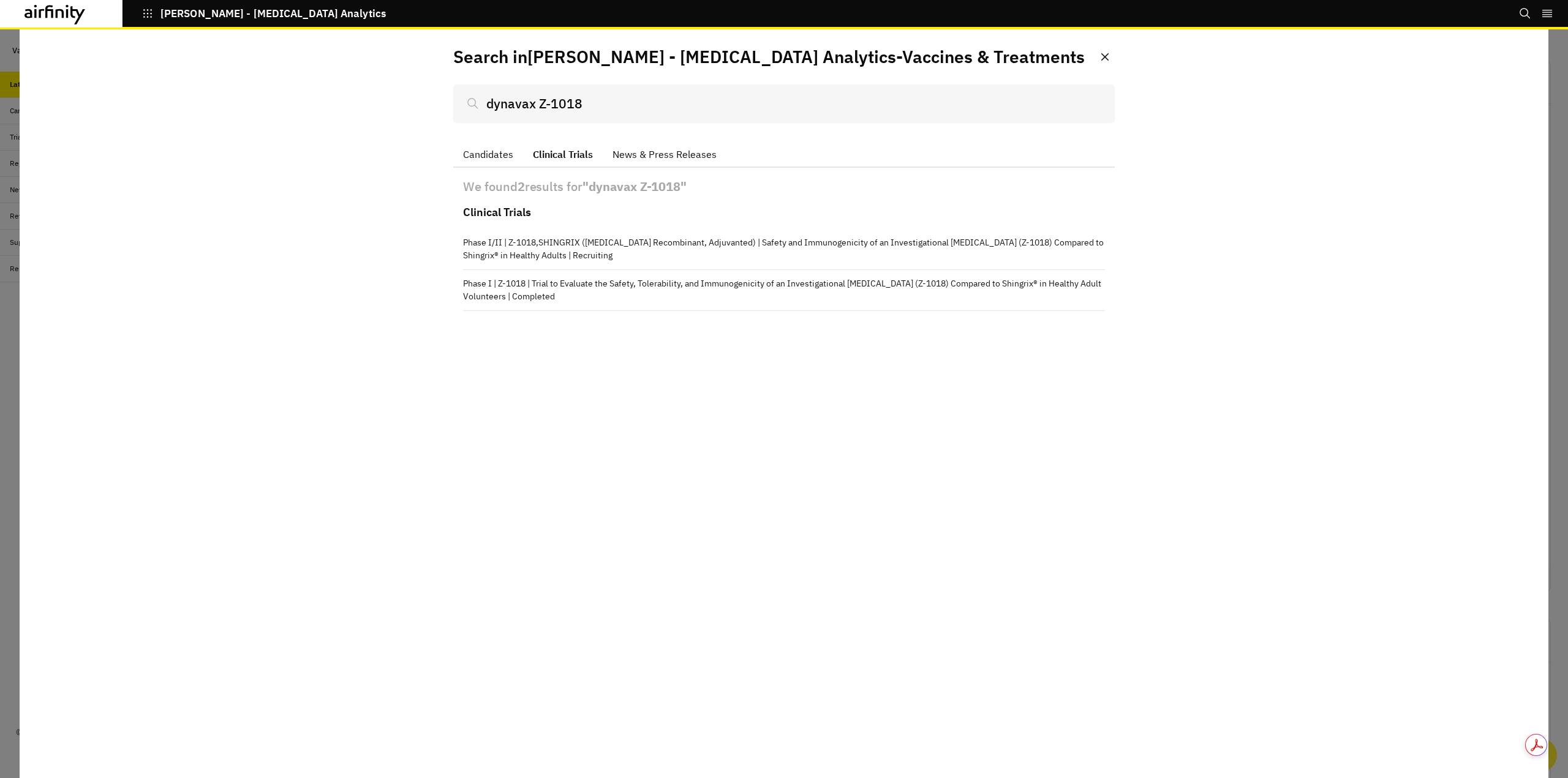
click at [571, 147] on button "Clinical Trials" at bounding box center [562, 155] width 79 height 26
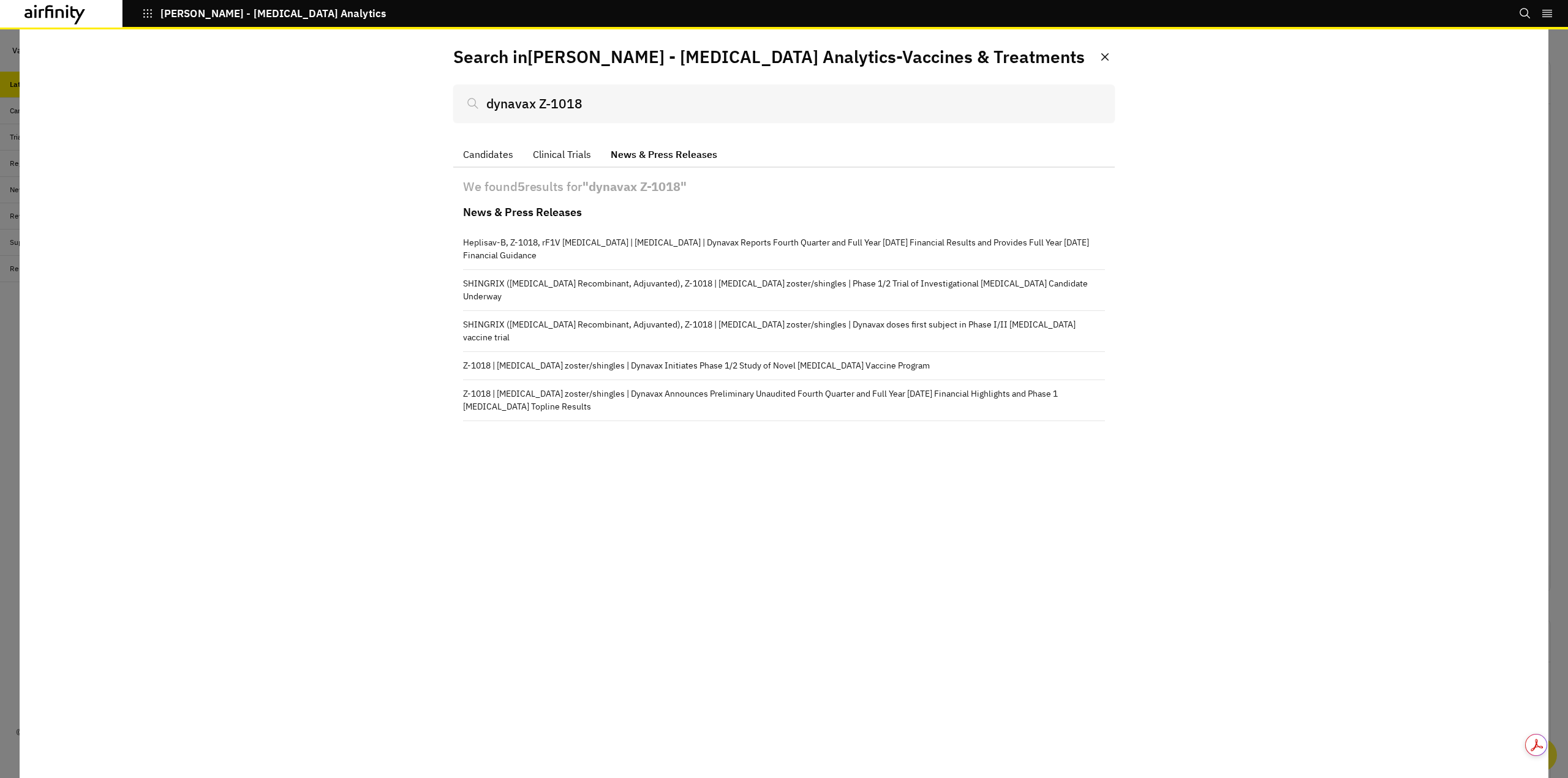
click at [678, 149] on button "News & Press Releases" at bounding box center [663, 155] width 127 height 26
click at [583, 459] on div "Search in [PERSON_NAME] - [MEDICAL_DATA] Analytics - Vaccines & Treatments dyna…" at bounding box center [784, 403] width 1529 height 749
click at [404, 674] on div "Search in [PERSON_NAME] - [MEDICAL_DATA] Analytics - Vaccines & Treatments dyna…" at bounding box center [784, 403] width 1529 height 749
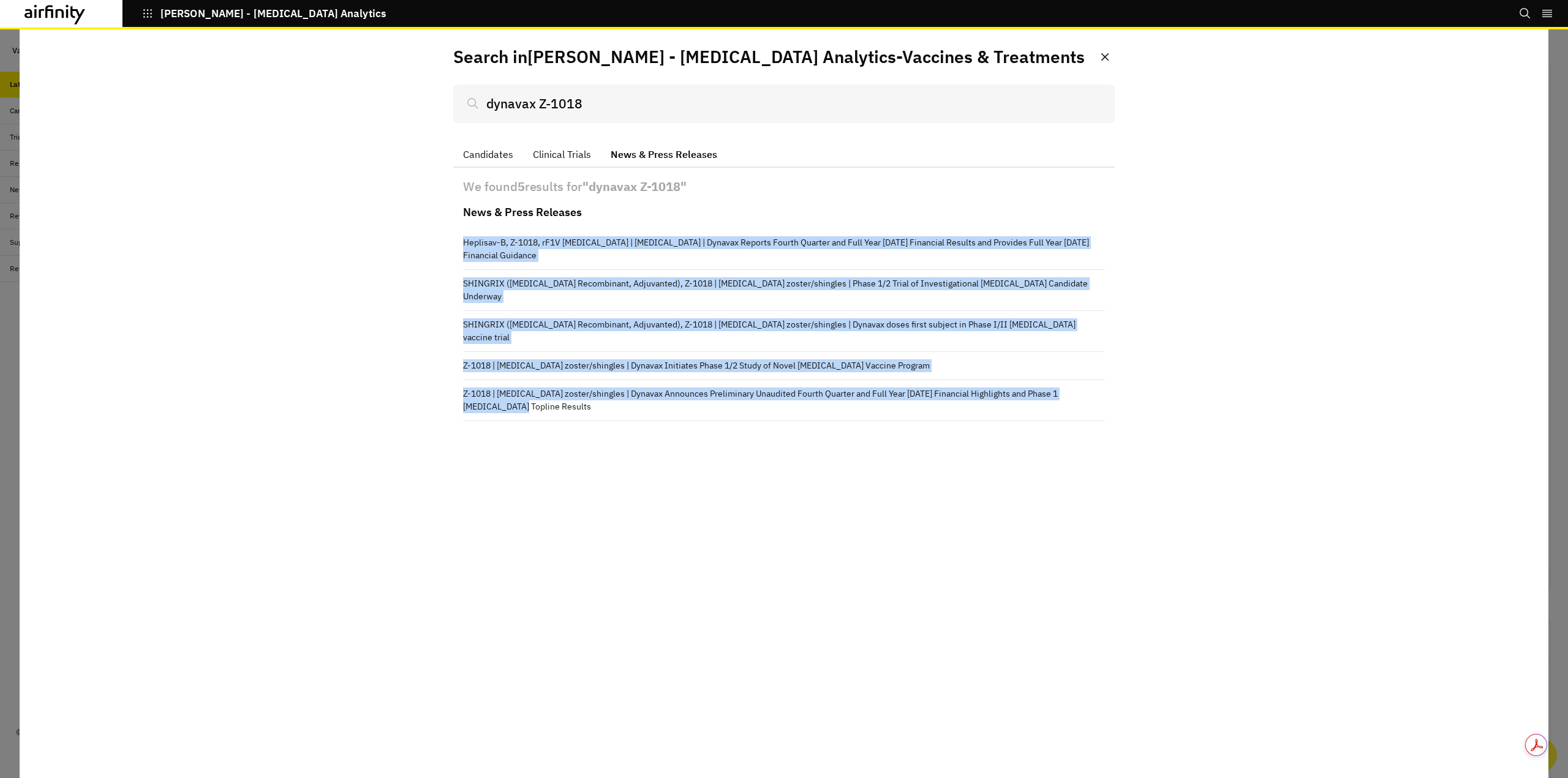
drag, startPoint x: 461, startPoint y: 233, endPoint x: 543, endPoint y: 403, distance: 188.7
click at [543, 403] on div "We found 5 results for " dynavax Z-1018 " News & Press Releases Heplisav-B, Z-1…" at bounding box center [784, 309] width 661 height 283
copy div "Heplisav-B, Z-1018, rF1V [MEDICAL_DATA] | [MEDICAL_DATA] | Dynavax Reports Four…"
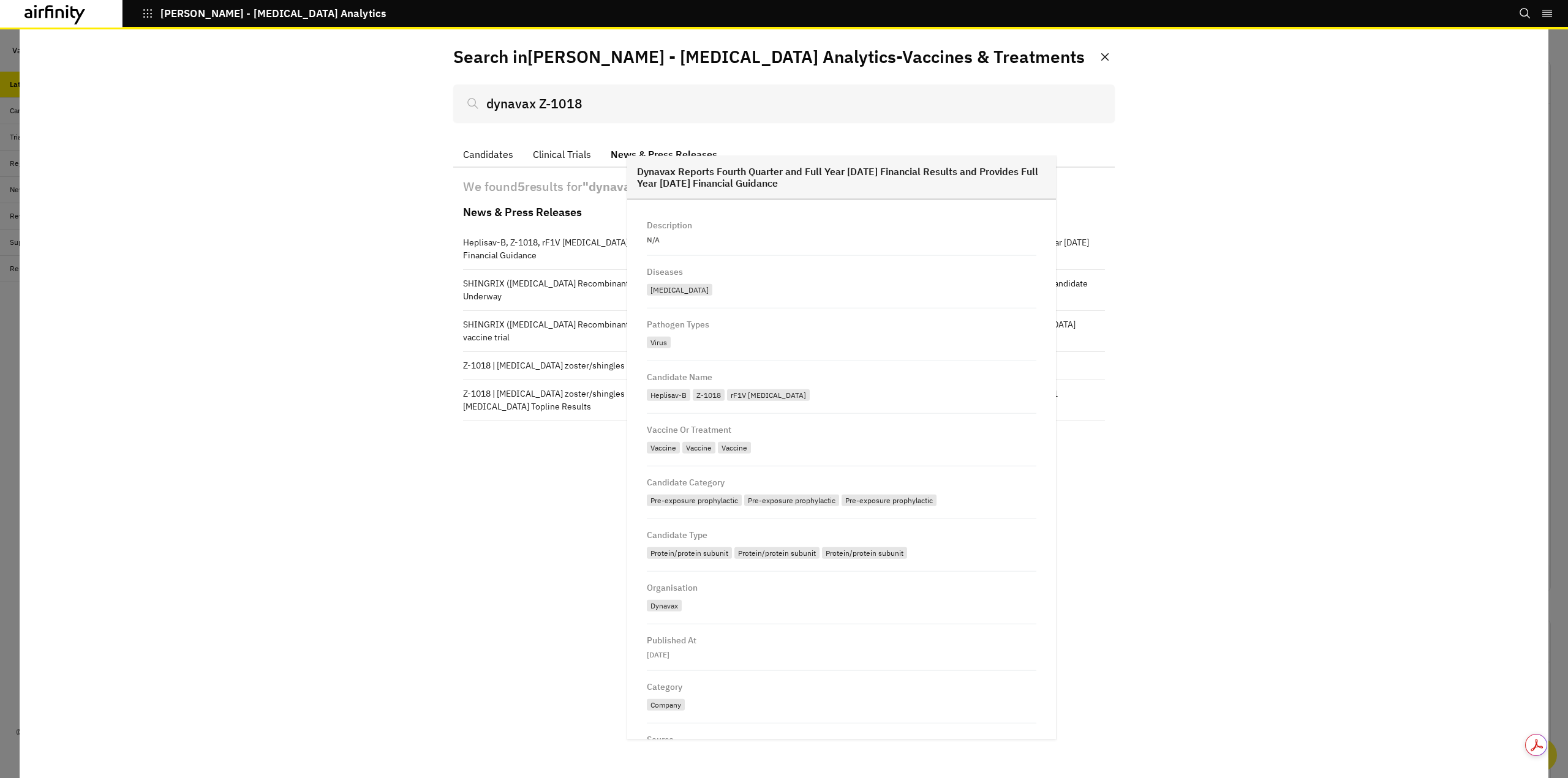
click at [933, 691] on div "Category" at bounding box center [841, 689] width 390 height 16
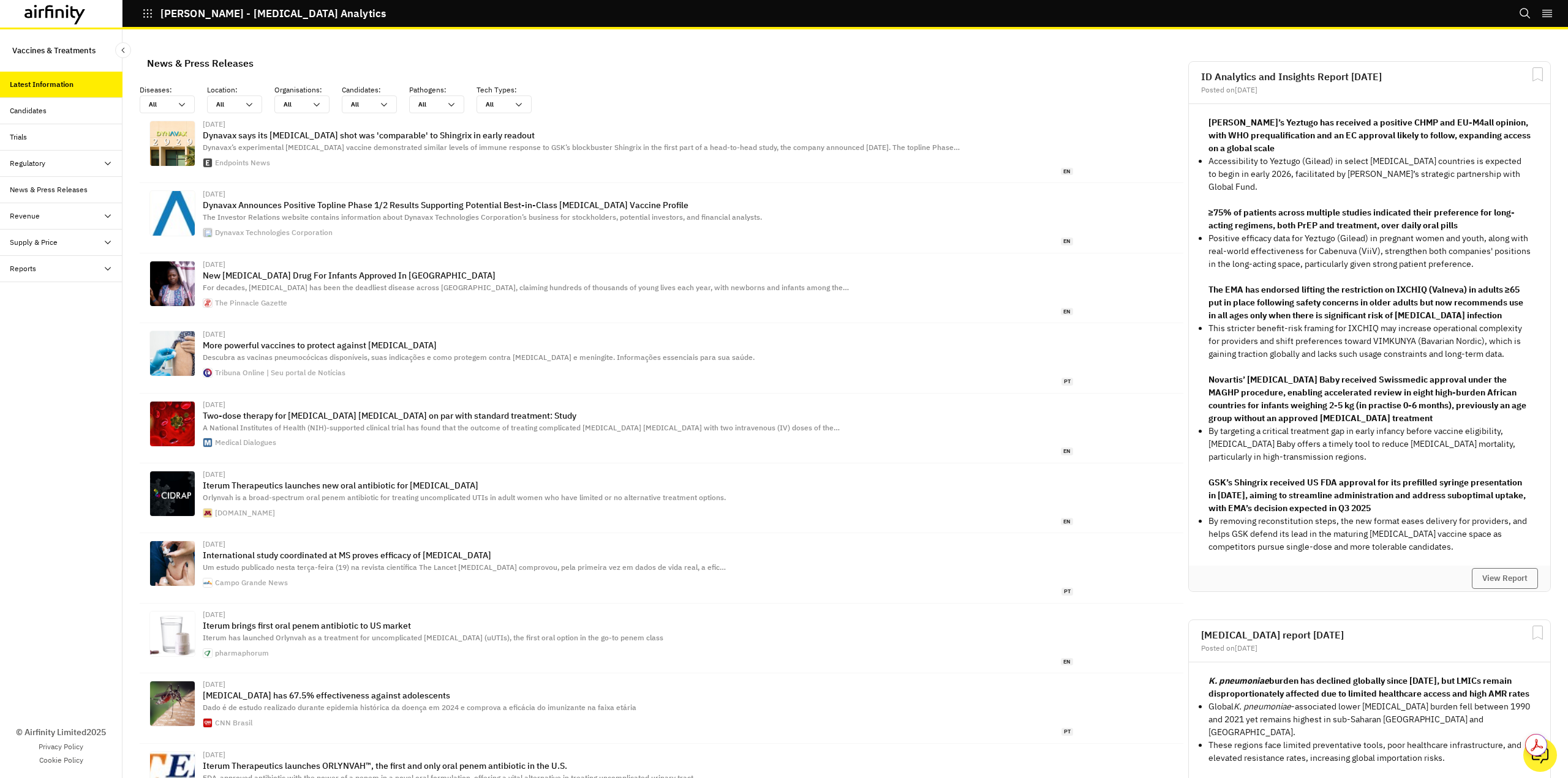
click at [1525, 19] on icon "Search" at bounding box center [1525, 13] width 12 height 12
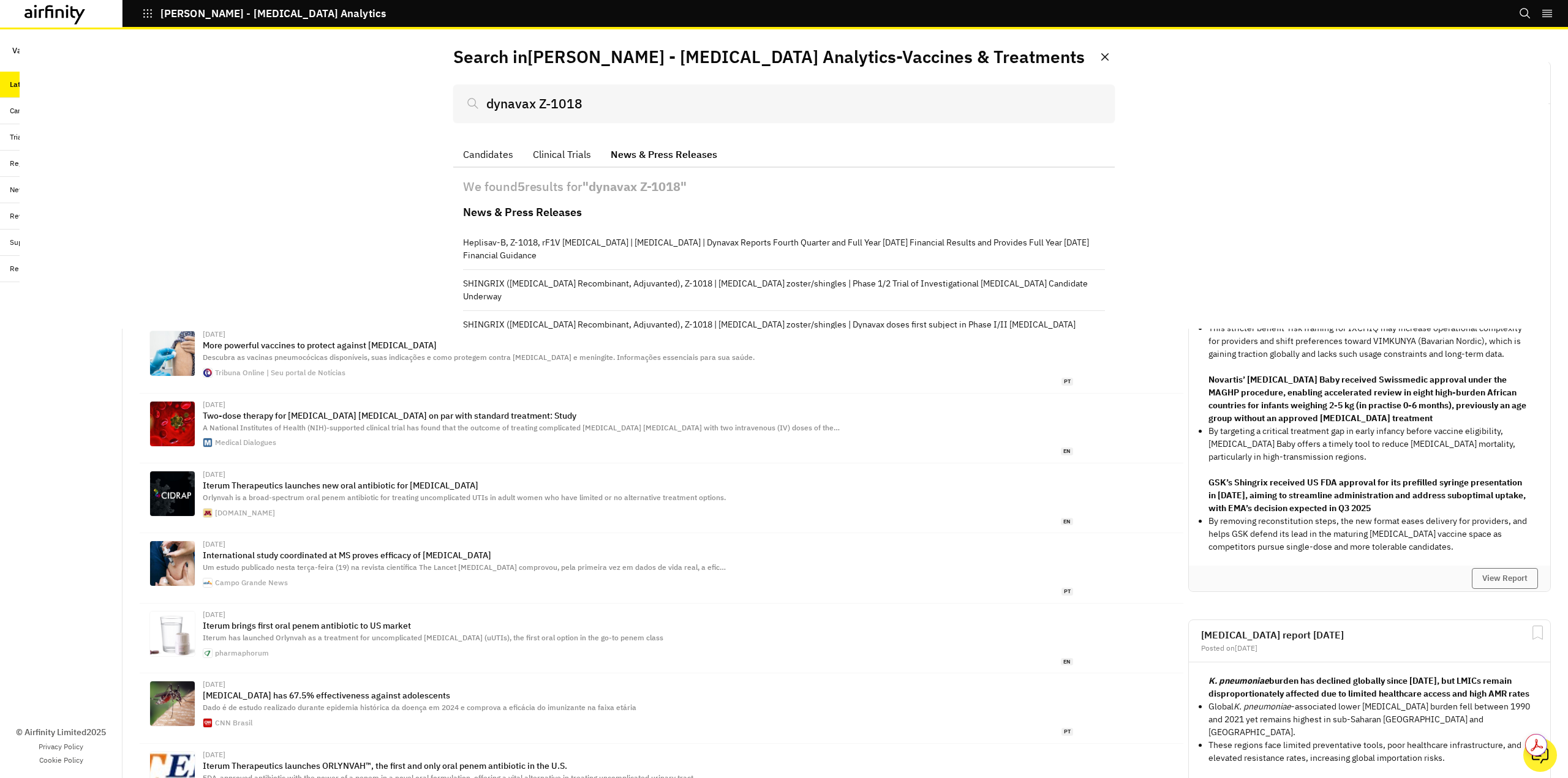
scroll to position [0, 0]
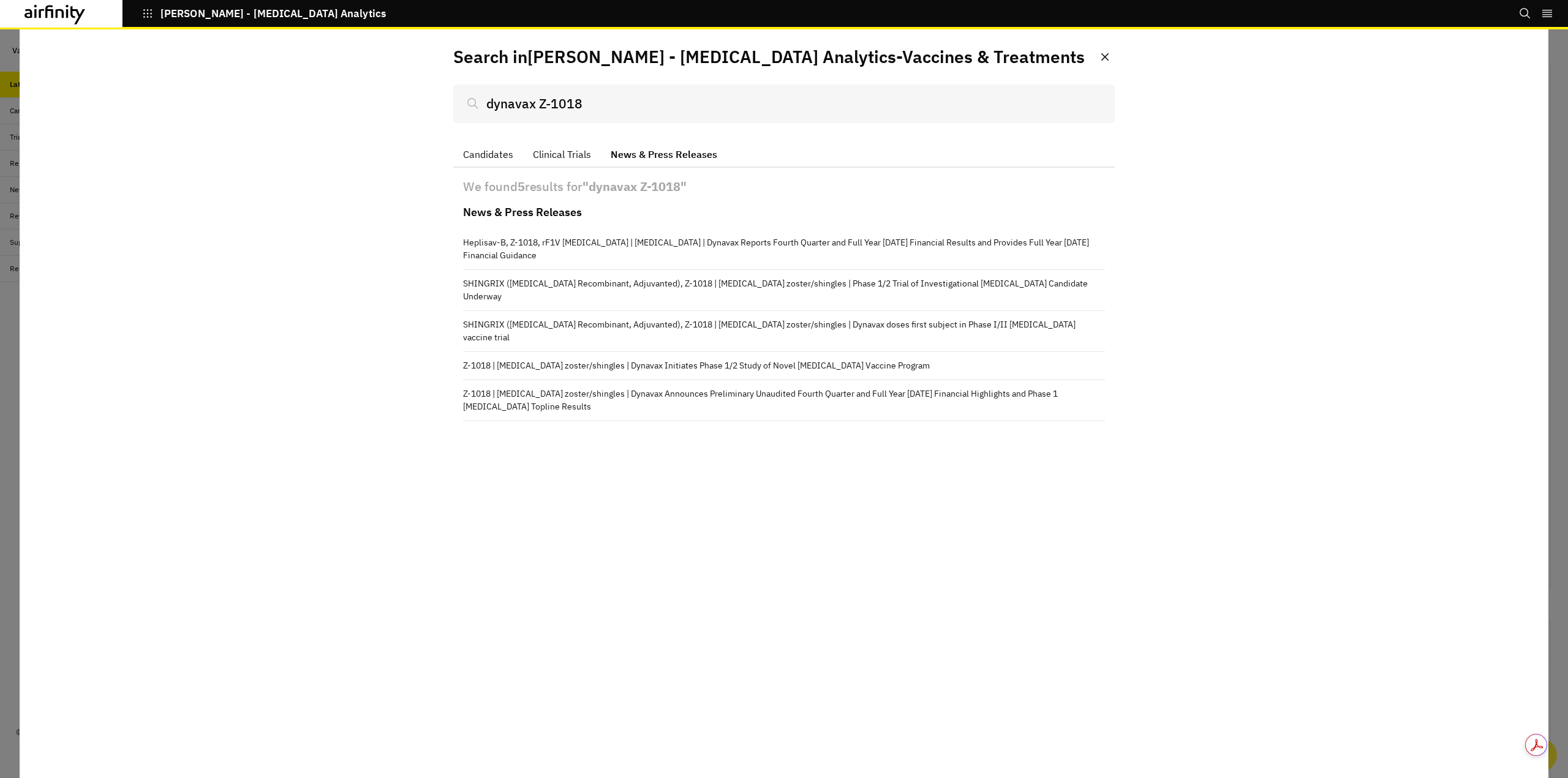
drag, startPoint x: 283, startPoint y: 446, endPoint x: 274, endPoint y: 397, distance: 49.8
click at [282, 446] on div "Search in [PERSON_NAME] - [MEDICAL_DATA] Analytics - Vaccines & Treatments dyna…" at bounding box center [784, 403] width 1529 height 749
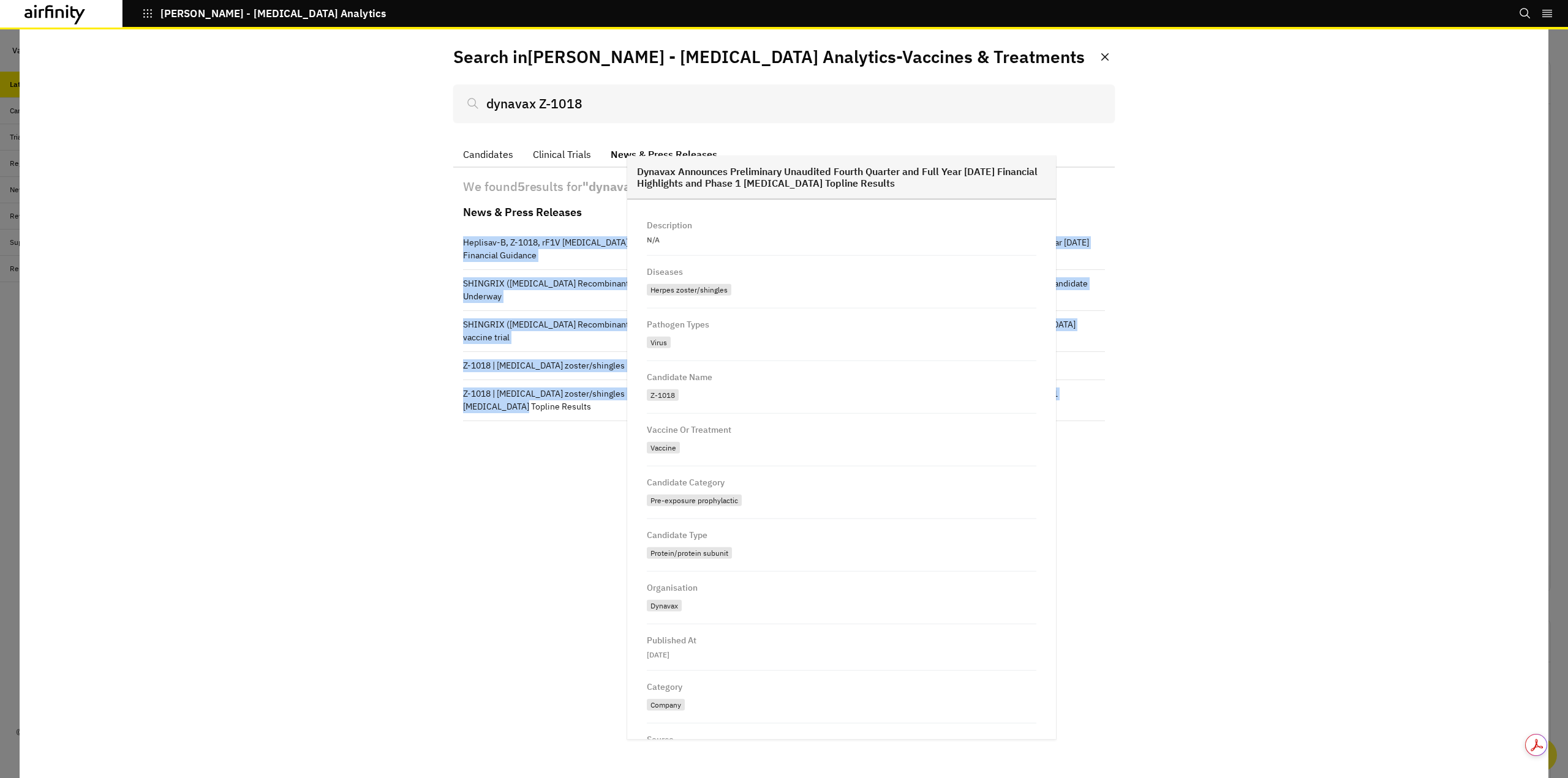
drag, startPoint x: 452, startPoint y: 237, endPoint x: 478, endPoint y: 402, distance: 167.0
click at [508, 393] on div "Search in [PERSON_NAME] - [MEDICAL_DATA] Analytics - Vaccines & Treatments dyna…" at bounding box center [784, 403] width 1529 height 749
copy div "Heplisav-B, Z-1018, rF1V [MEDICAL_DATA] | [MEDICAL_DATA] | Dynavax Reports Four…"
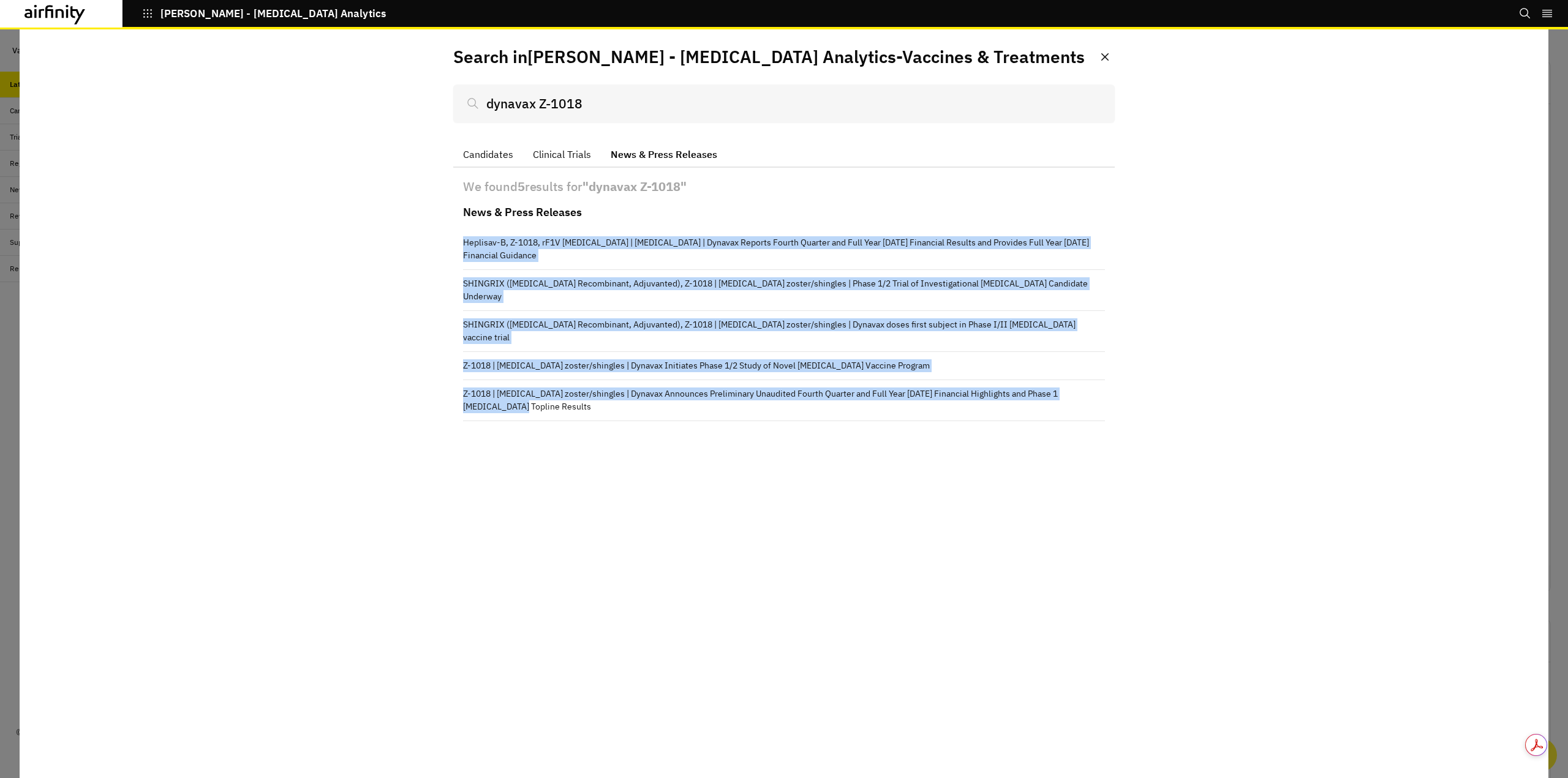
click at [714, 611] on div "Search in [PERSON_NAME] - [MEDICAL_DATA] Analytics - Vaccines & Treatments dyna…" at bounding box center [784, 403] width 1529 height 749
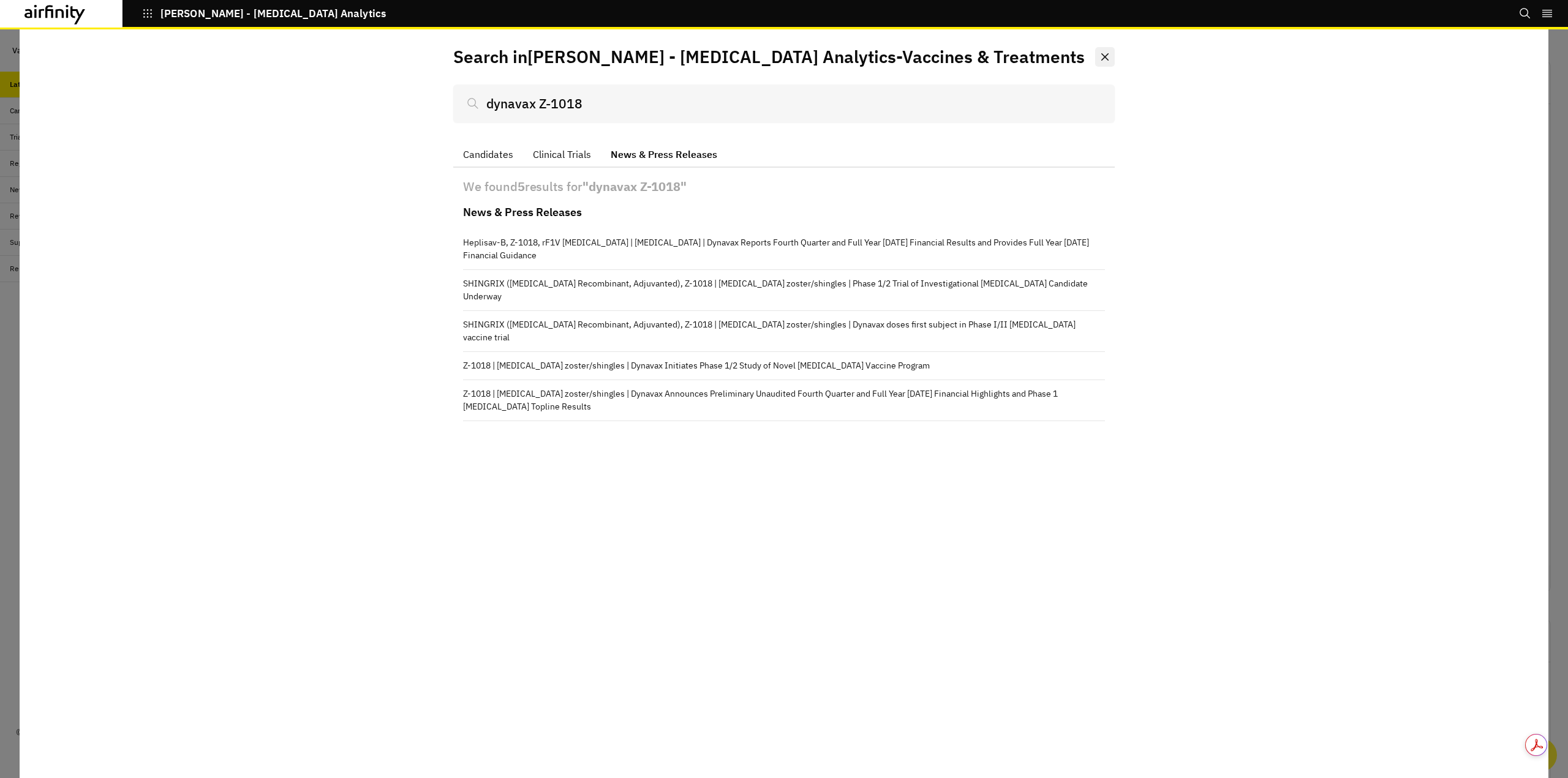
click at [1101, 59] on icon "Close" at bounding box center [1104, 56] width 7 height 7
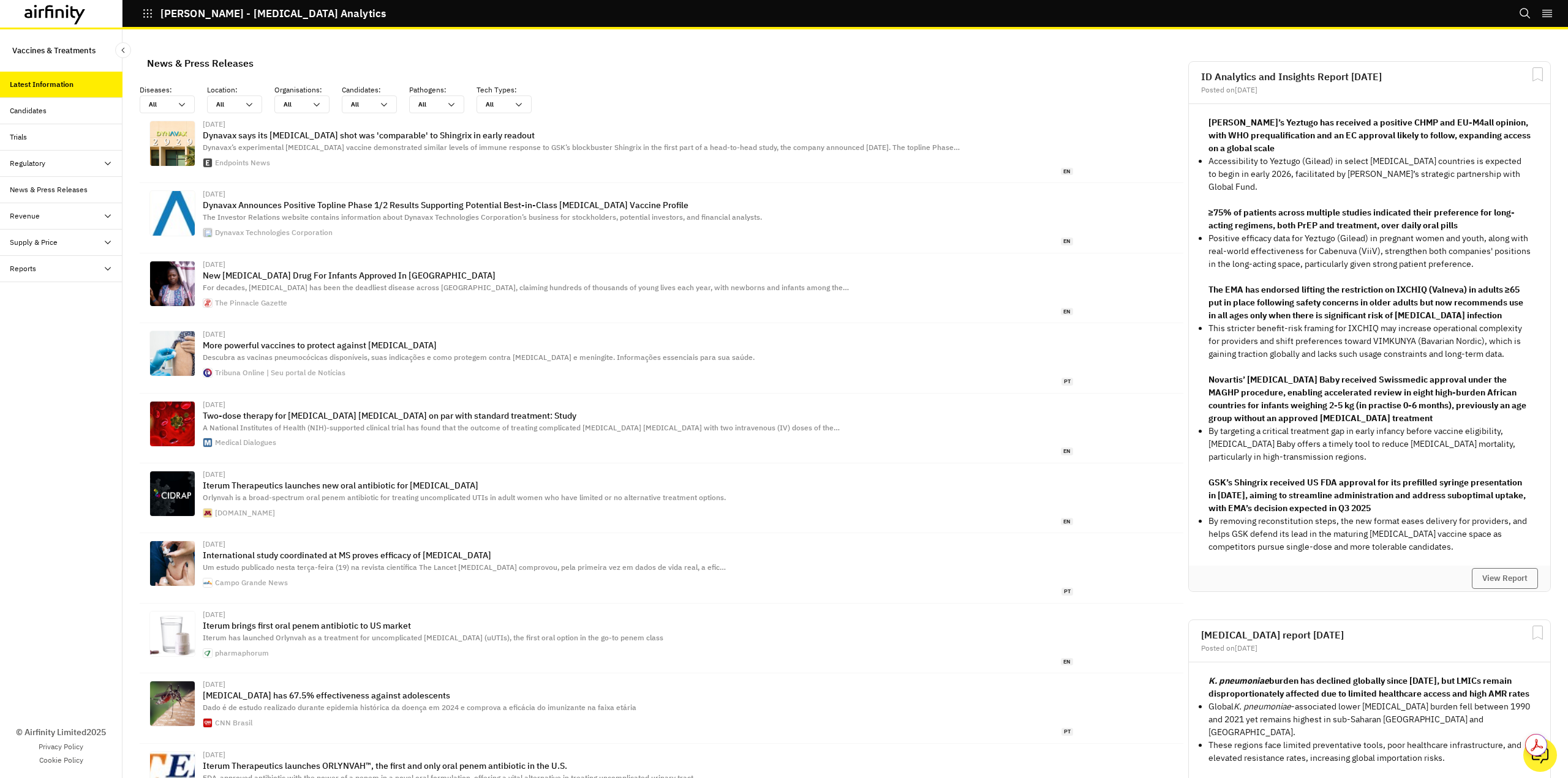
click at [1529, 19] on icon "Search" at bounding box center [1525, 13] width 12 height 12
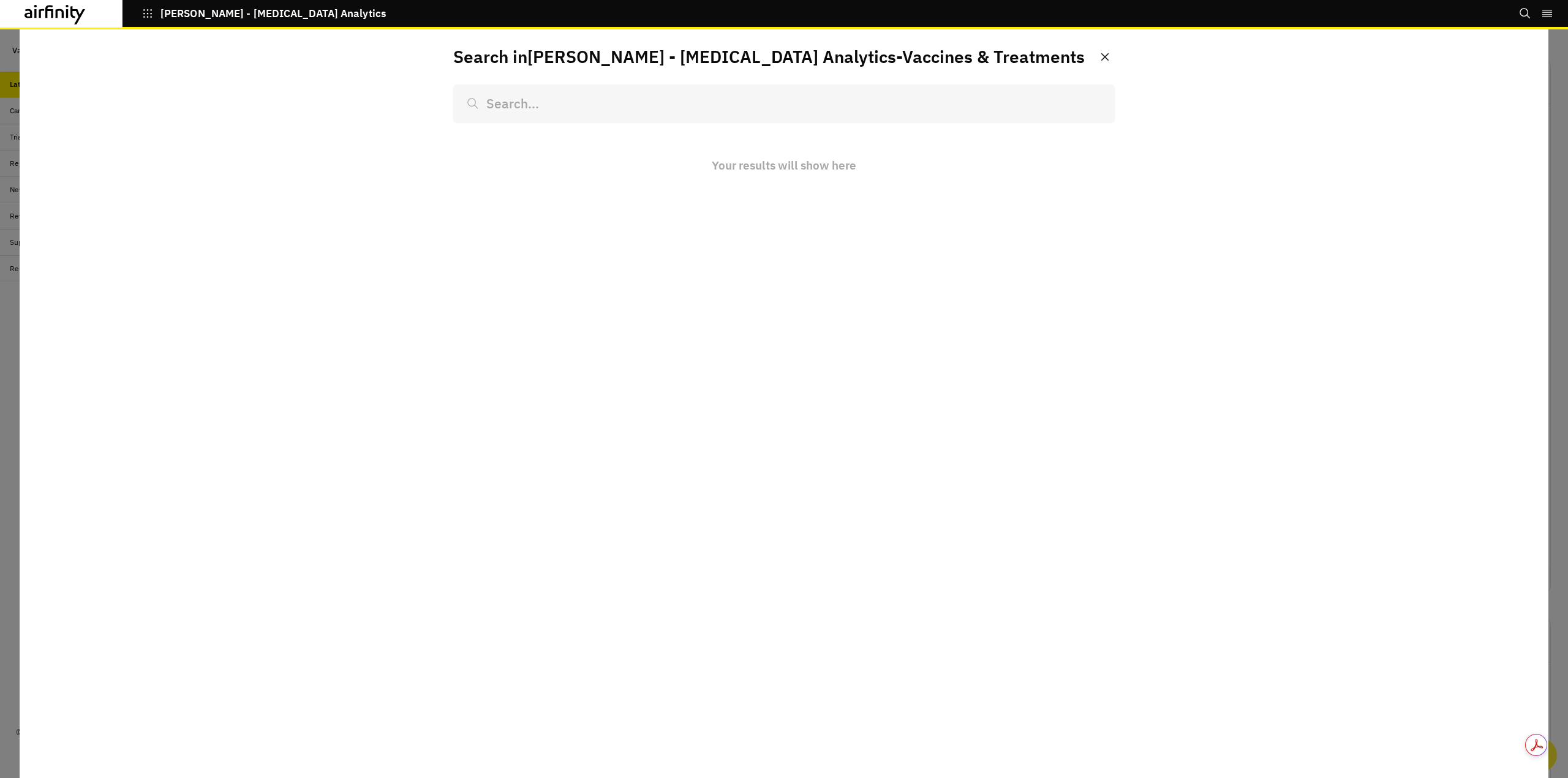
click at [706, 118] on input at bounding box center [784, 103] width 661 height 38
drag, startPoint x: 499, startPoint y: 90, endPoint x: 502, endPoint y: 96, distance: 6.7
click at [499, 90] on input at bounding box center [784, 103] width 661 height 38
